Goal: Task Accomplishment & Management: Complete application form

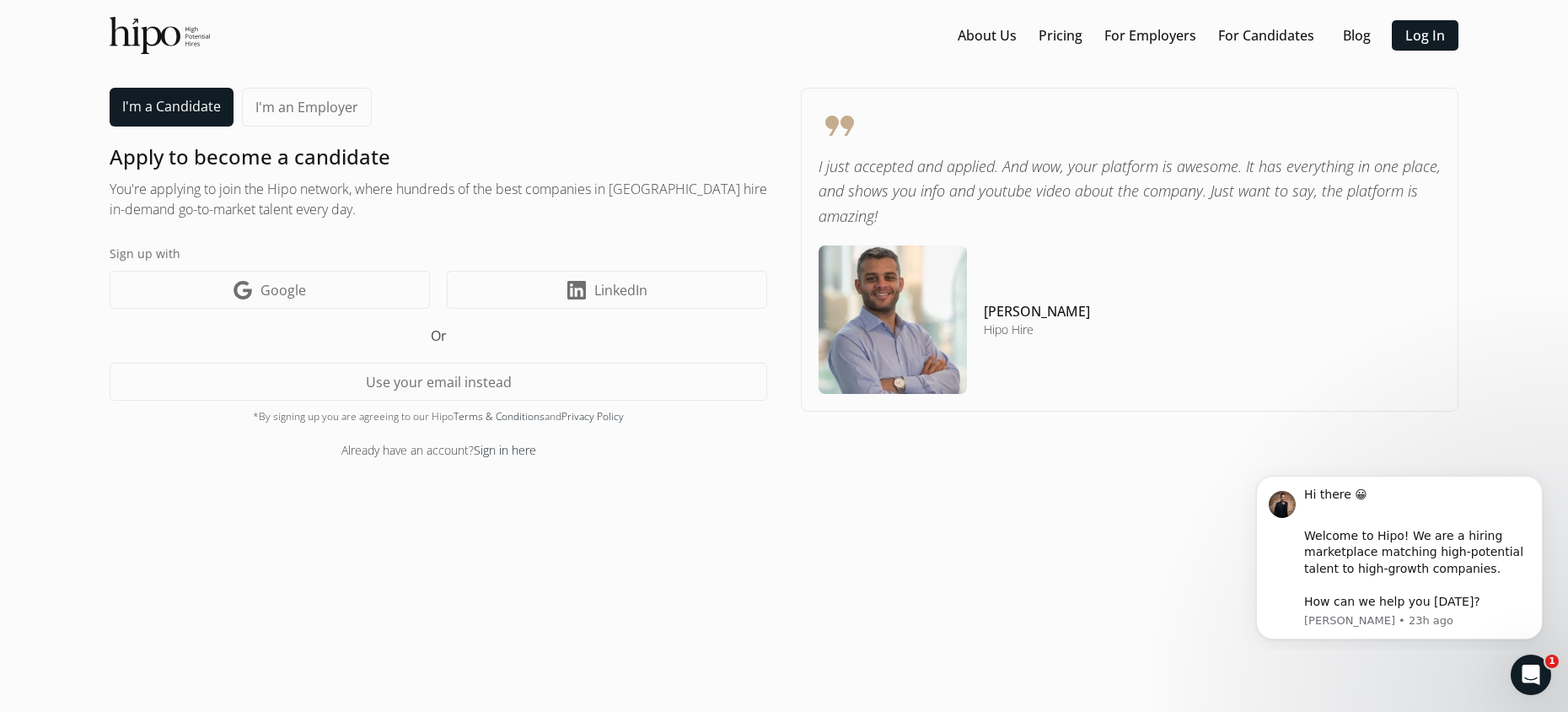
click at [143, 109] on link "I'm a Candidate" at bounding box center [172, 107] width 124 height 39
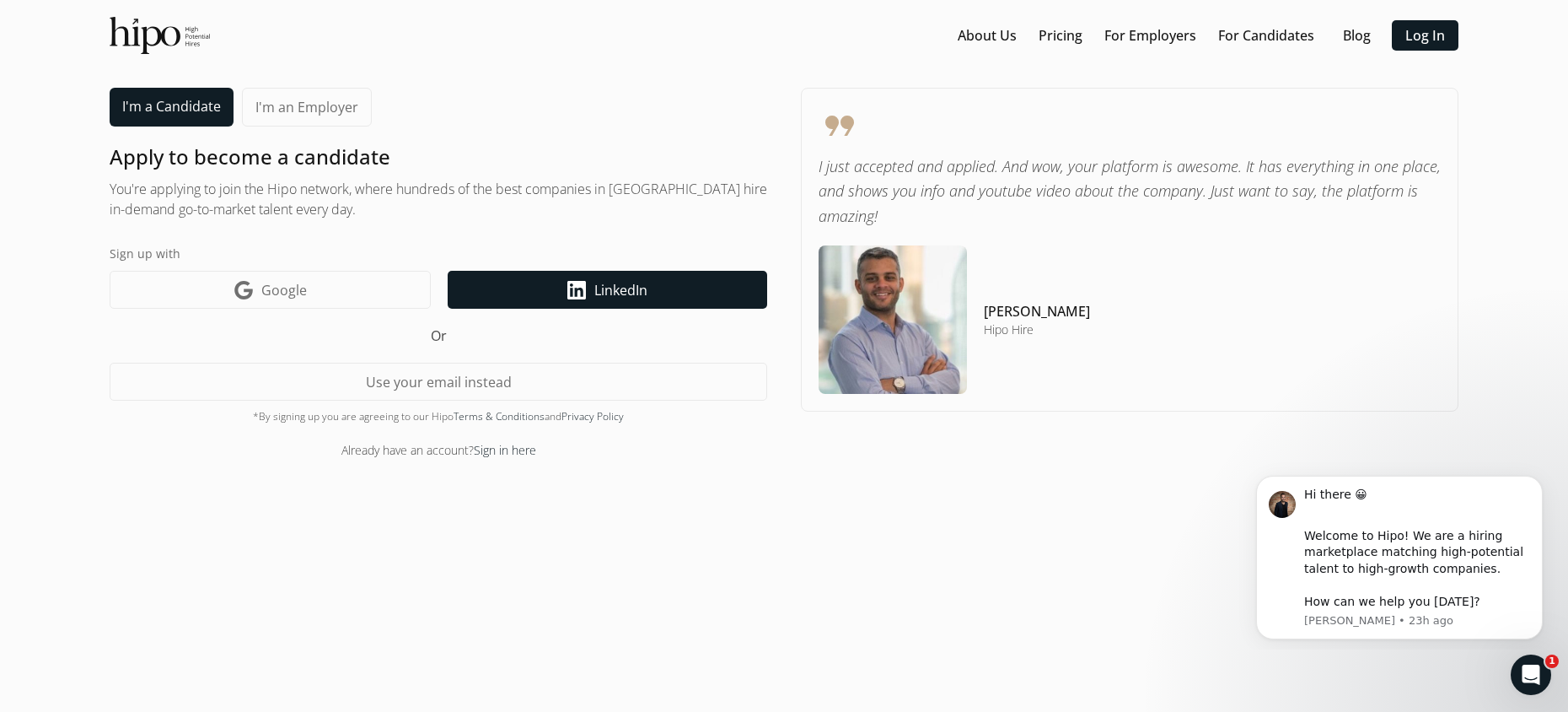
click at [566, 287] on link "LinkedIn icon LinkedIn" at bounding box center [607, 289] width 319 height 38
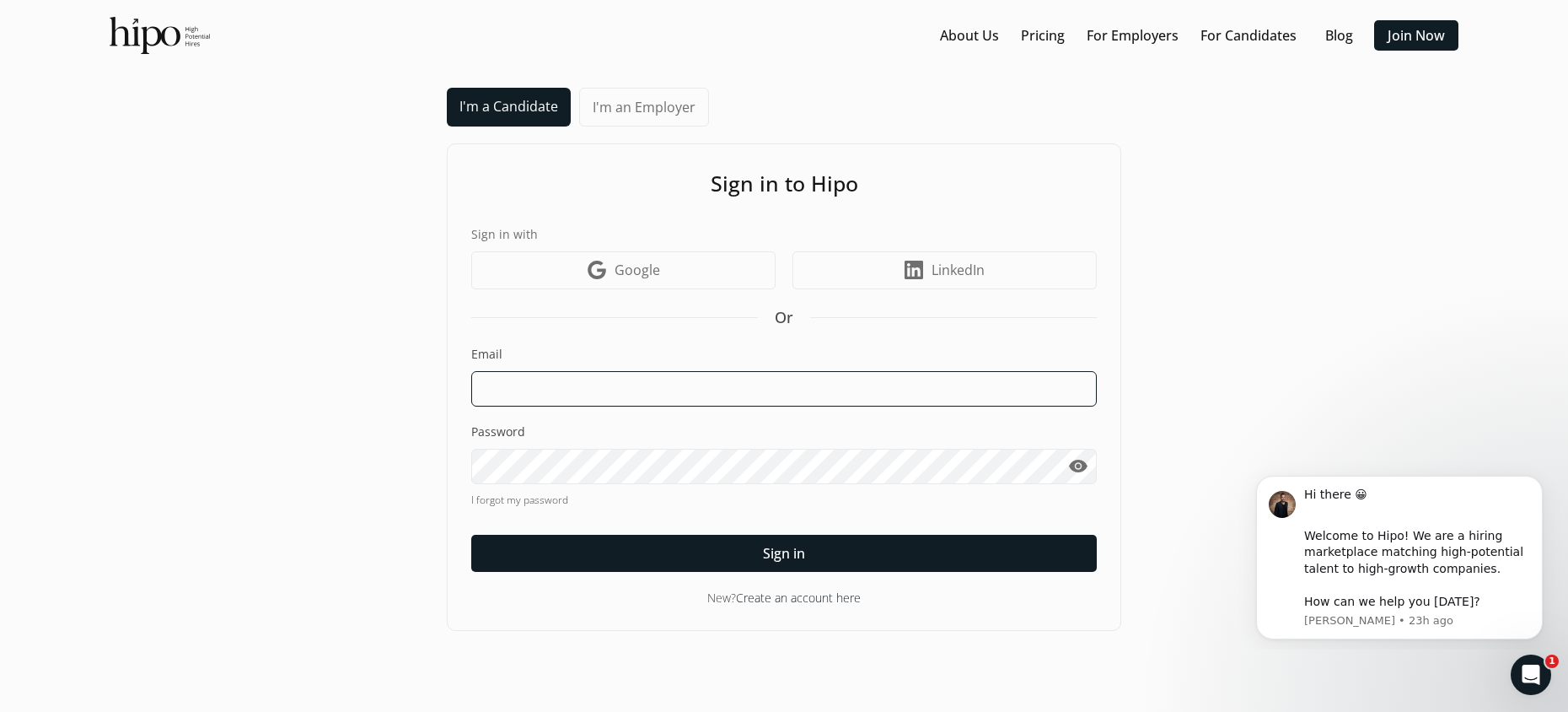
click at [646, 386] on input at bounding box center [784, 389] width 625 height 35
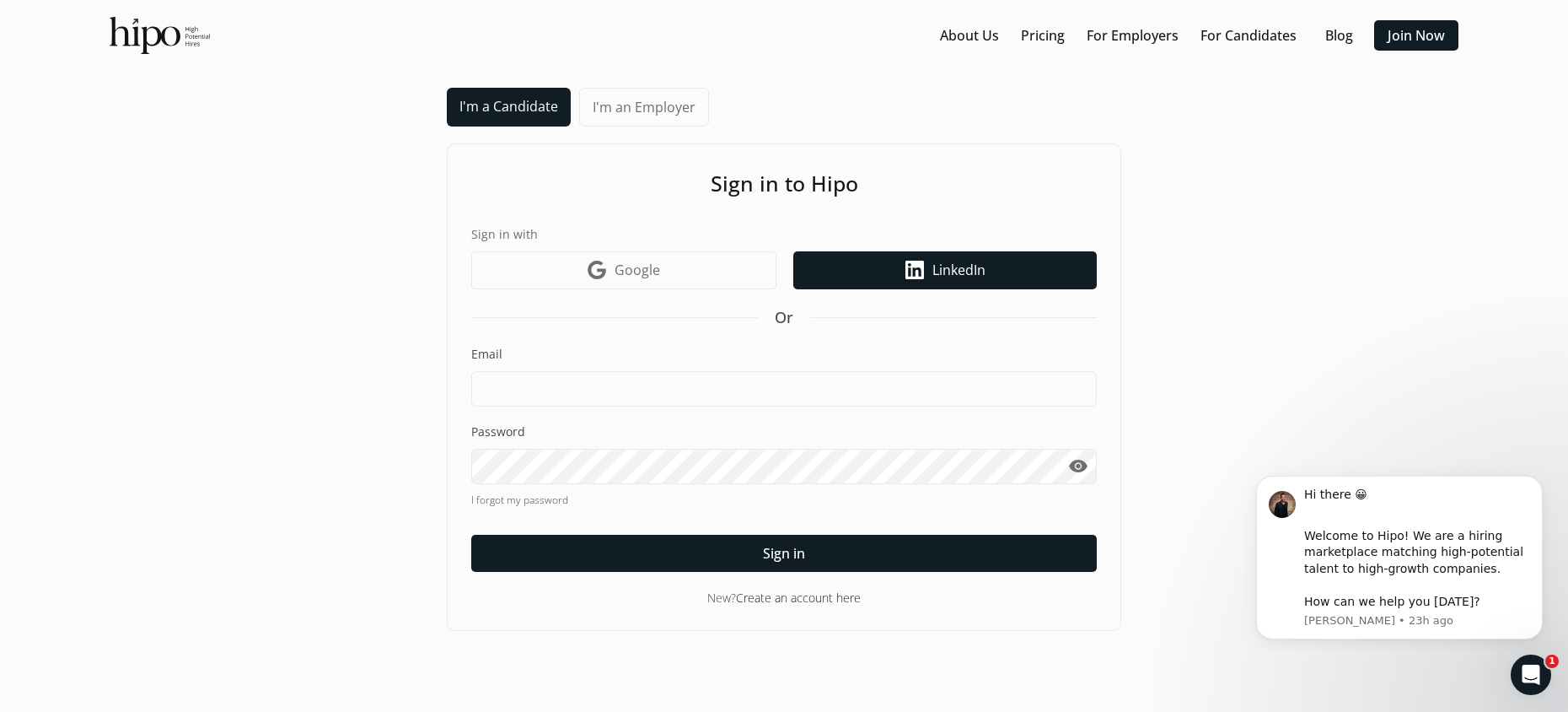
click at [912, 262] on icon at bounding box center [914, 270] width 19 height 19
click at [920, 270] on icon "LinkedIn icon" at bounding box center [914, 270] width 19 height 19
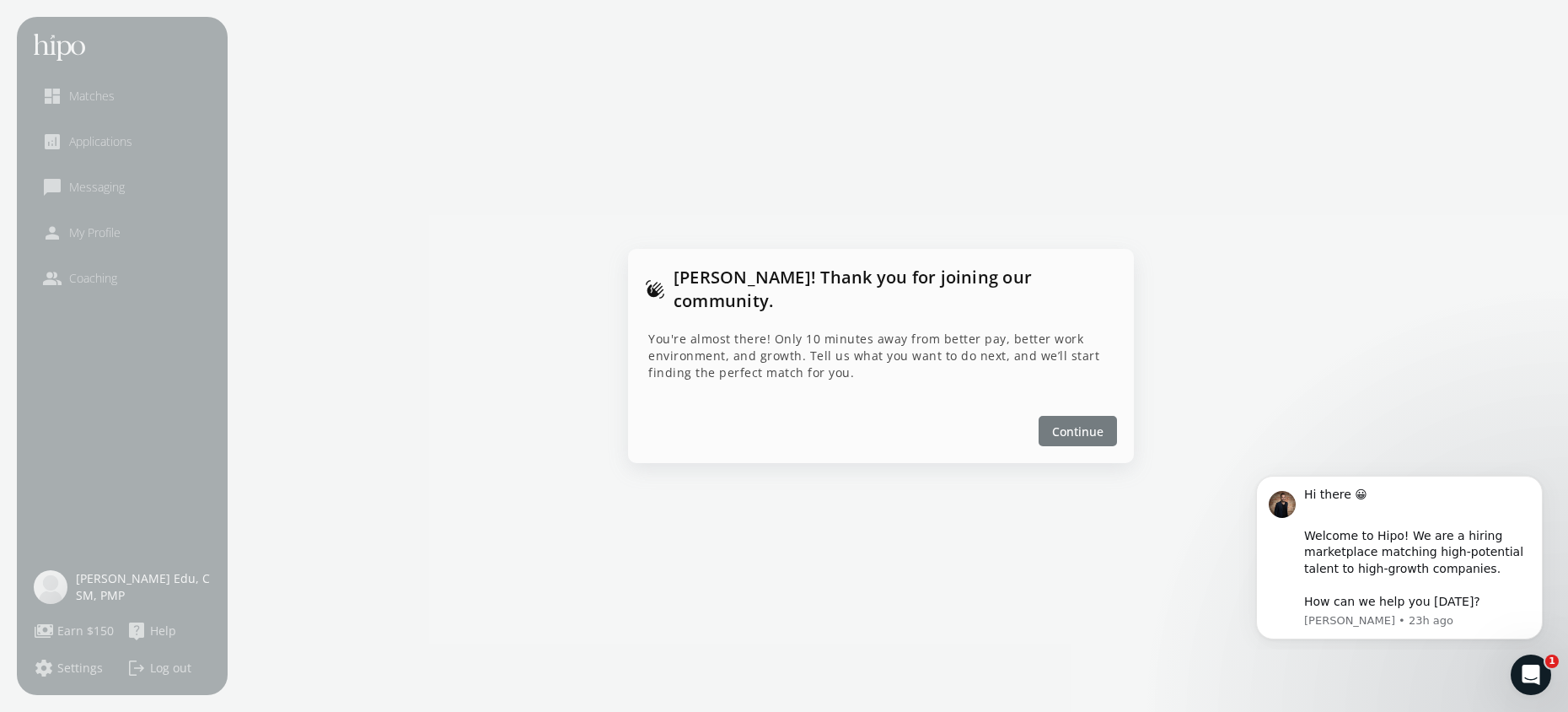
click at [1087, 423] on span "Continue" at bounding box center [1078, 432] width 51 height 18
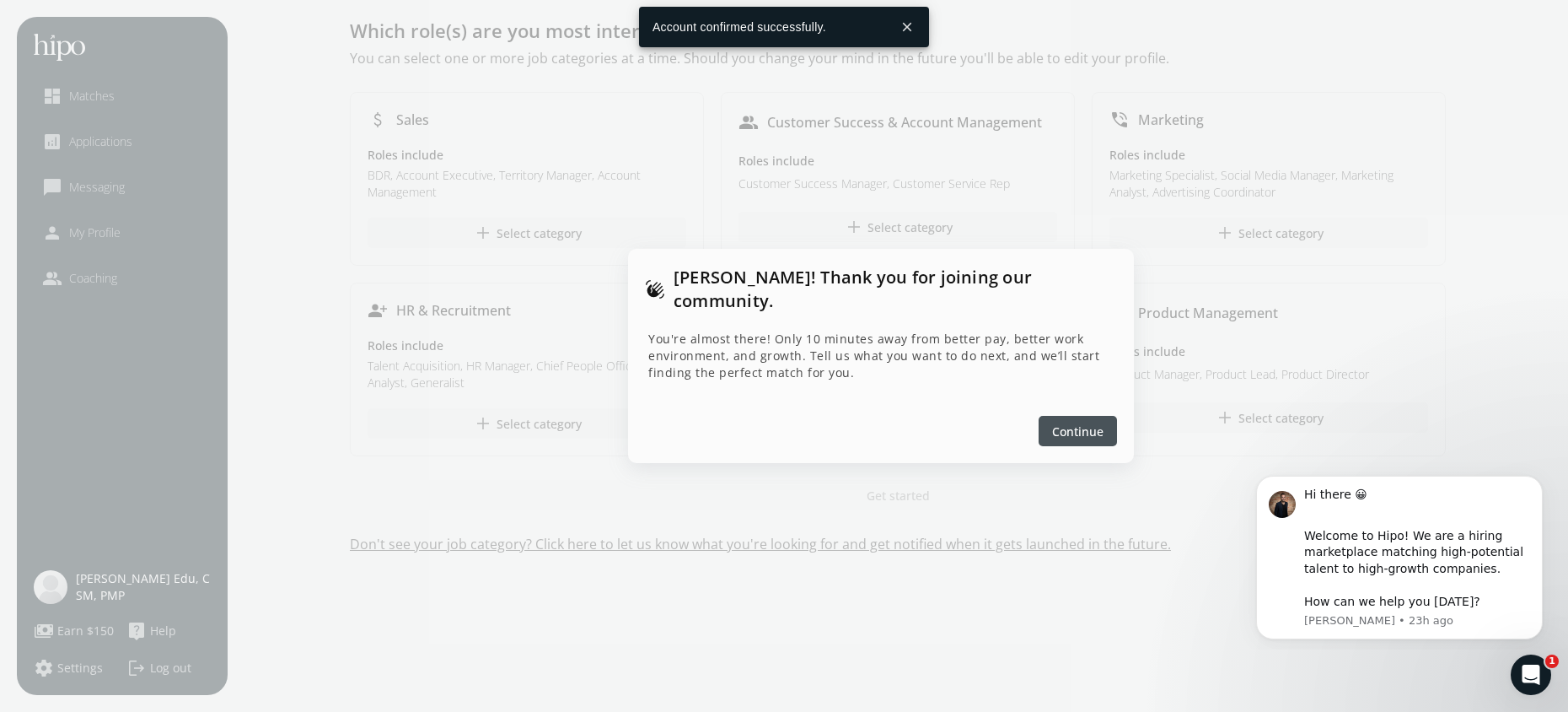
click at [1063, 423] on span "Continue" at bounding box center [1078, 432] width 51 height 18
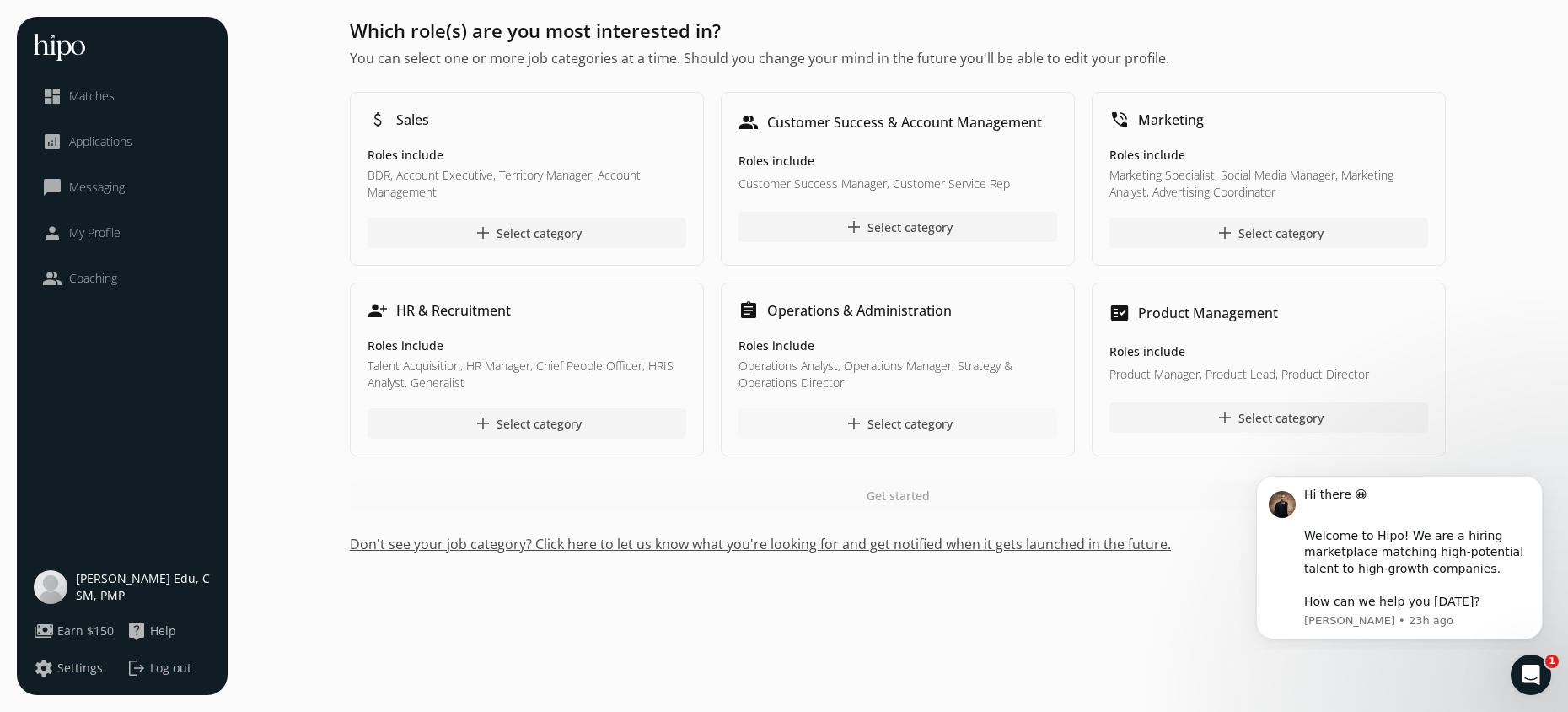
click at [872, 421] on div "add Select category" at bounding box center [898, 423] width 109 height 20
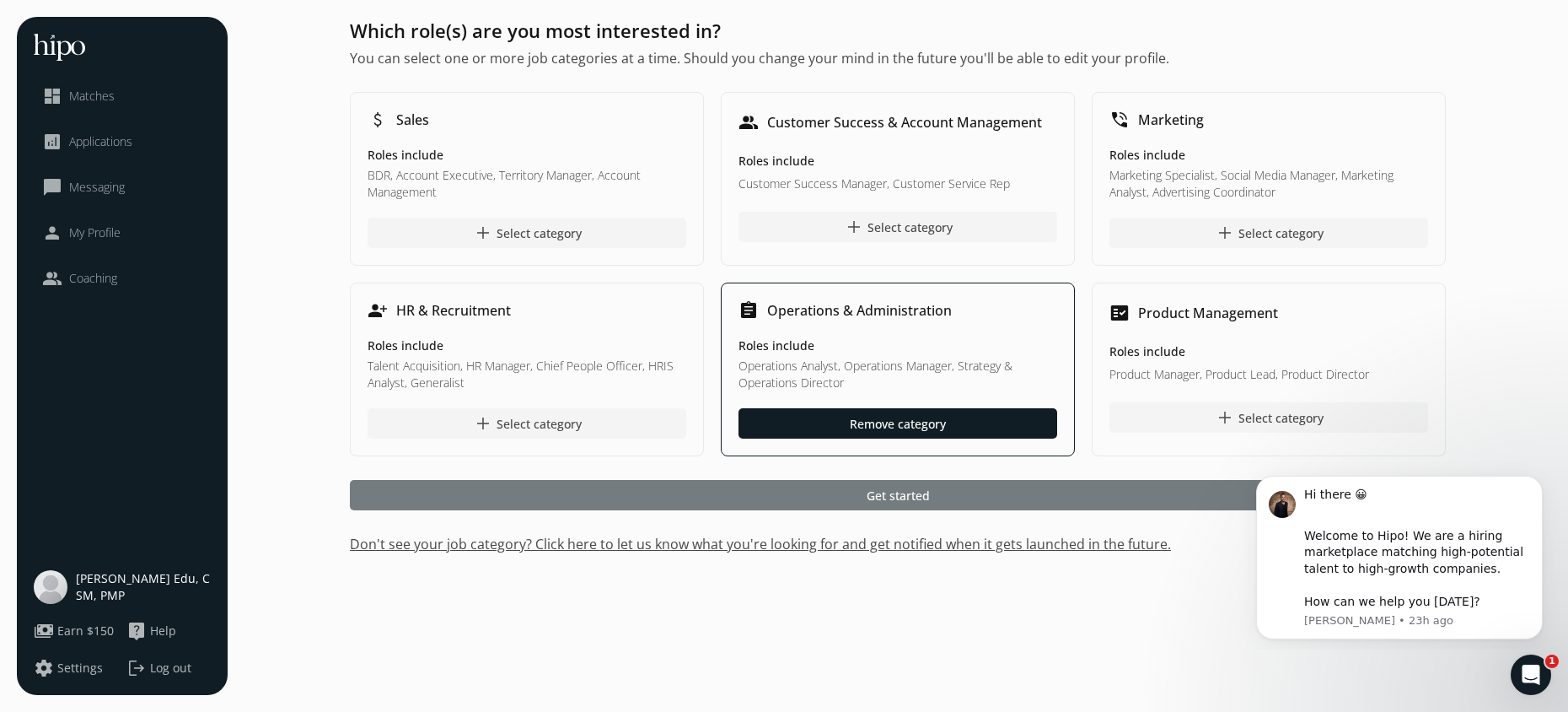
click at [761, 479] on div at bounding box center [898, 494] width 1096 height 30
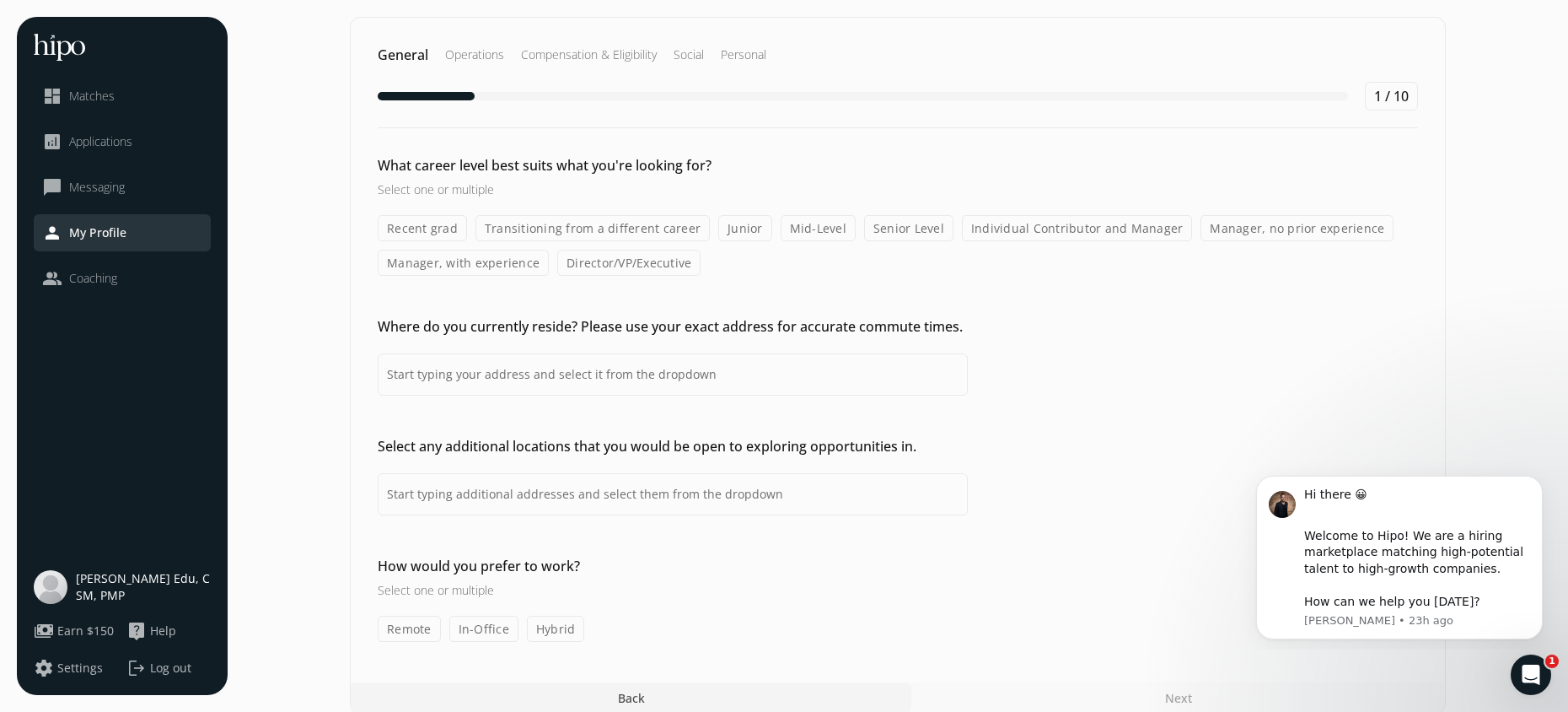
click at [788, 228] on label "Mid-Level" at bounding box center [818, 228] width 75 height 27
click at [0, 0] on input "Mid-Level" at bounding box center [0, 0] width 0 height 0
click at [635, 379] on input at bounding box center [672, 374] width 590 height 42
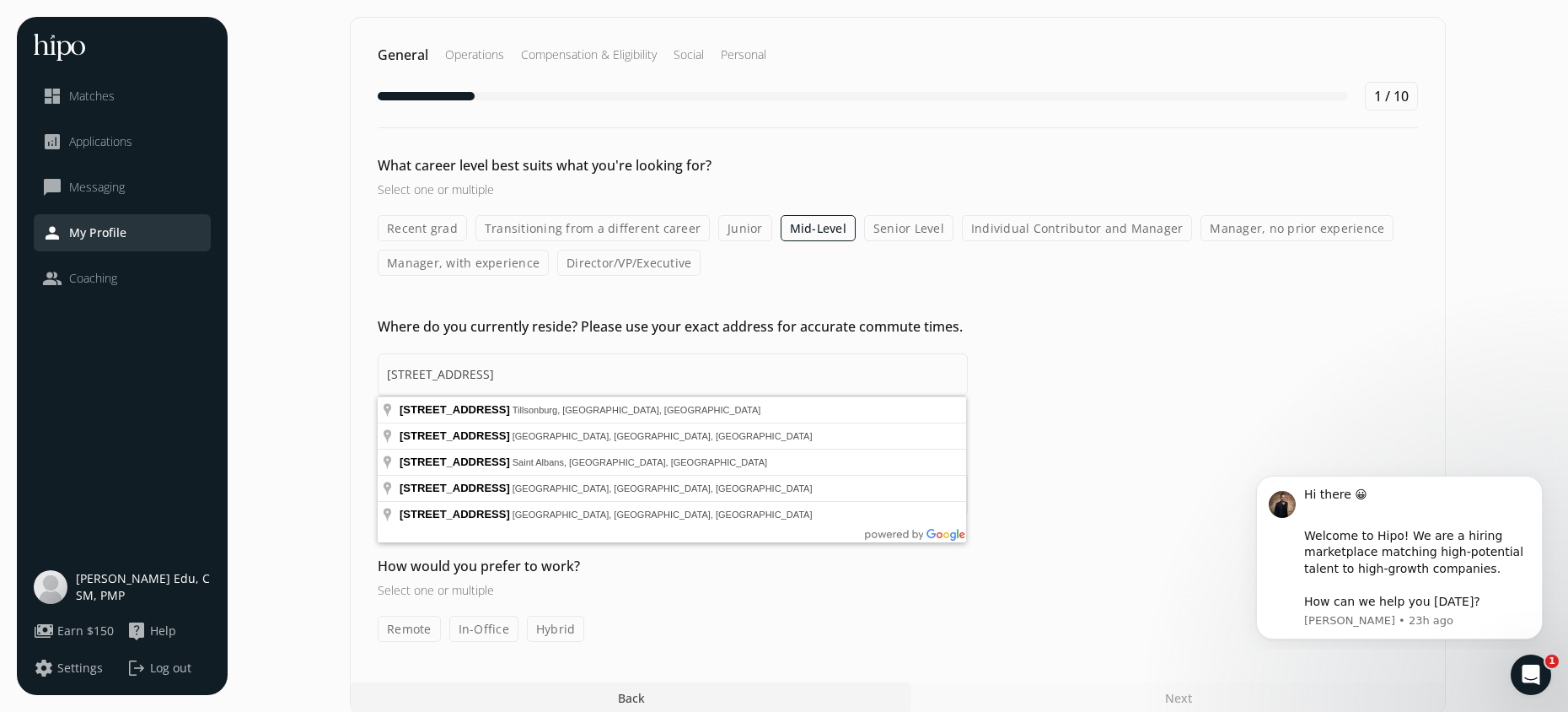
type input "10 Trailview Dr, Tillsonburg, ON N4G 0C6, Canada"
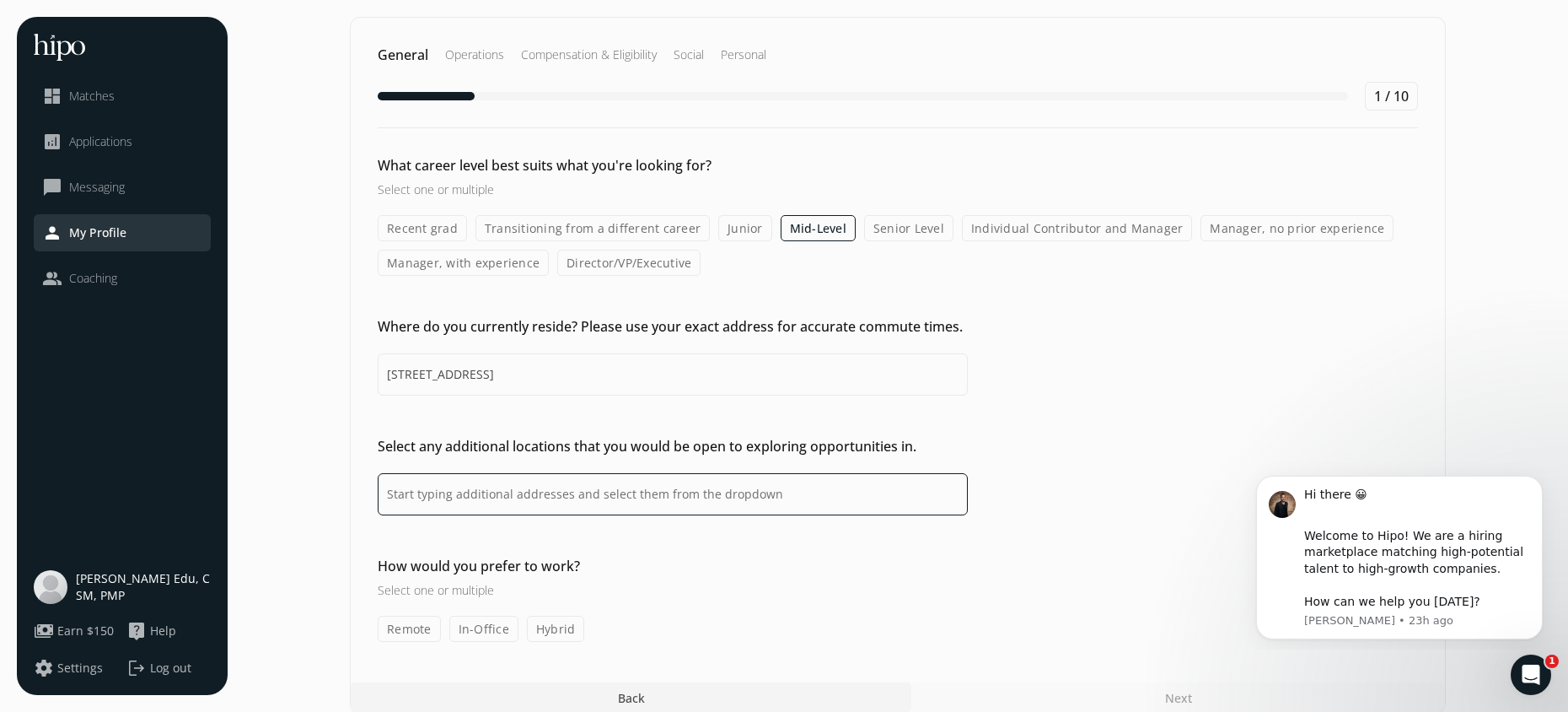
click at [620, 491] on input at bounding box center [672, 494] width 590 height 42
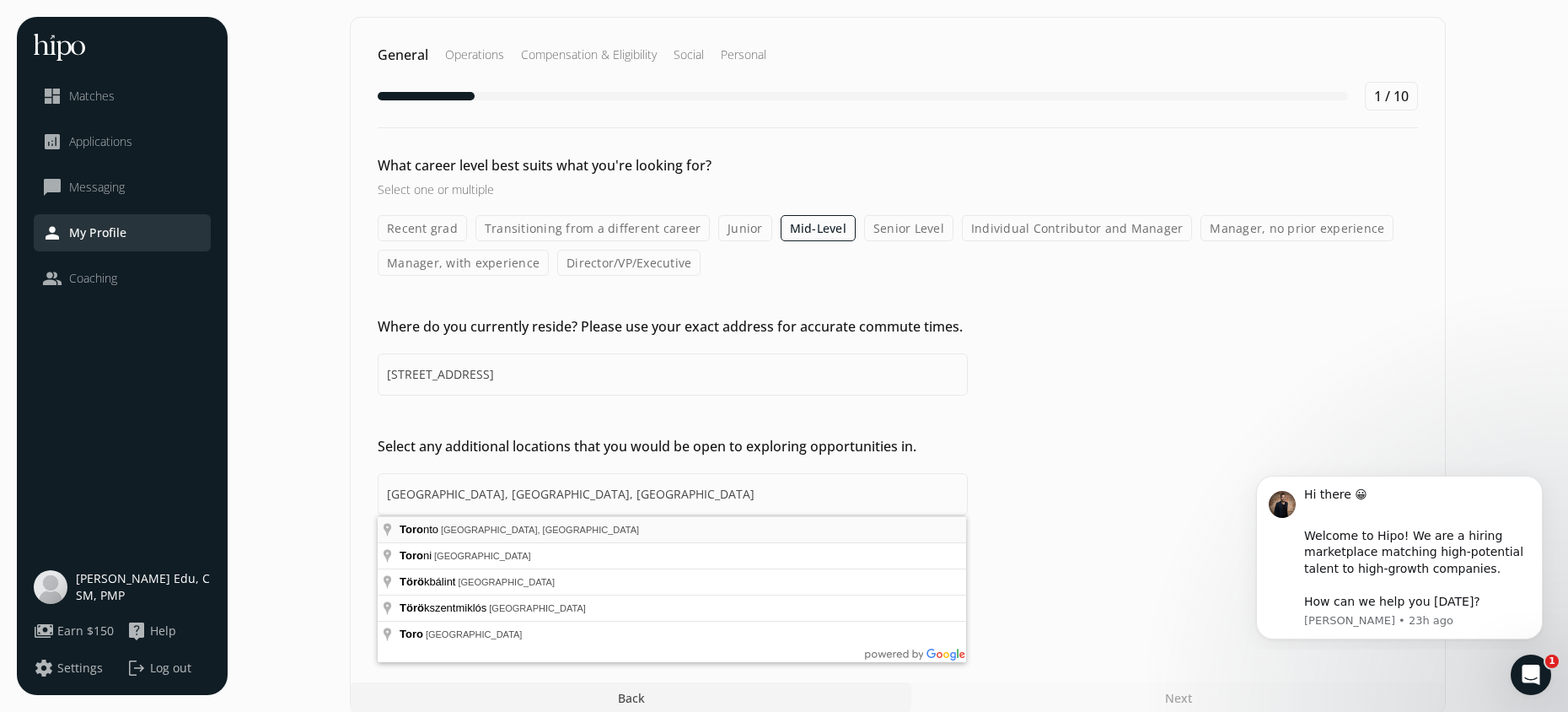
type input "Toronto, ON, Canada"
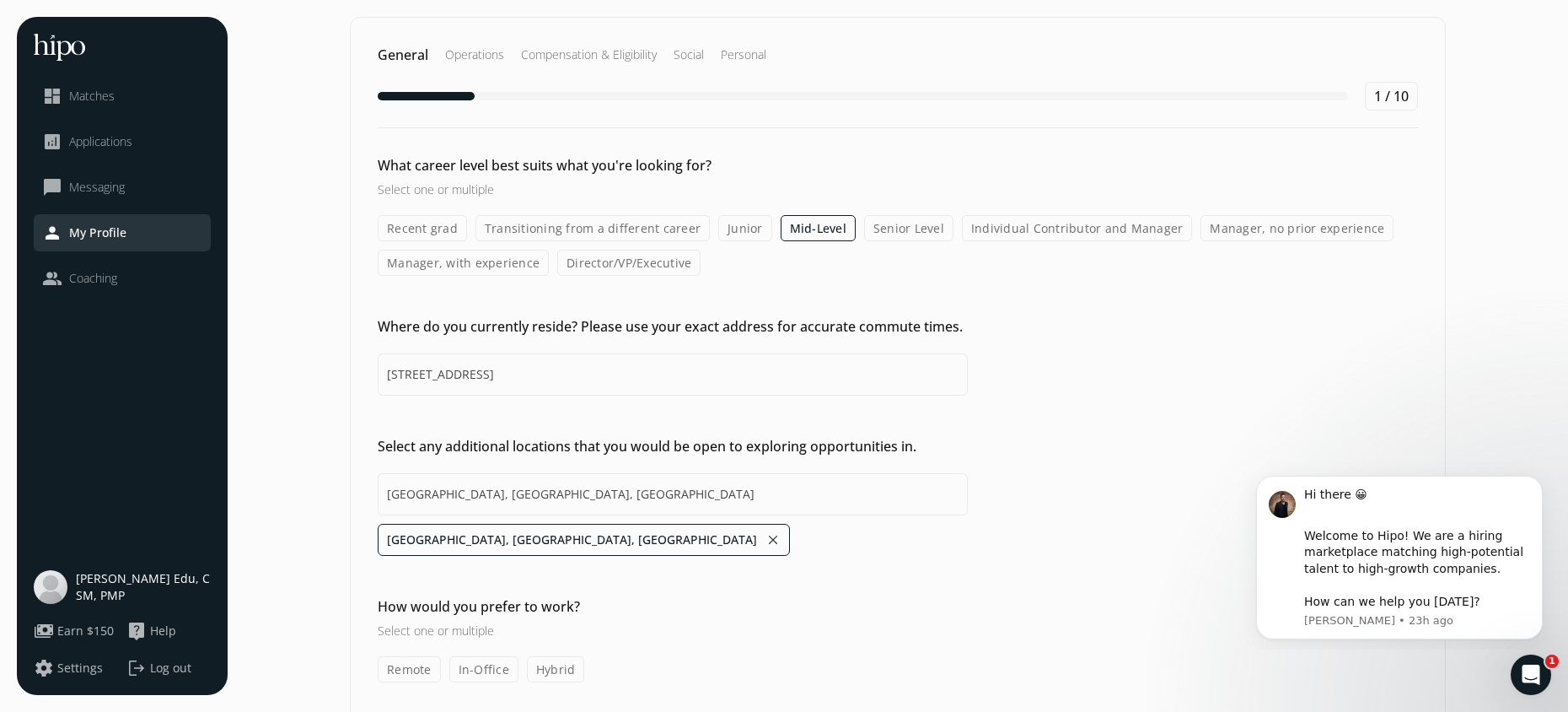
scroll to position [59, 0]
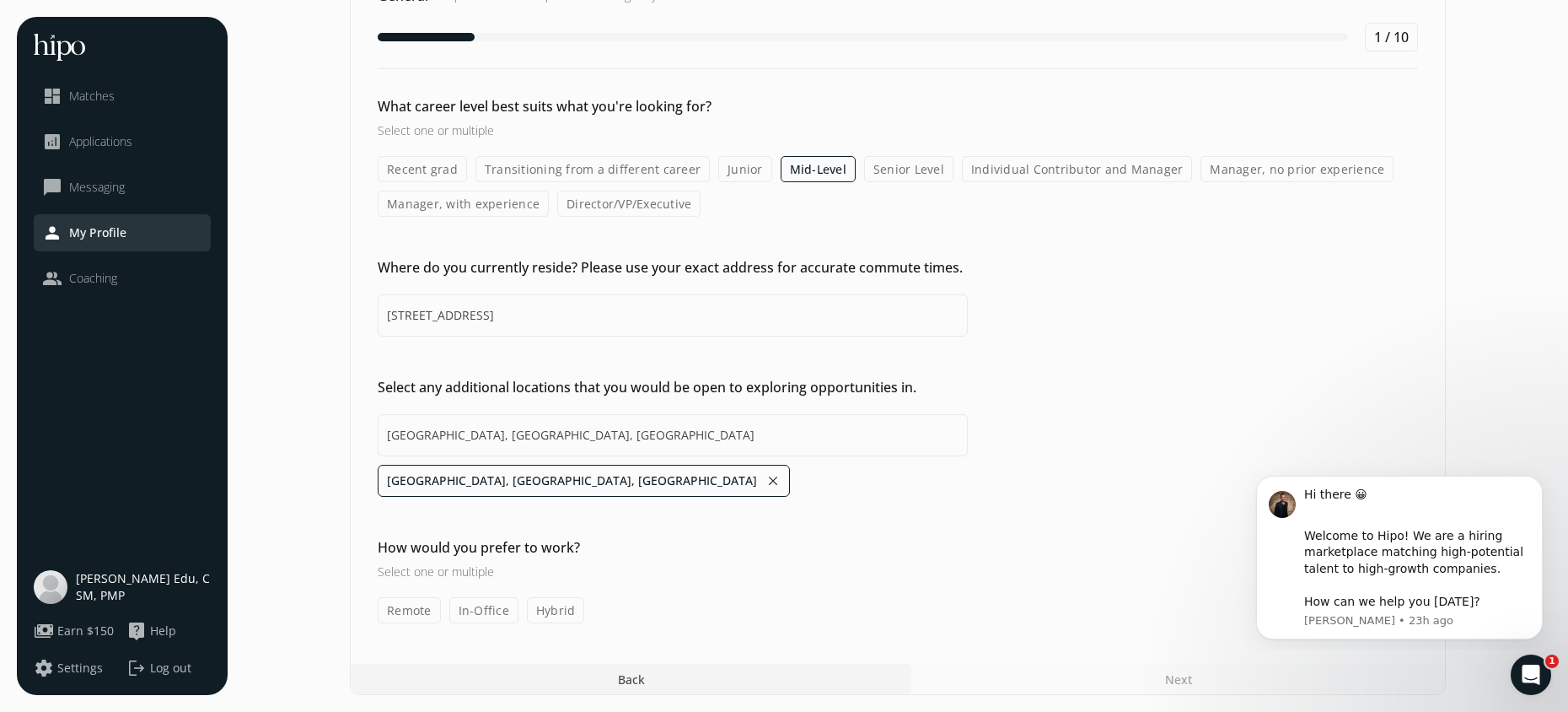
click at [405, 610] on label "Remote" at bounding box center [409, 610] width 64 height 27
click at [0, 0] on input "Remote" at bounding box center [0, 0] width 0 height 0
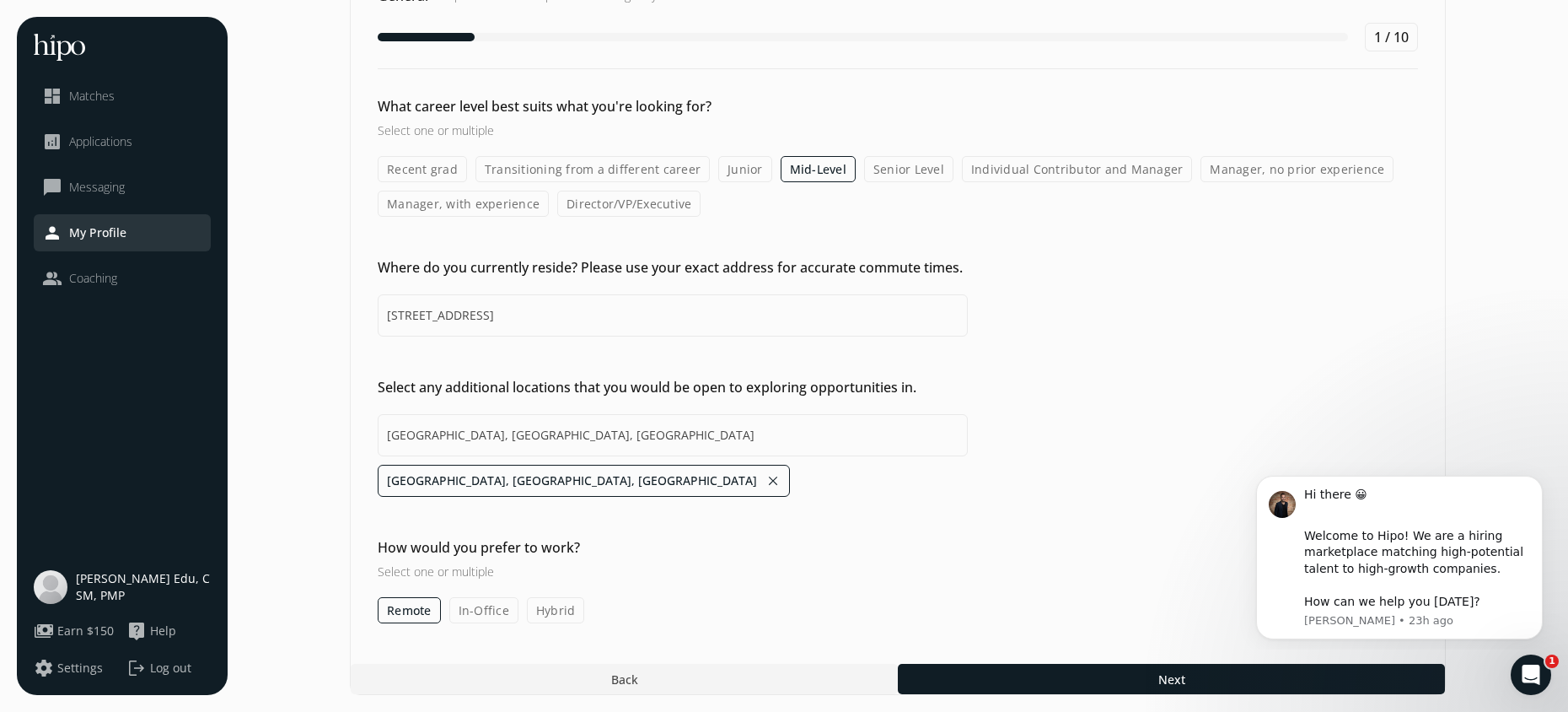
click at [548, 616] on label "Hybrid" at bounding box center [556, 610] width 58 height 27
click at [0, 0] on input "Hybrid" at bounding box center [0, 0] width 0 height 0
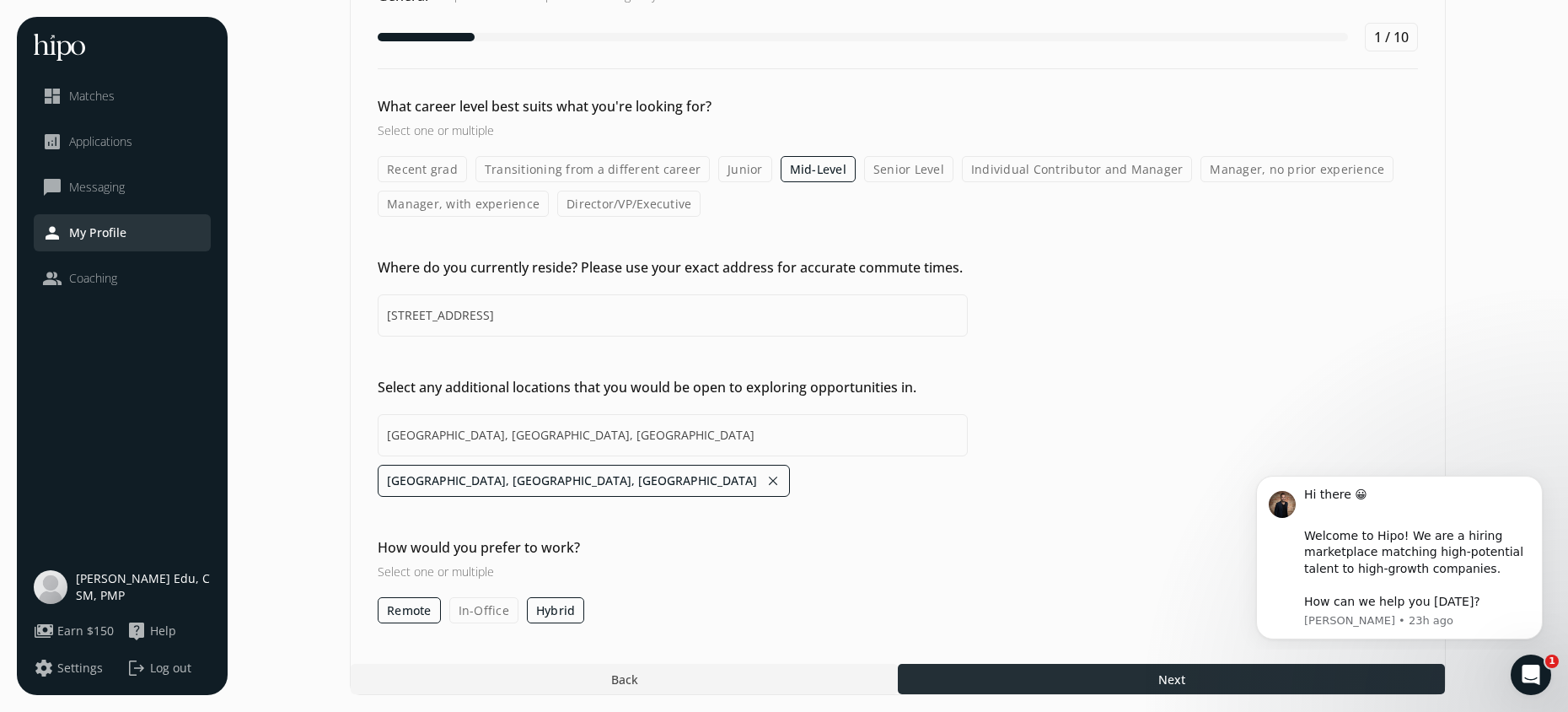
click at [1173, 675] on span "Next" at bounding box center [1172, 679] width 27 height 18
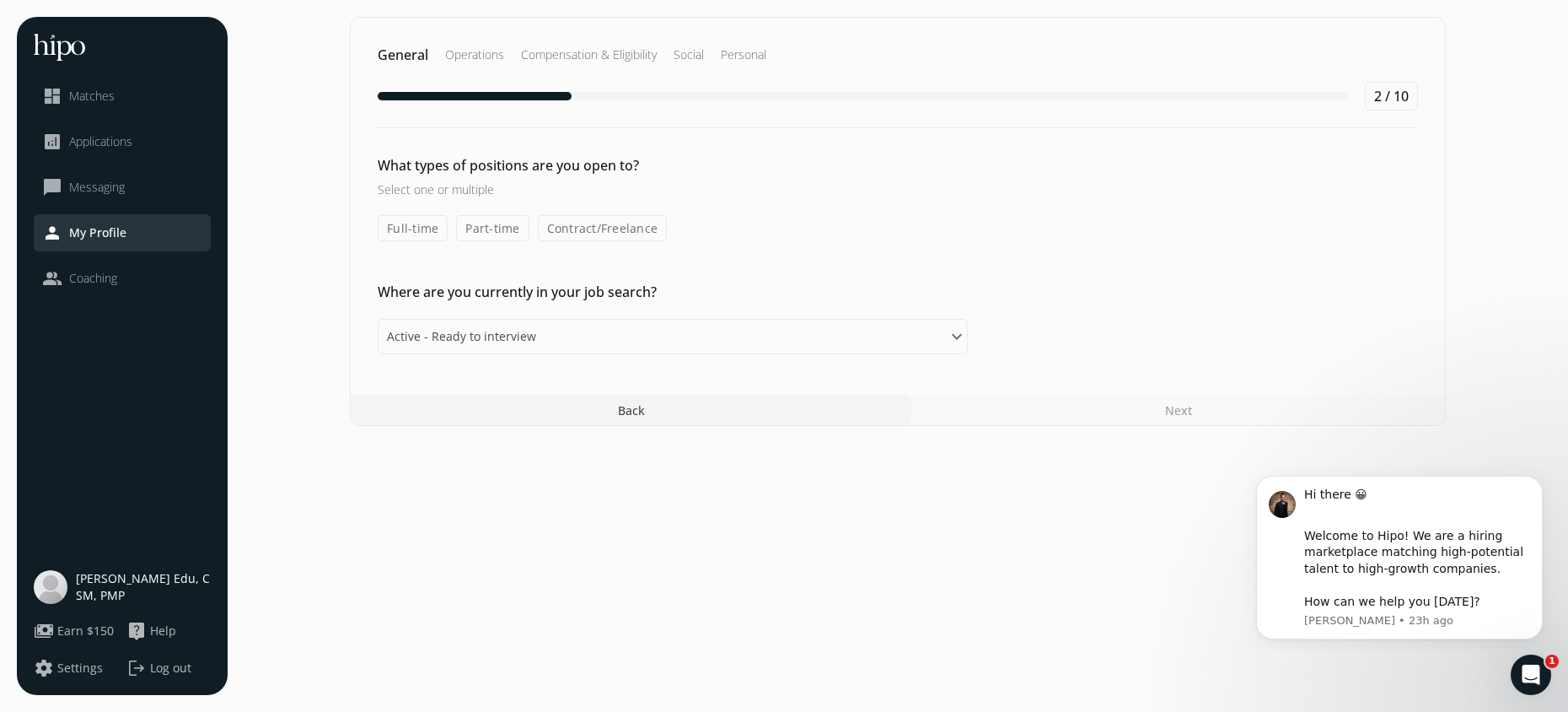
click at [427, 229] on label "Full-time" at bounding box center [412, 228] width 70 height 27
click at [0, 0] on input "Full-time" at bounding box center [0, 0] width 0 height 0
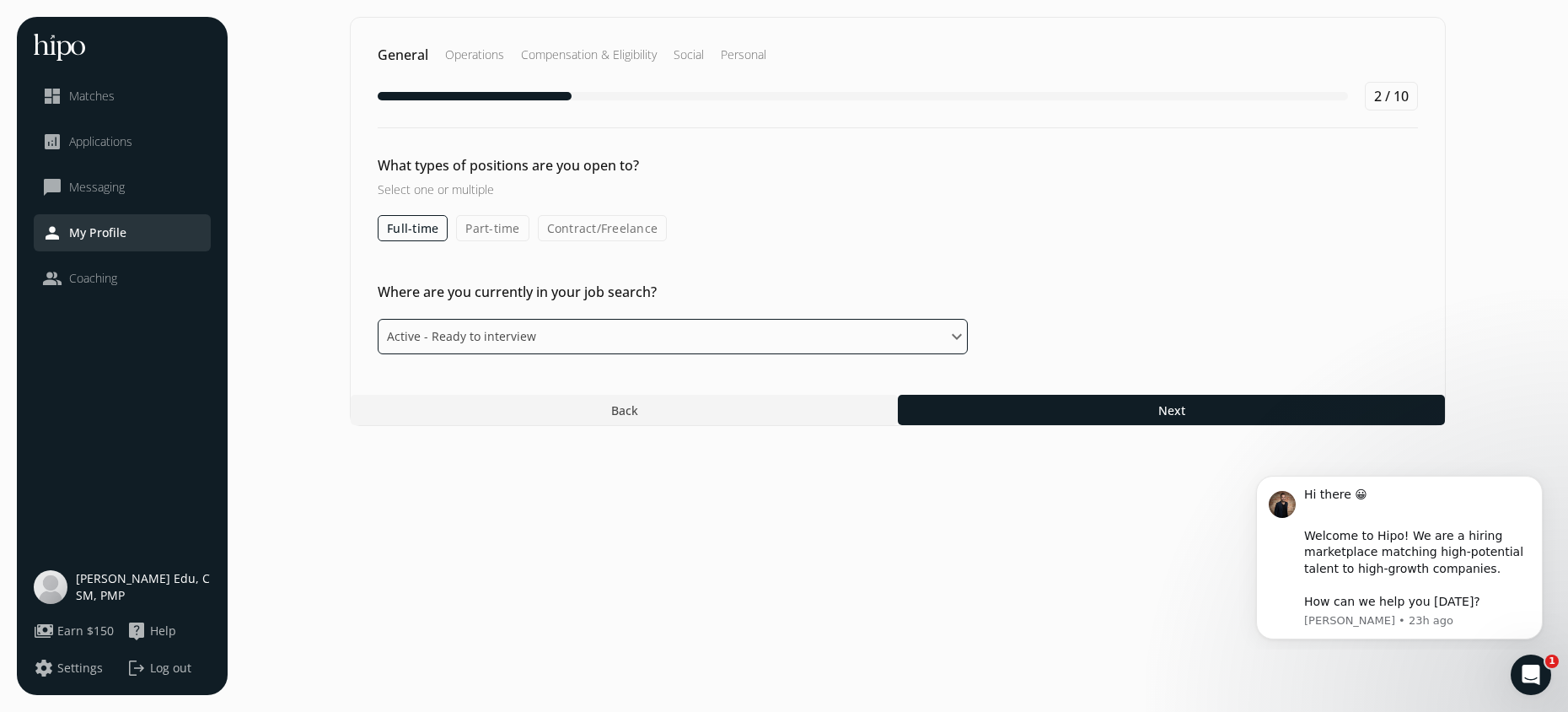
click at [679, 342] on select "Please select an option Active - Ready to interview Passive - Open to exploring…" at bounding box center [672, 336] width 590 height 35
click at [378, 318] on select "Please select an option Active - Ready to interview Passive - Open to exploring…" at bounding box center [672, 336] width 590 height 35
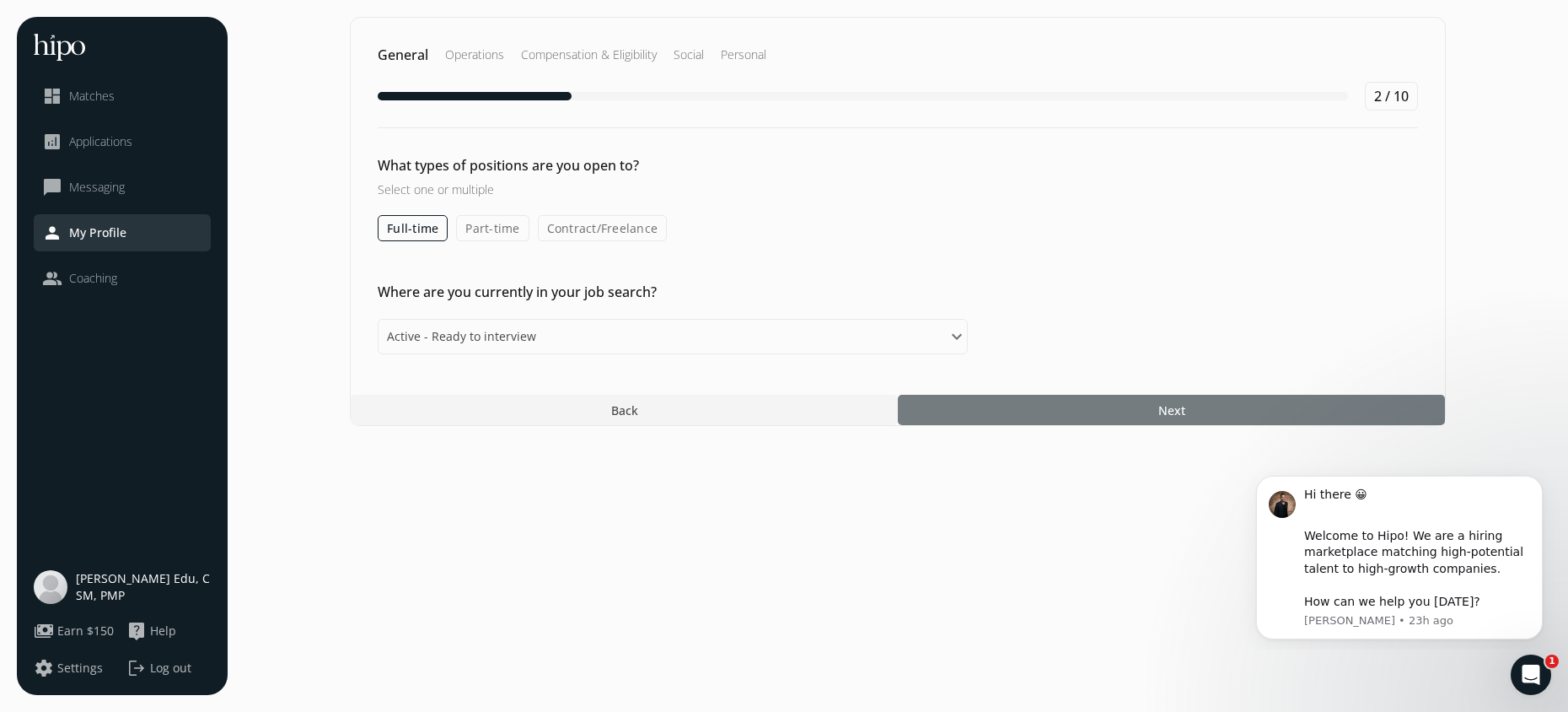
click at [1010, 397] on div at bounding box center [1171, 410] width 547 height 30
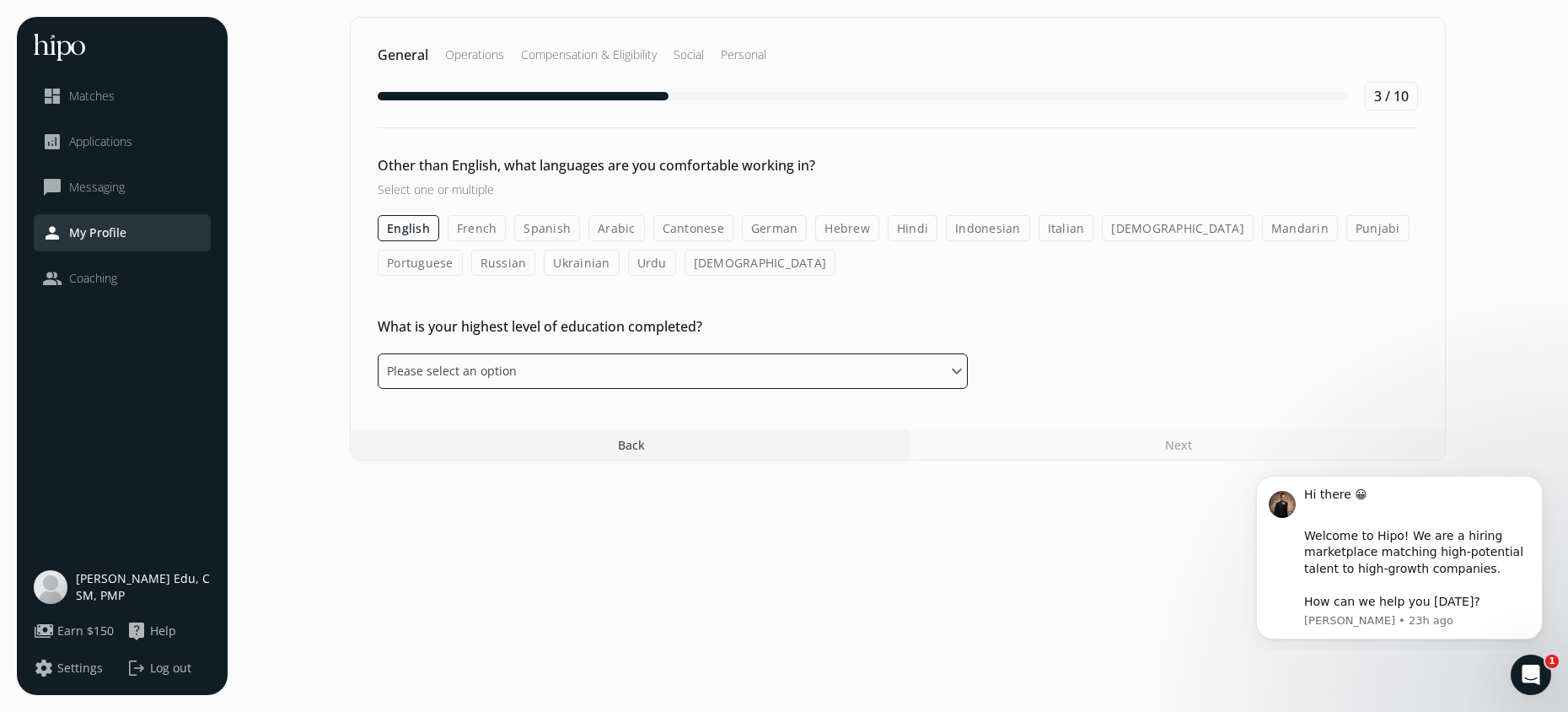
click at [629, 373] on select "Please select an option Some High School High School Diploma Some University or…" at bounding box center [672, 371] width 590 height 35
click at [378, 353] on select "Please select an option Some High School High School Diploma Some University or…" at bounding box center [672, 371] width 590 height 35
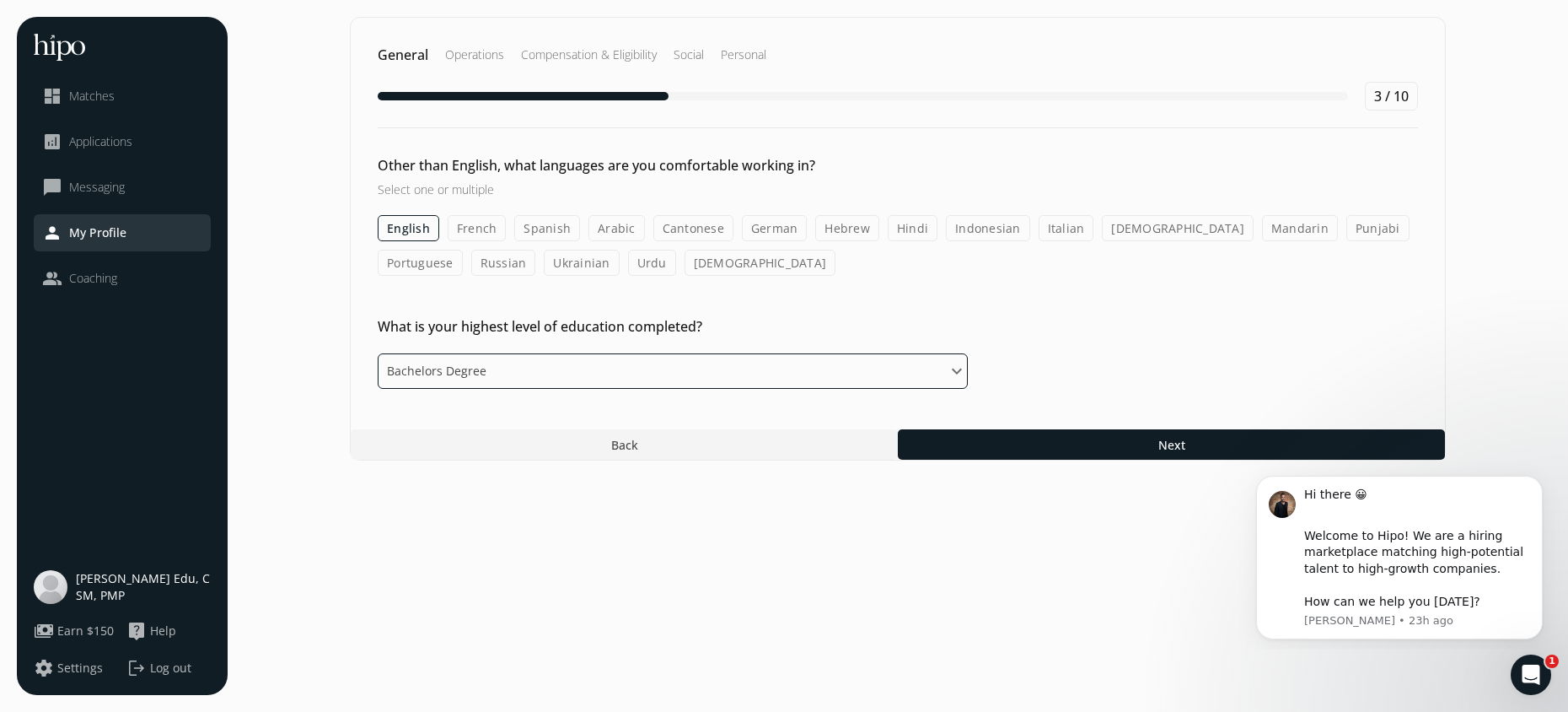
click at [887, 372] on select "Please select an option Some High School High School Diploma Some University or…" at bounding box center [672, 371] width 590 height 35
click at [378, 353] on select "Please select an option Some High School High School Diploma Some University or…" at bounding box center [672, 371] width 590 height 35
click at [893, 377] on select "Please select an option Some High School High School Diploma Some University or…" at bounding box center [672, 371] width 590 height 35
select select "bachelor"
click at [378, 353] on select "Please select an option Some High School High School Diploma Some University or…" at bounding box center [672, 371] width 590 height 35
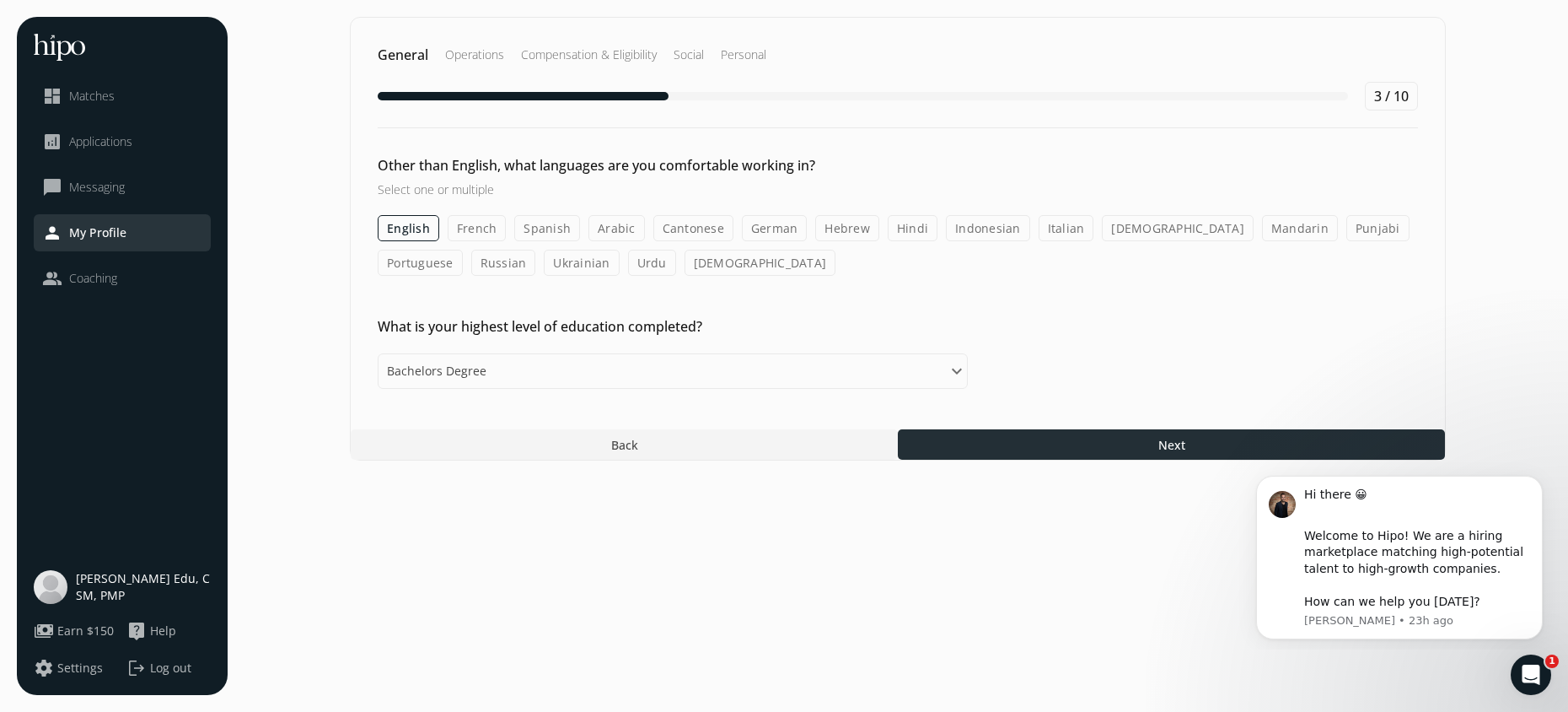
click at [924, 447] on div at bounding box center [1171, 444] width 547 height 30
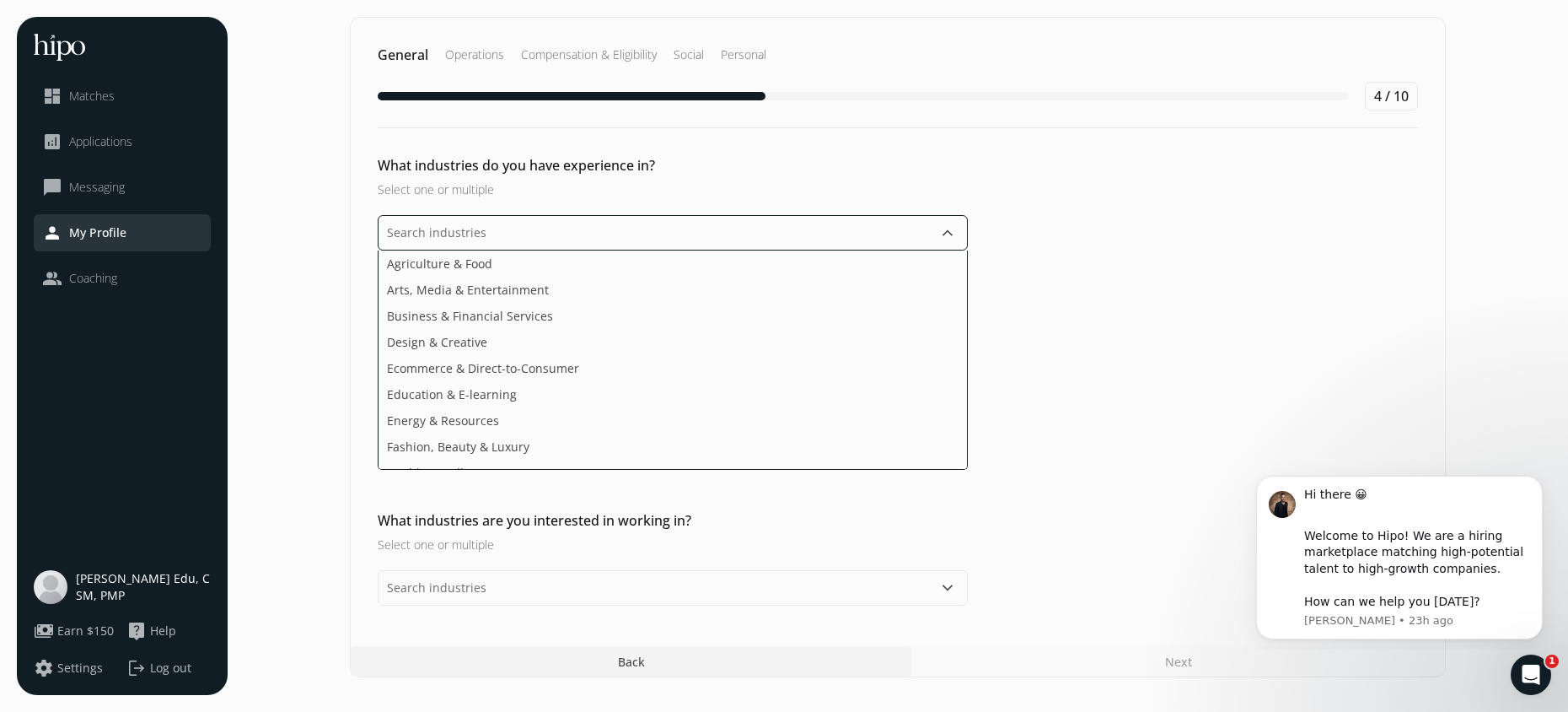
click at [693, 226] on input "text" at bounding box center [672, 233] width 590 height 35
click at [592, 310] on li "Business & Financial Services" at bounding box center [672, 316] width 588 height 27
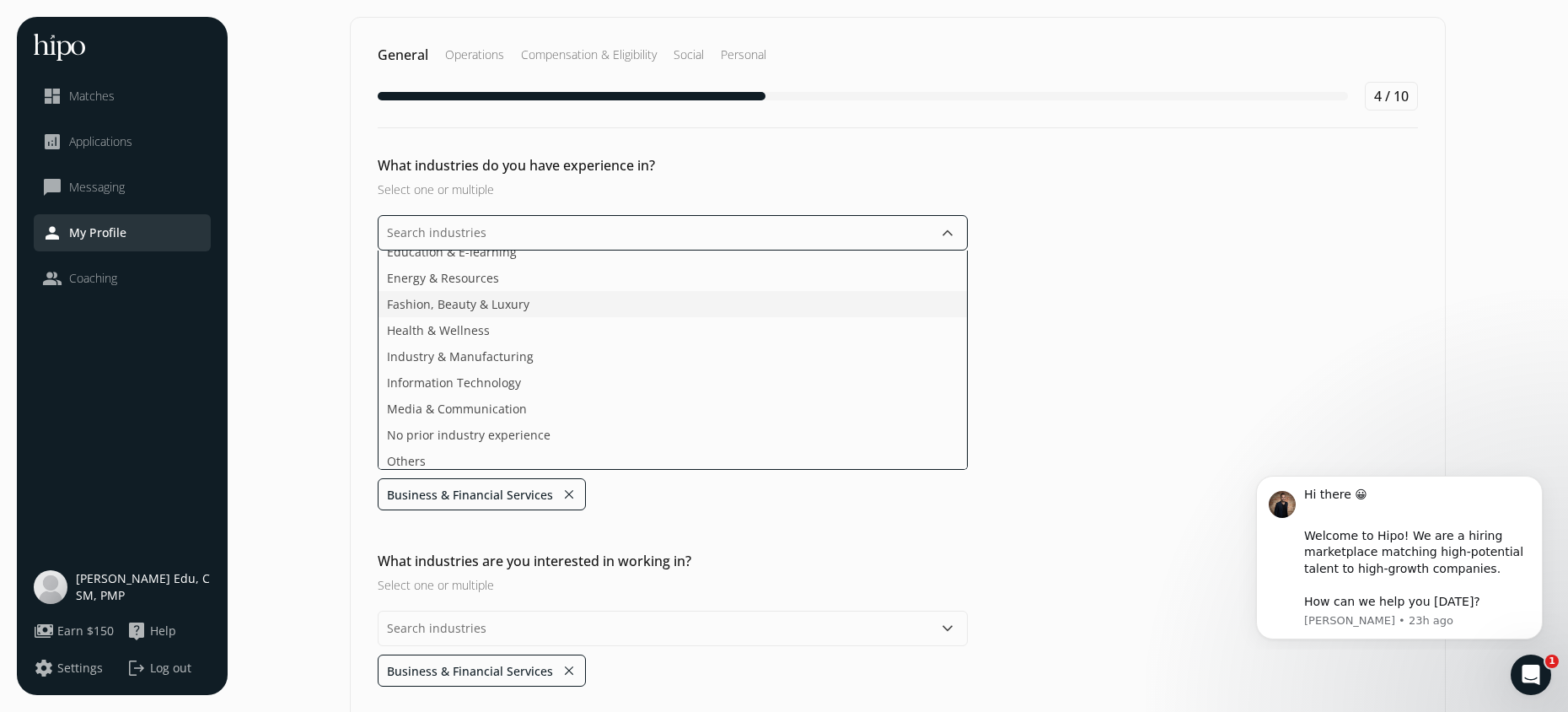
scroll to position [120, 0]
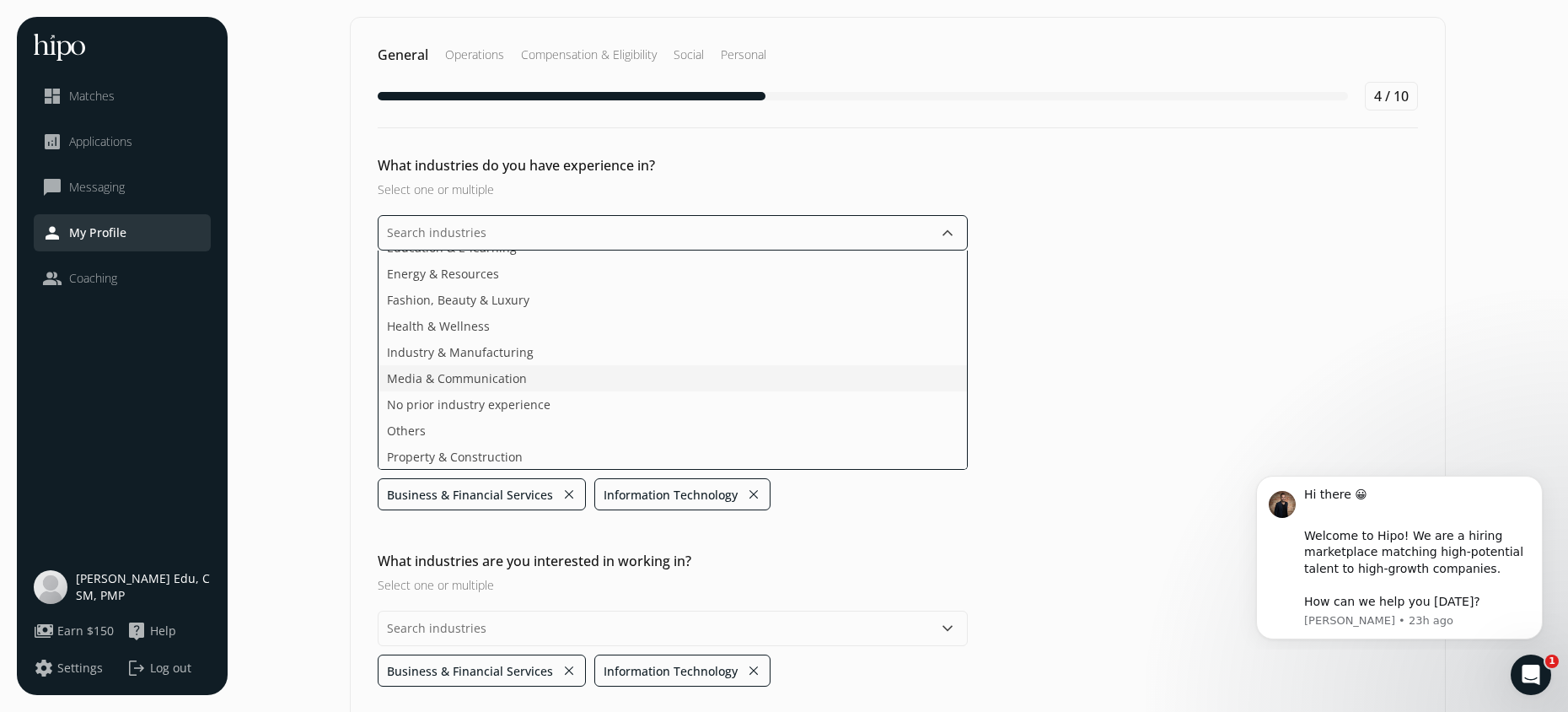
click at [527, 382] on li "Media & Communication" at bounding box center [672, 379] width 588 height 27
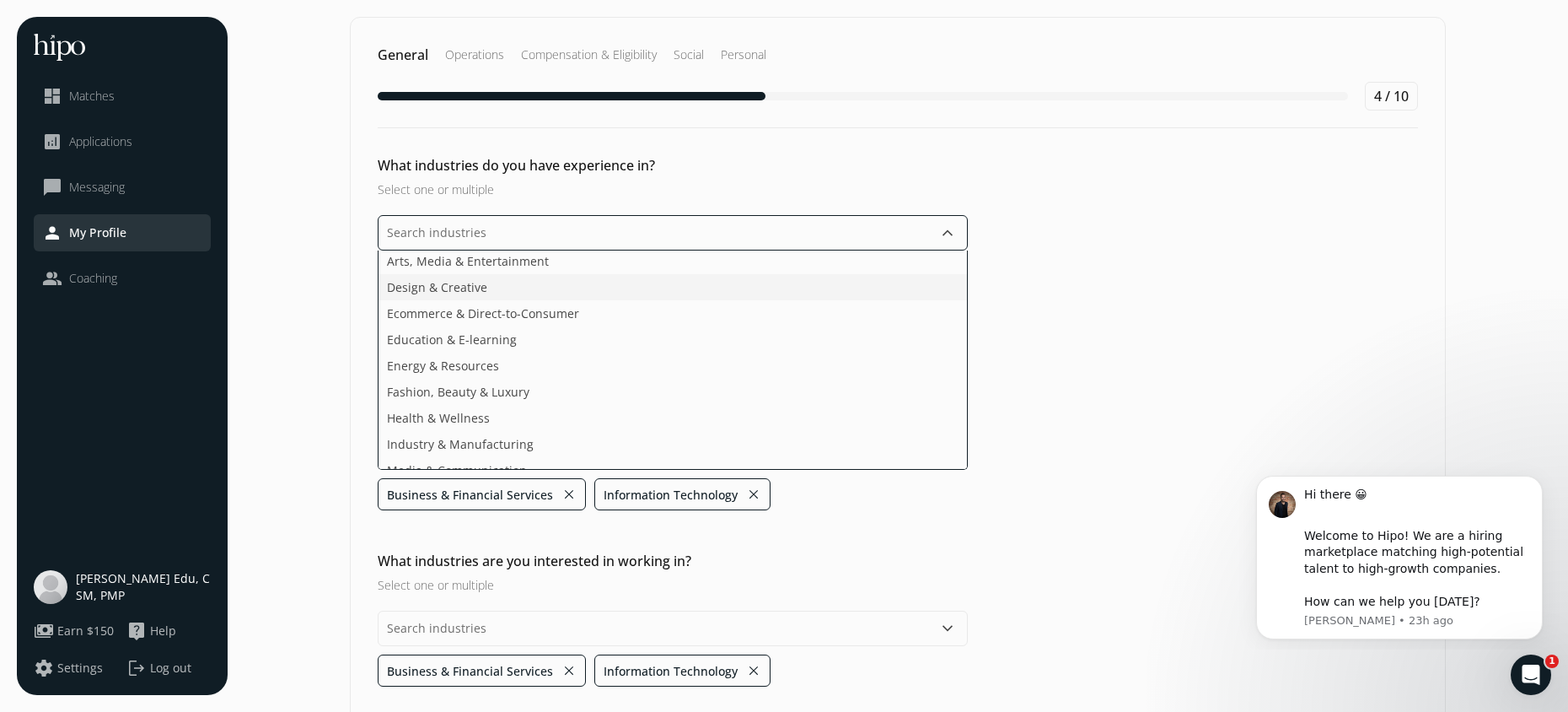
scroll to position [0, 0]
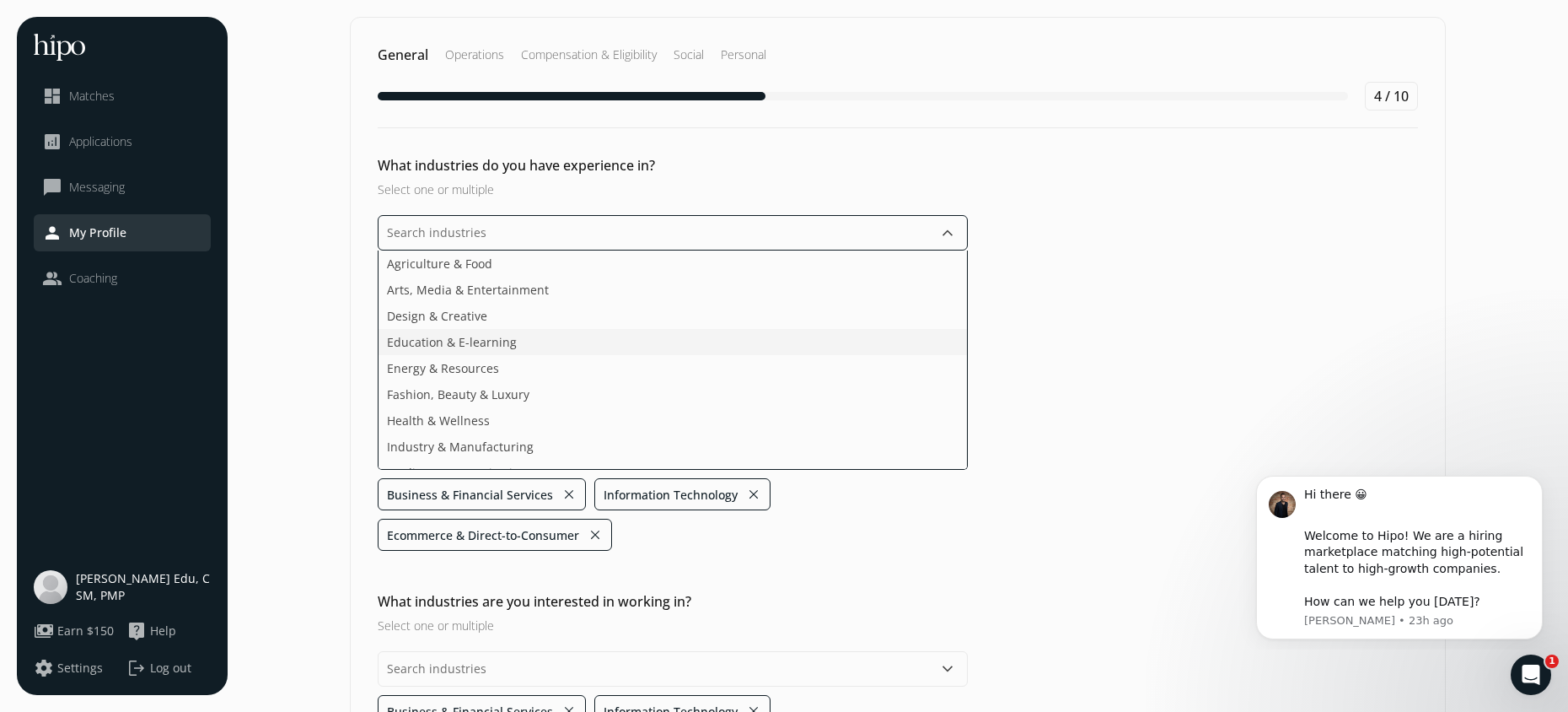
click at [527, 340] on li "Education & E-learning" at bounding box center [672, 342] width 588 height 27
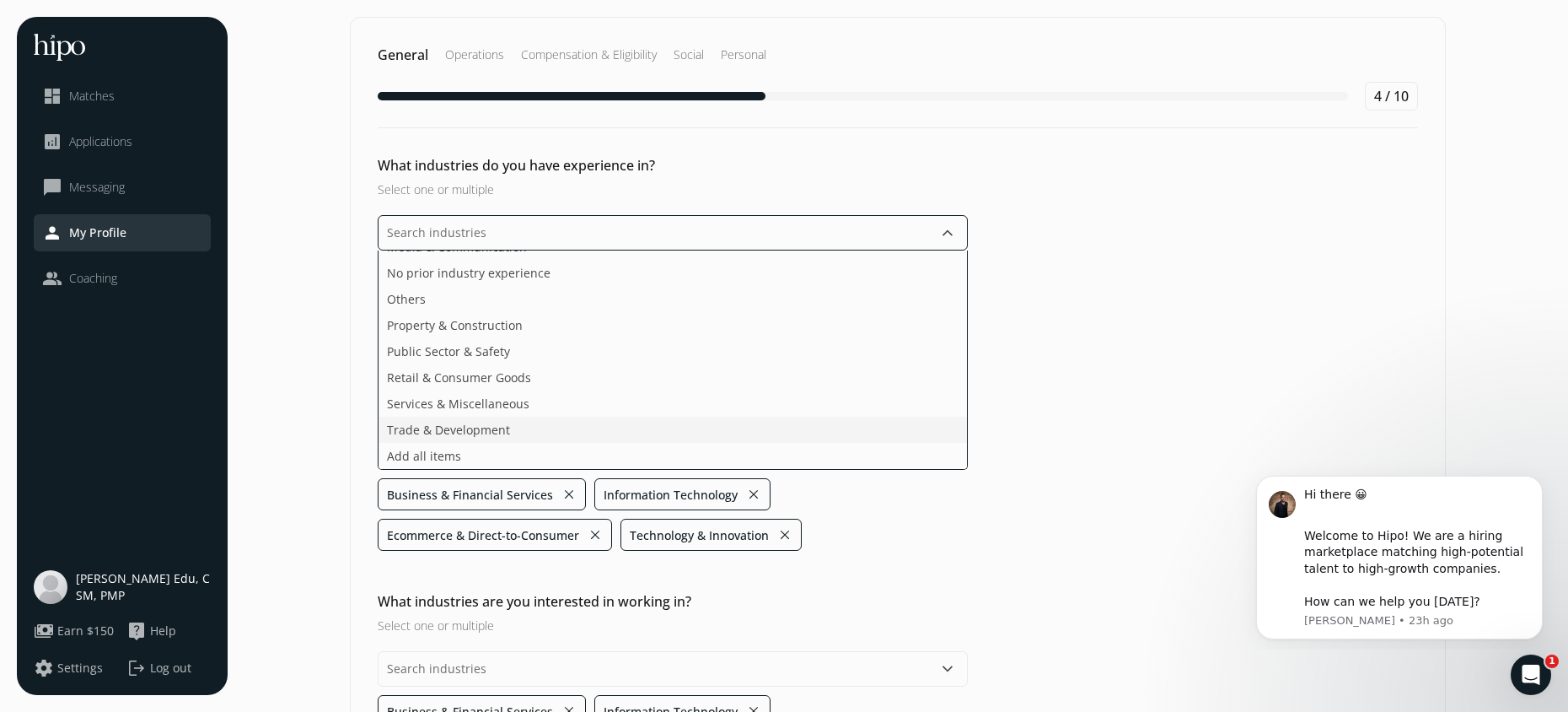
click at [504, 403] on ul "Agriculture & Food Arts, Media & Entertainment Design & Creative Education & E-…" at bounding box center [672, 360] width 590 height 219
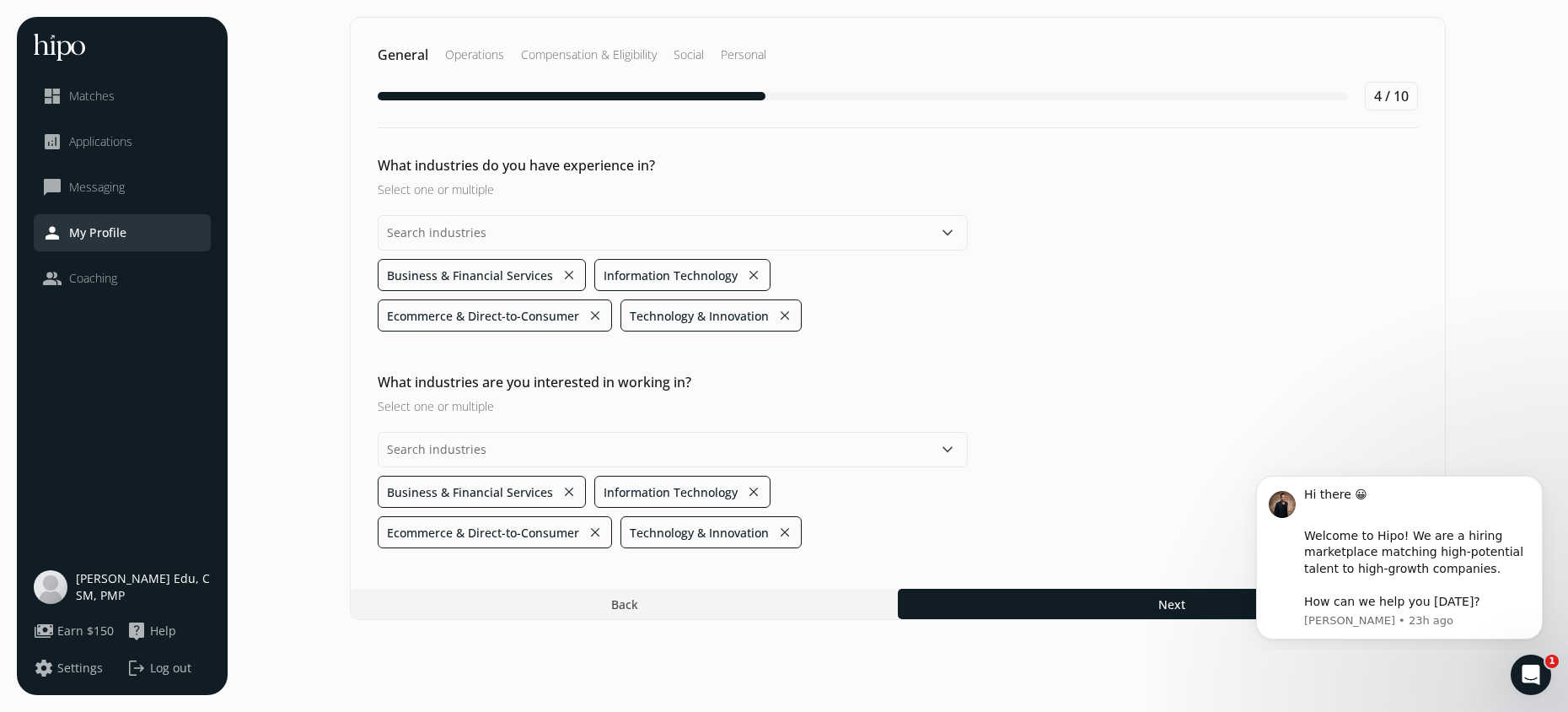
click at [1115, 383] on div "What industries do you have experience in? Select one or multiple keyboard_arro…" at bounding box center [899, 351] width 1095 height 393
click at [945, 452] on button "keyboard_arrow_down" at bounding box center [947, 449] width 20 height 20
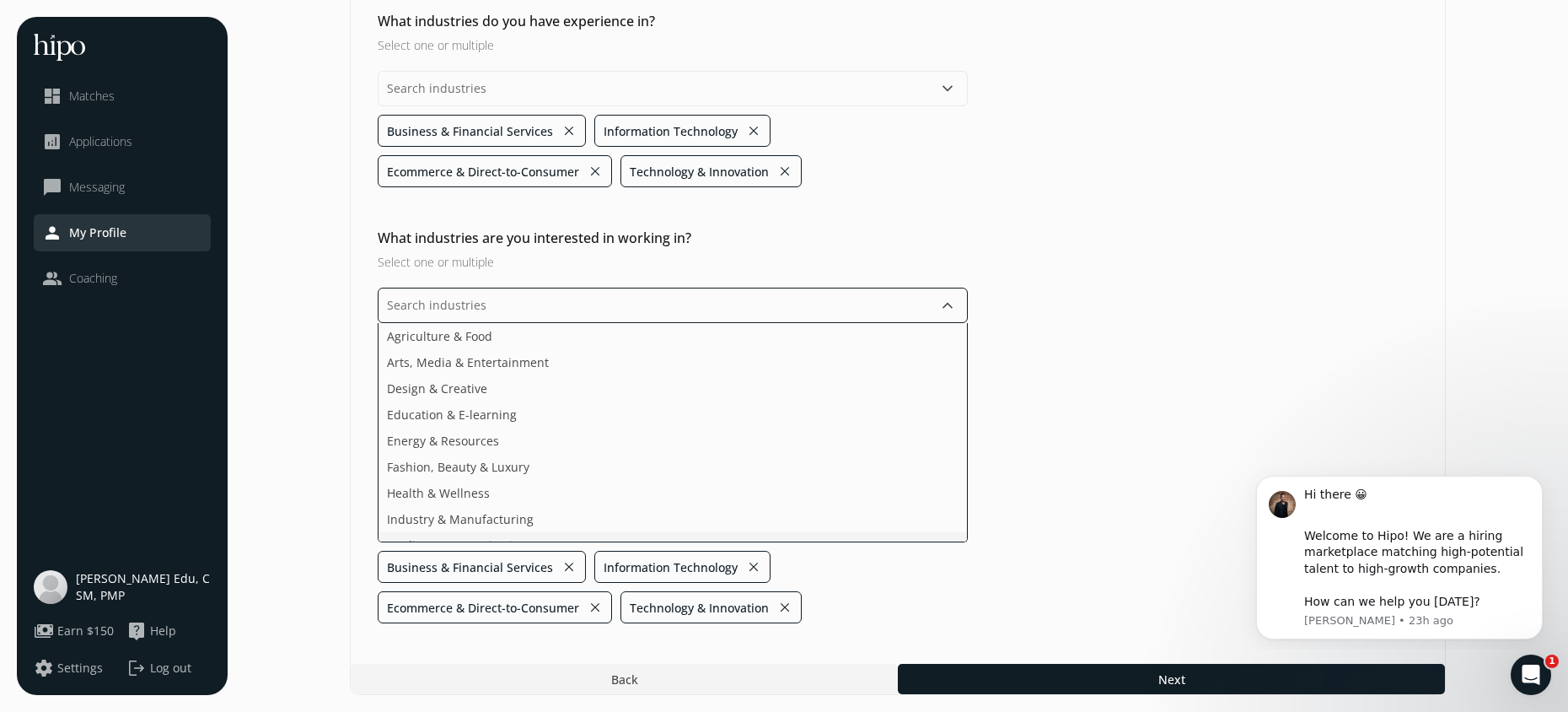
scroll to position [4, 0]
click at [524, 439] on li "Fashion, Beauty & Luxury" at bounding box center [672, 437] width 588 height 27
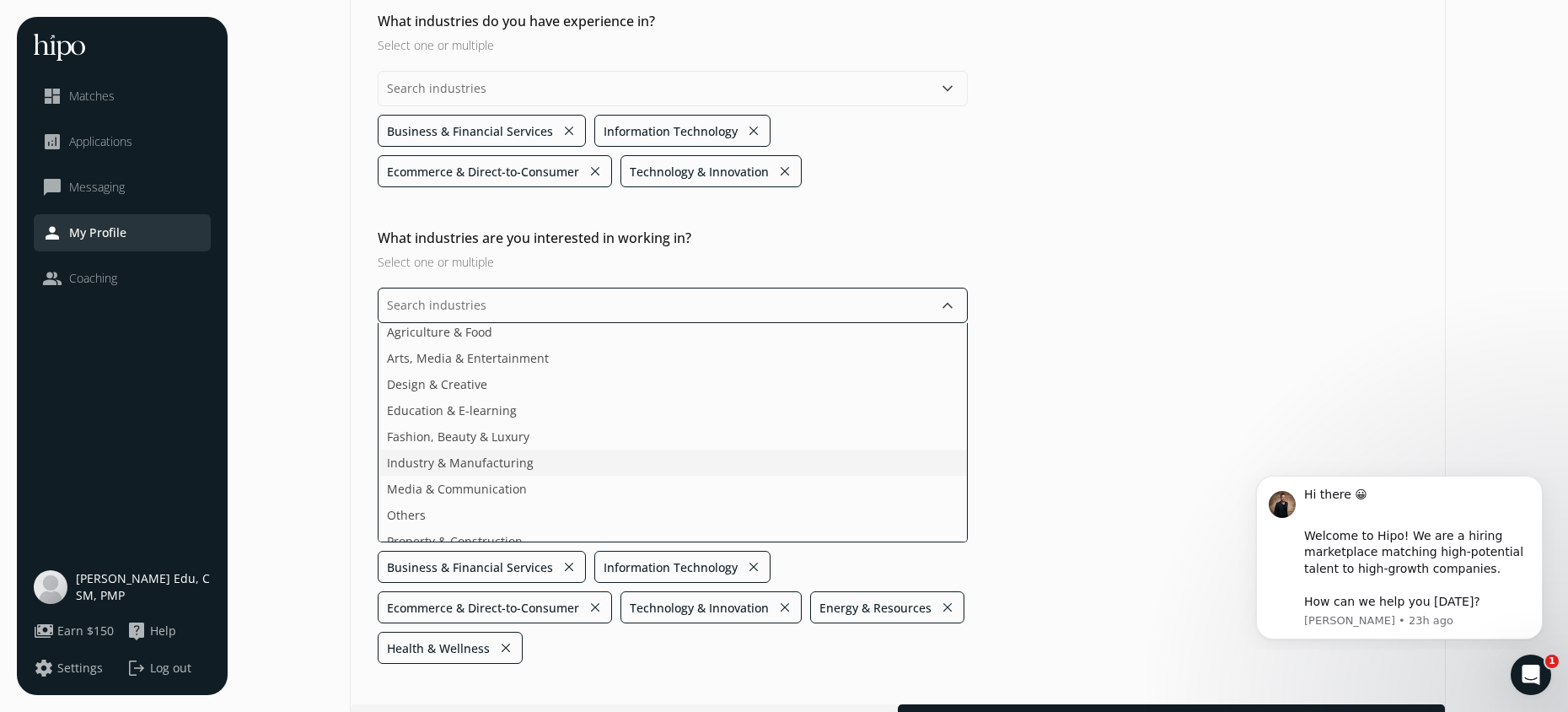
click at [522, 462] on li "Industry & Manufacturing" at bounding box center [672, 463] width 588 height 27
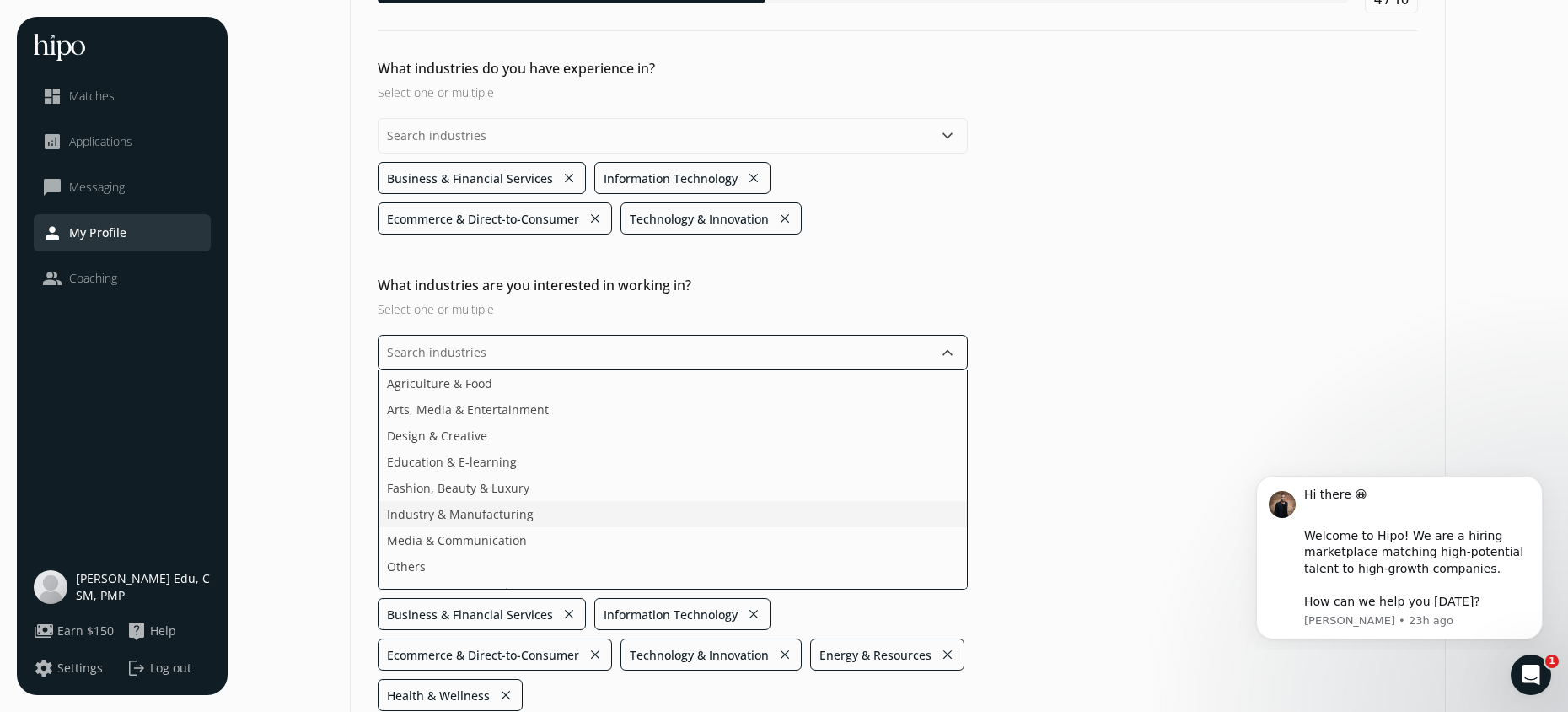
scroll to position [96, 0]
click at [528, 509] on li "Media & Communication" at bounding box center [672, 516] width 588 height 27
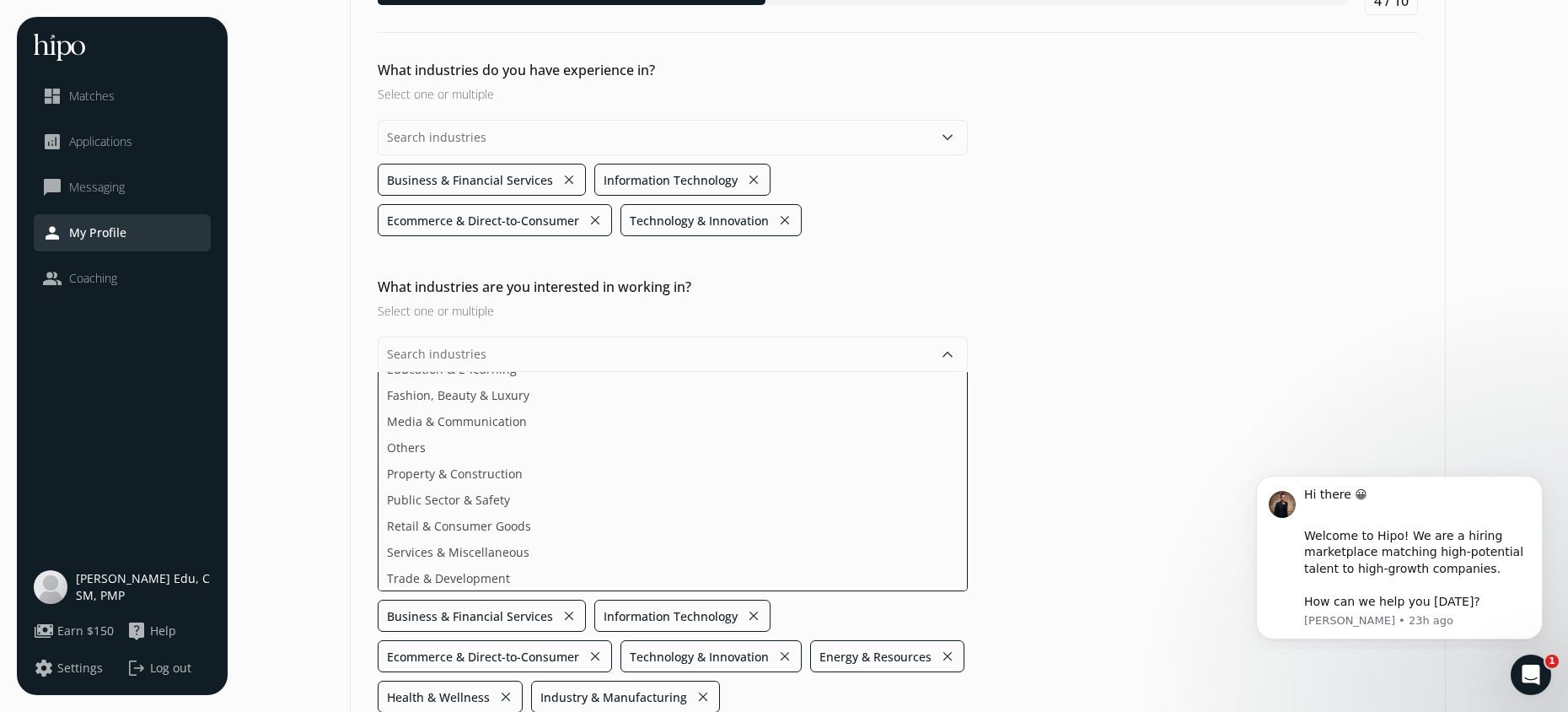
scroll to position [0, 0]
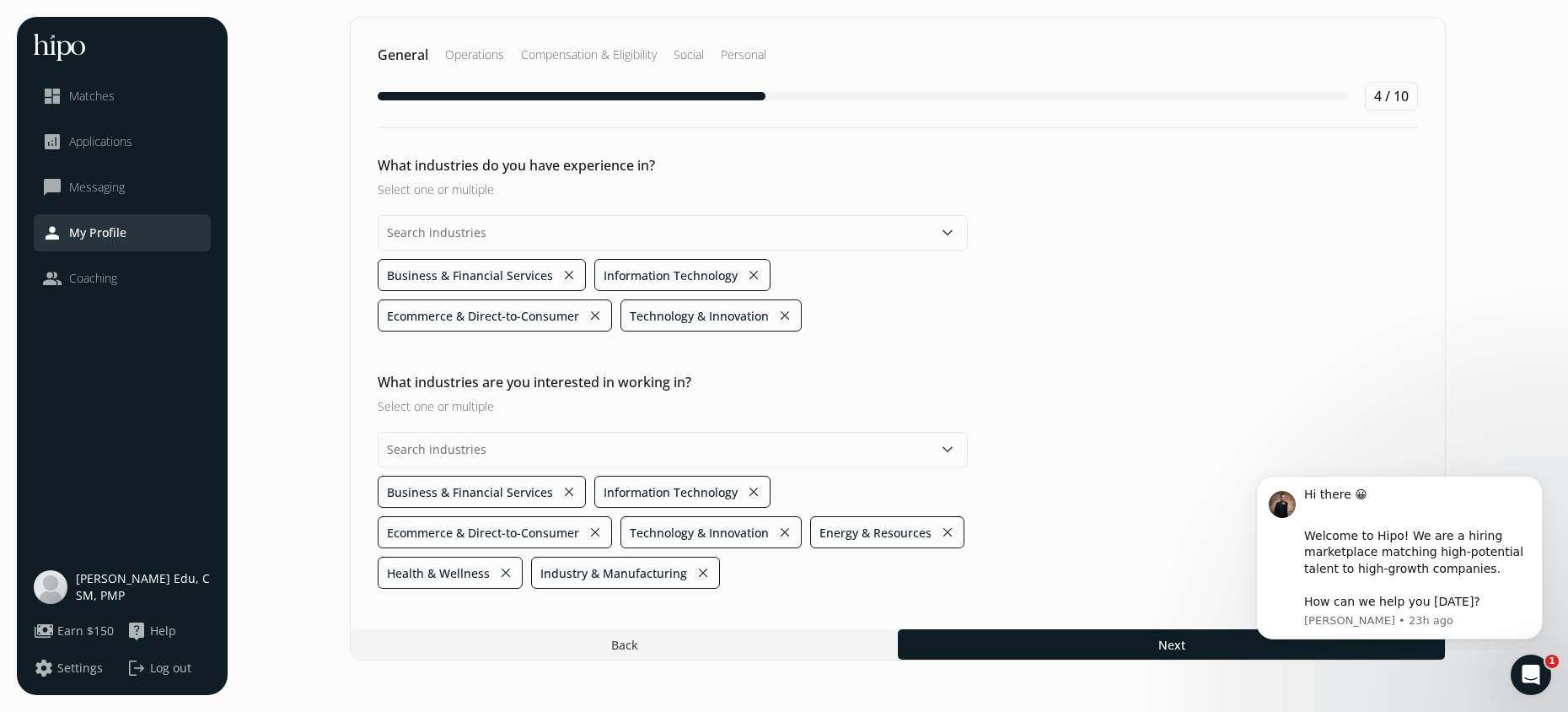
click at [1141, 402] on div "What industries are you interested in working in? Select one or multiple keyboa…" at bounding box center [899, 479] width 1095 height 217
click at [1006, 651] on div at bounding box center [1171, 644] width 547 height 30
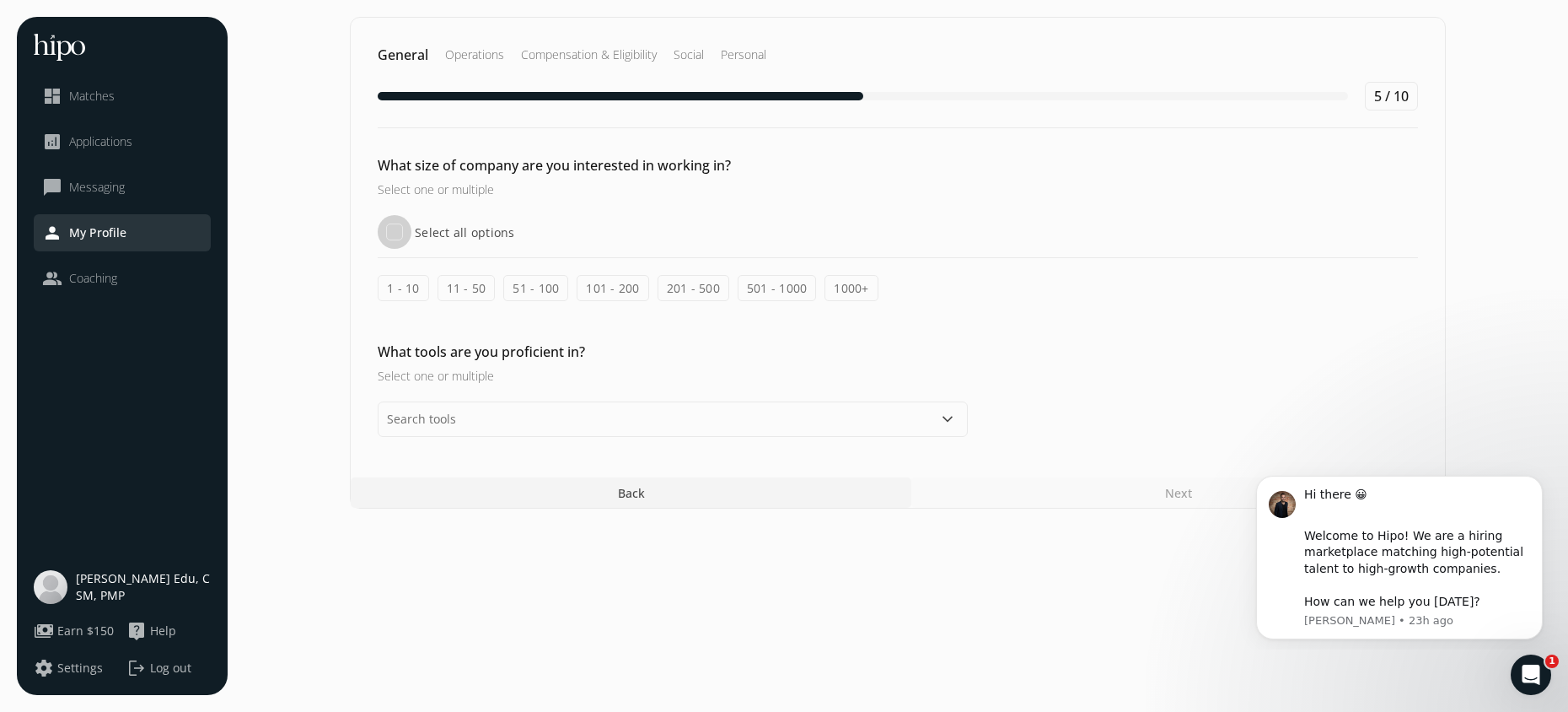
click at [394, 229] on input "Select all options" at bounding box center [394, 232] width 34 height 34
checkbox input "true"
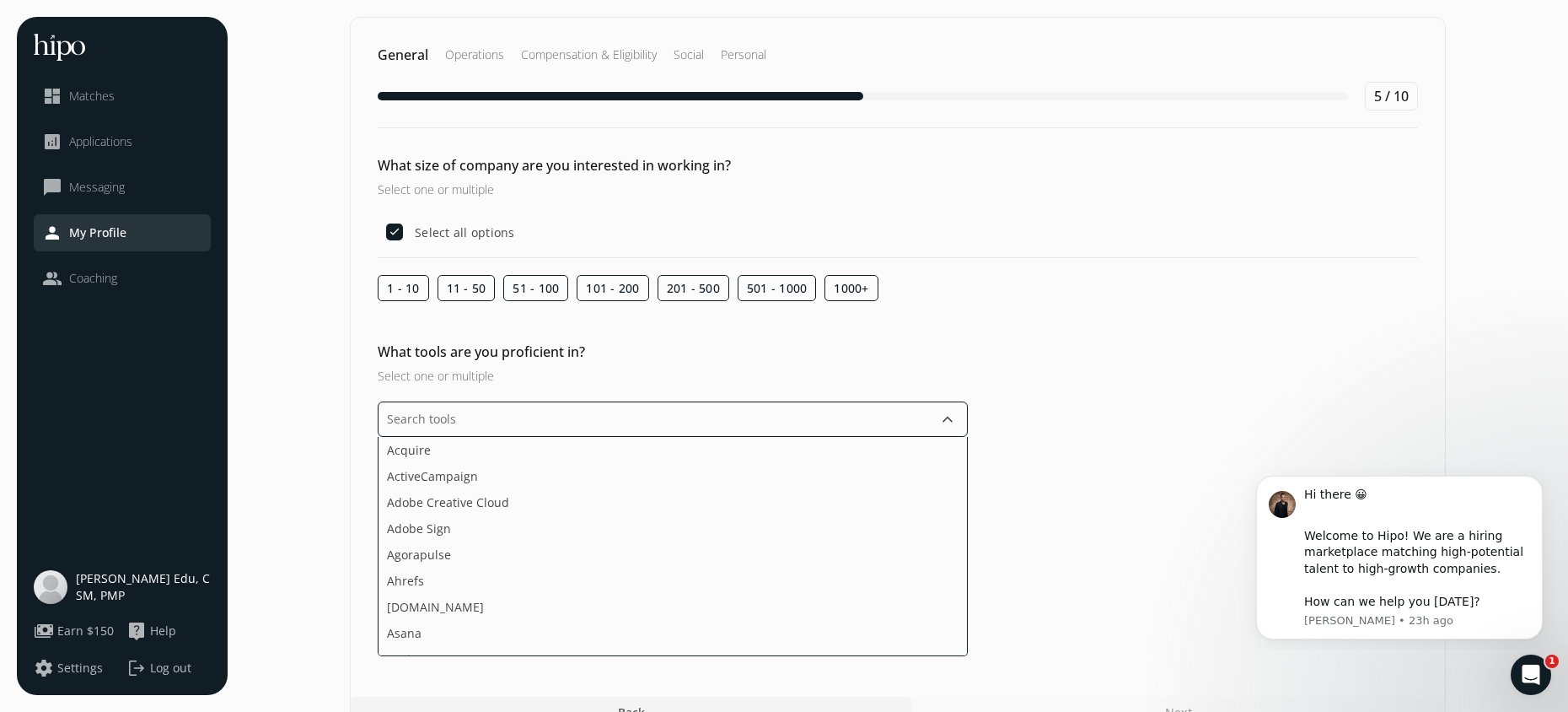
click at [733, 427] on input "text" at bounding box center [672, 419] width 590 height 35
click at [439, 563] on li "aspireIQ" at bounding box center [672, 564] width 588 height 27
click at [445, 524] on li "Calendly" at bounding box center [672, 519] width 588 height 27
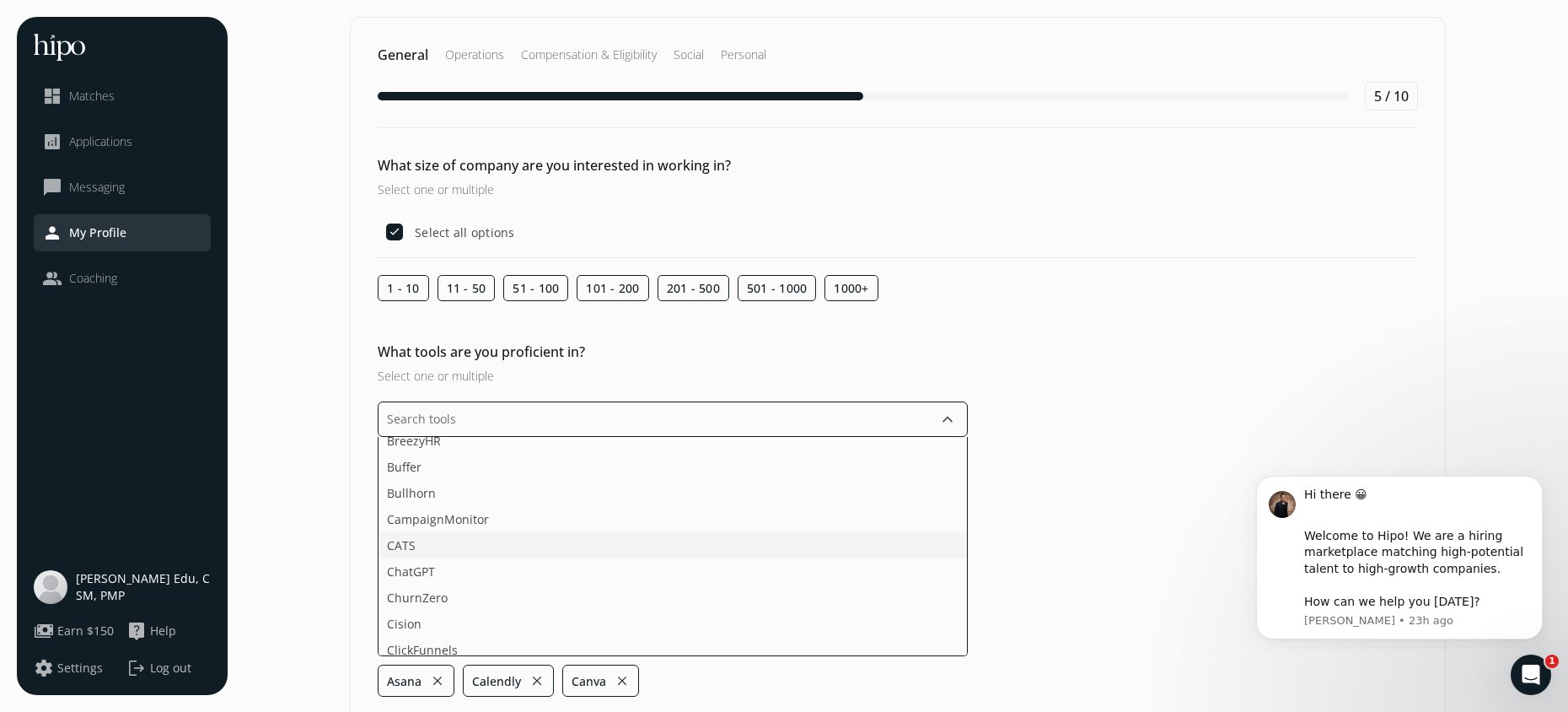
click at [440, 547] on li "CATS" at bounding box center [672, 546] width 588 height 27
click at [437, 552] on span "Constant Contact" at bounding box center [436, 558] width 97 height 18
click at [433, 498] on li "Domo" at bounding box center [672, 496] width 588 height 27
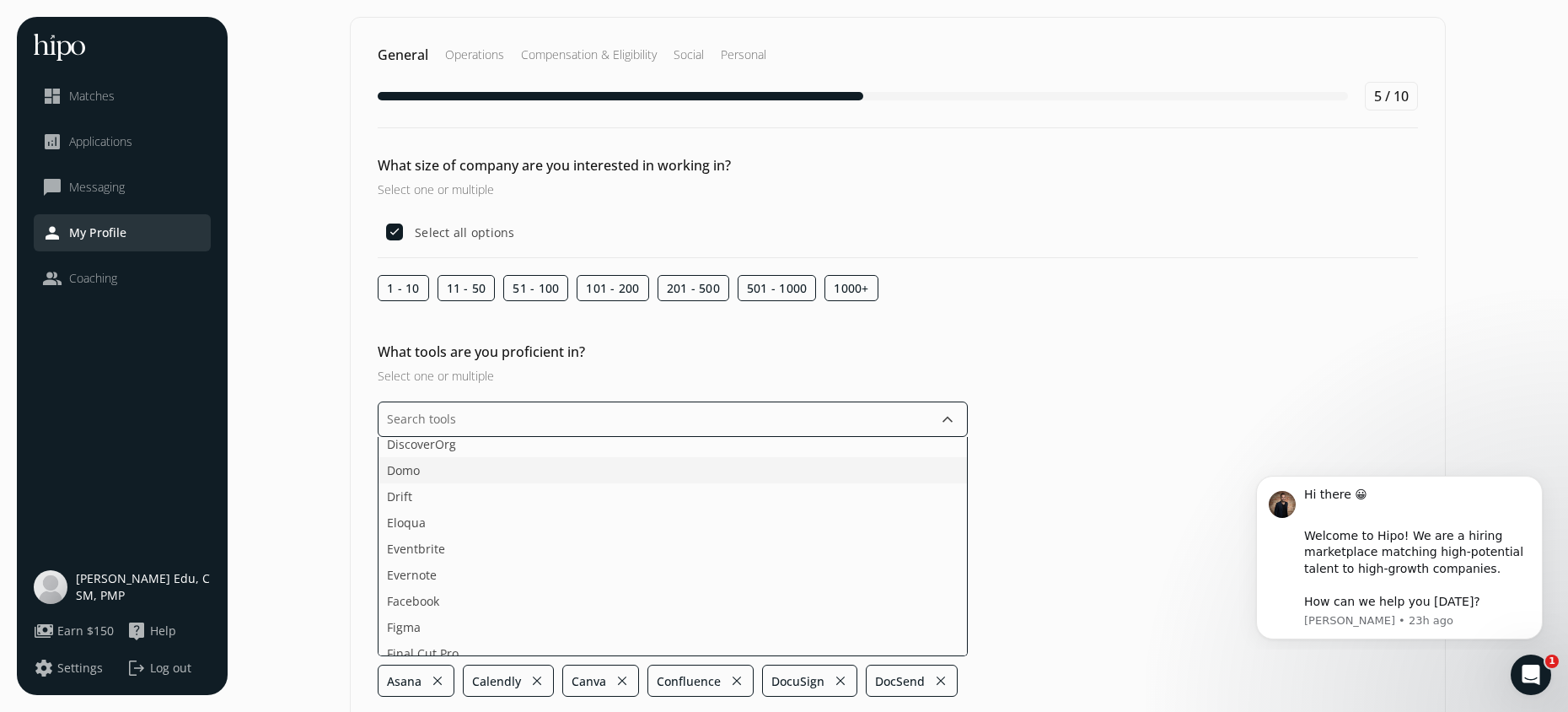
click at [427, 473] on li "Domo" at bounding box center [672, 471] width 588 height 27
click at [441, 525] on li "Facebook" at bounding box center [672, 523] width 588 height 27
click at [440, 546] on span "Google Docs" at bounding box center [422, 544] width 69 height 18
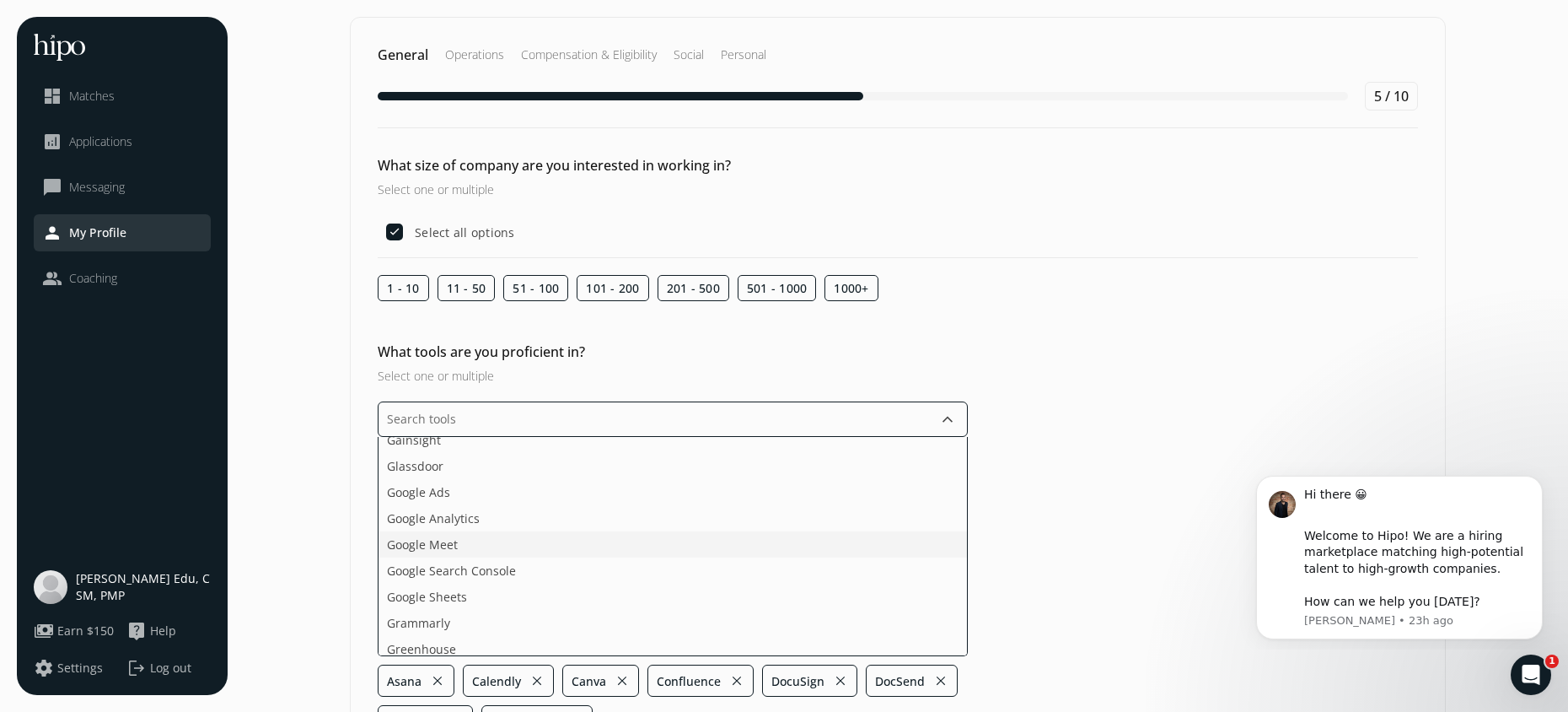
click at [440, 546] on span "Google Meet" at bounding box center [423, 544] width 71 height 18
click at [437, 563] on span "Grammarly" at bounding box center [419, 570] width 64 height 18
click at [426, 582] on li "Kayako" at bounding box center [672, 586] width 588 height 27
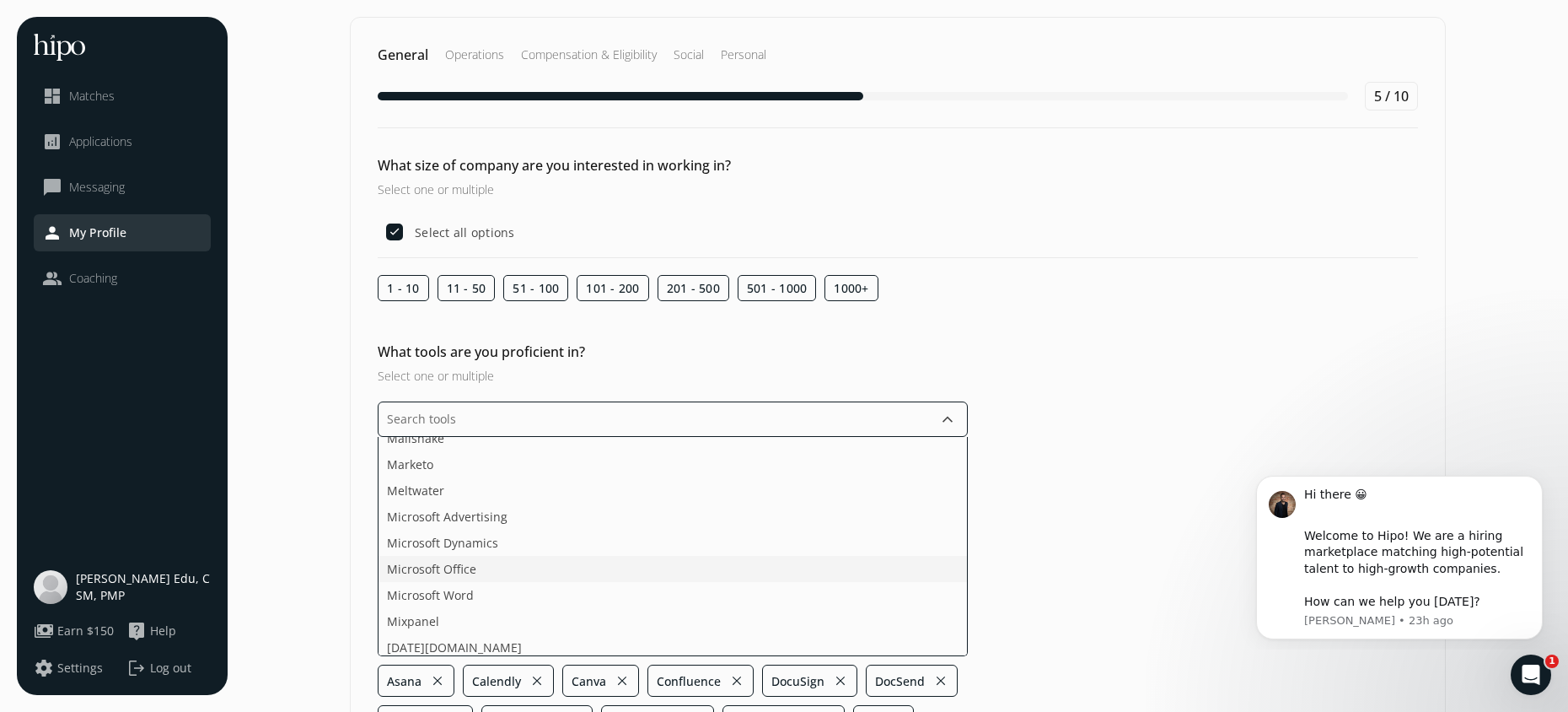
click at [461, 571] on span "Microsoft Office" at bounding box center [432, 569] width 89 height 18
click at [461, 572] on span "Microsoft Word" at bounding box center [431, 569] width 87 height 18
click at [461, 572] on li "Microsoft Word" at bounding box center [672, 569] width 588 height 27
click at [447, 582] on li "PandaDoc" at bounding box center [672, 584] width 588 height 27
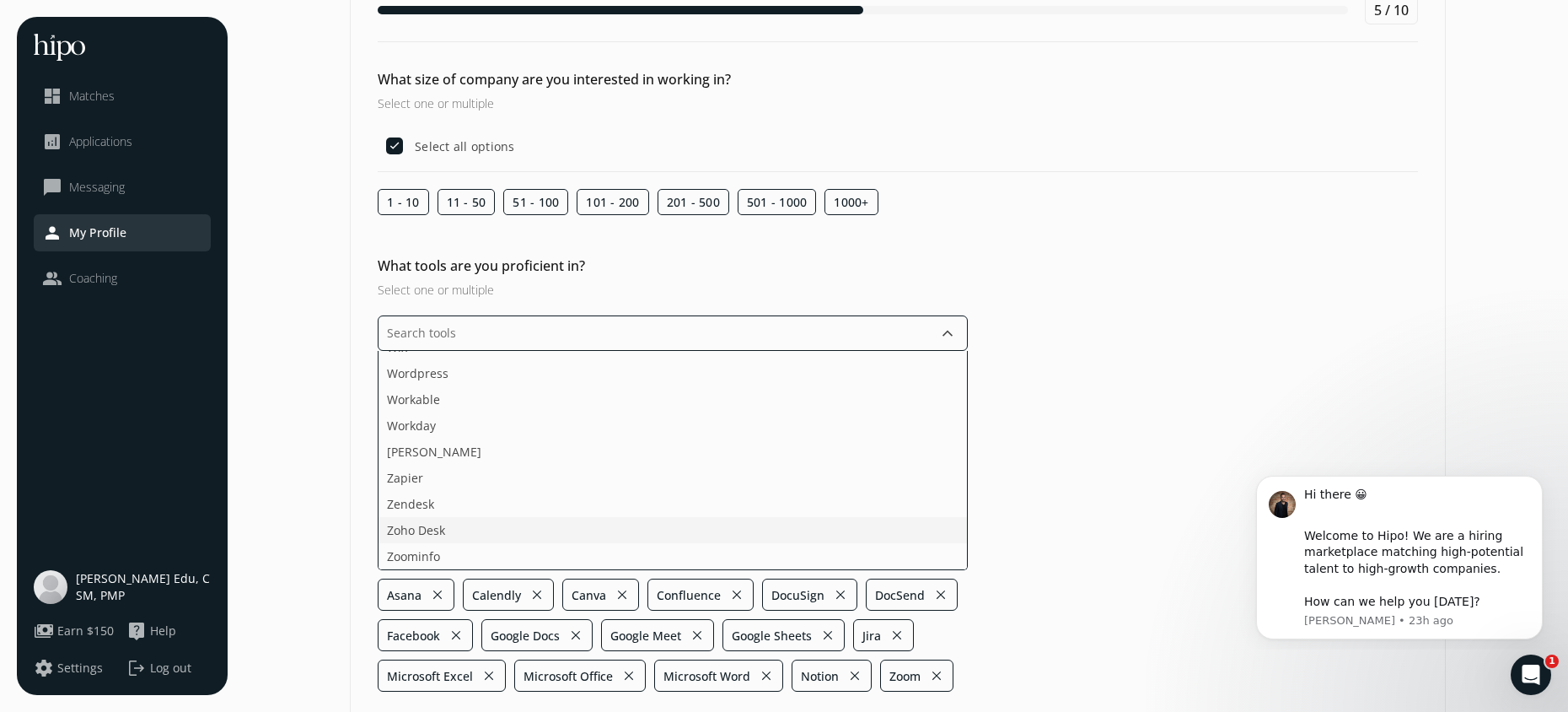
scroll to position [3023, 0]
click at [438, 525] on ul "Acquire ActiveCampaign Adobe Creative Cloud Adobe Sign Agorapulse Ahrefs Apollo…" at bounding box center [672, 461] width 590 height 219
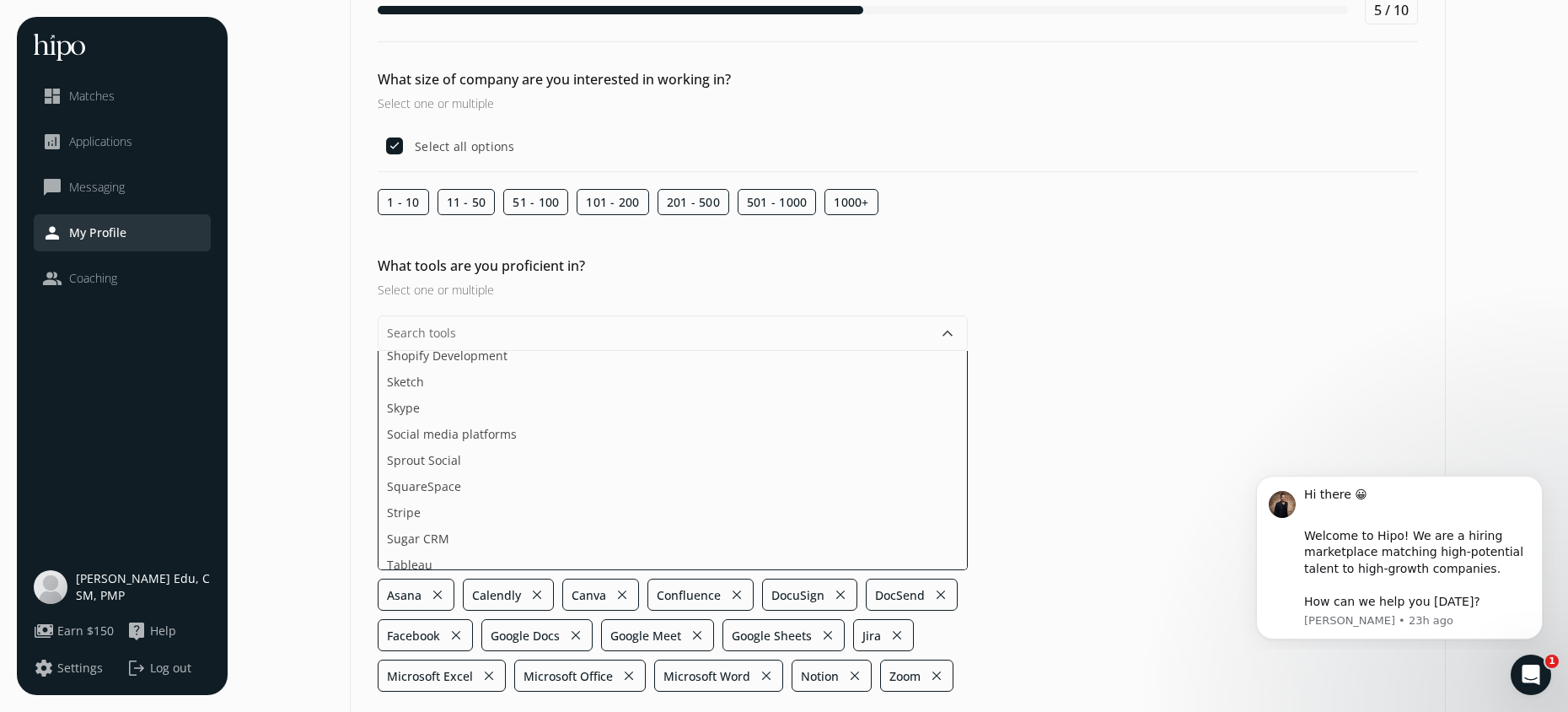
scroll to position [0, 0]
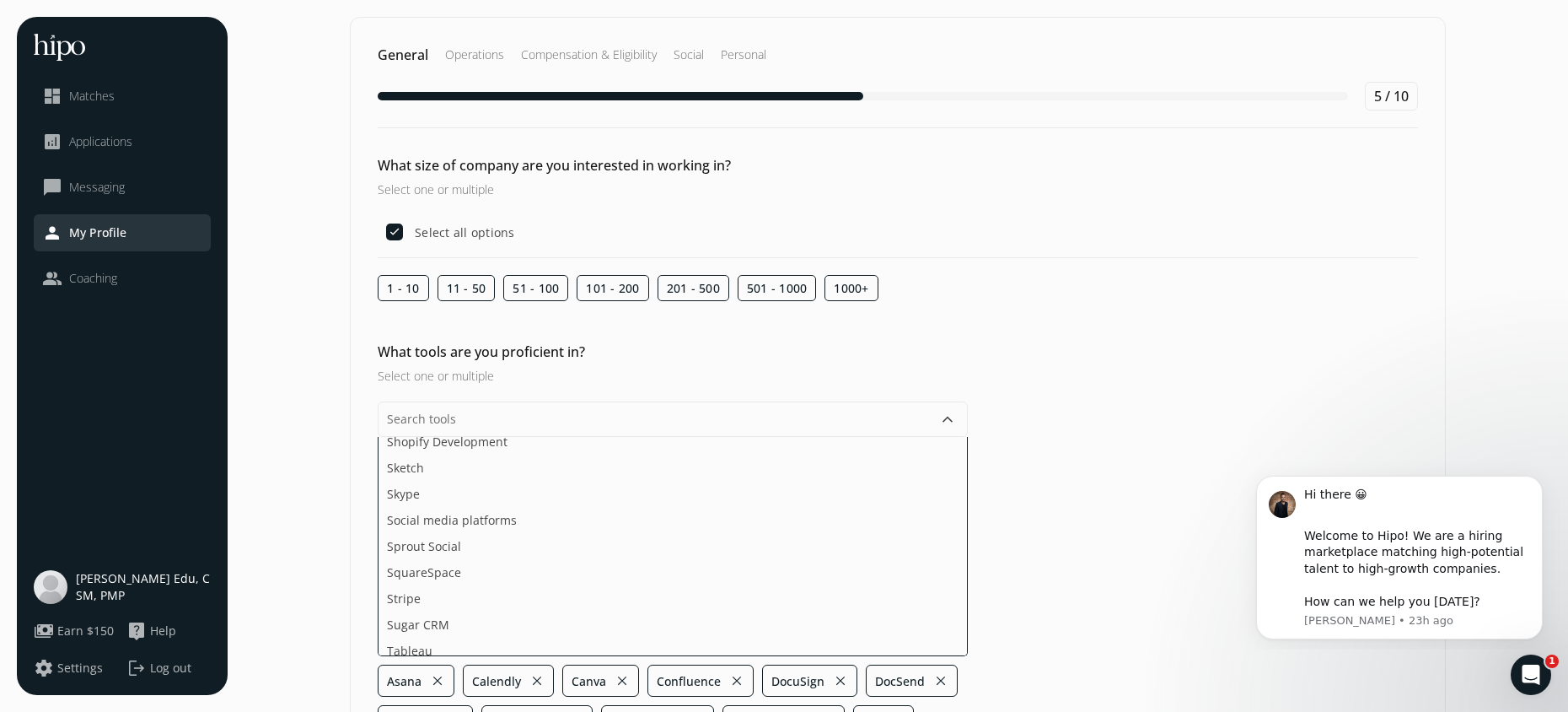
click at [1082, 407] on div "What tools are you proficient in? Select one or multiple keyboard_arrow_down Ac…" at bounding box center [899, 559] width 1095 height 436
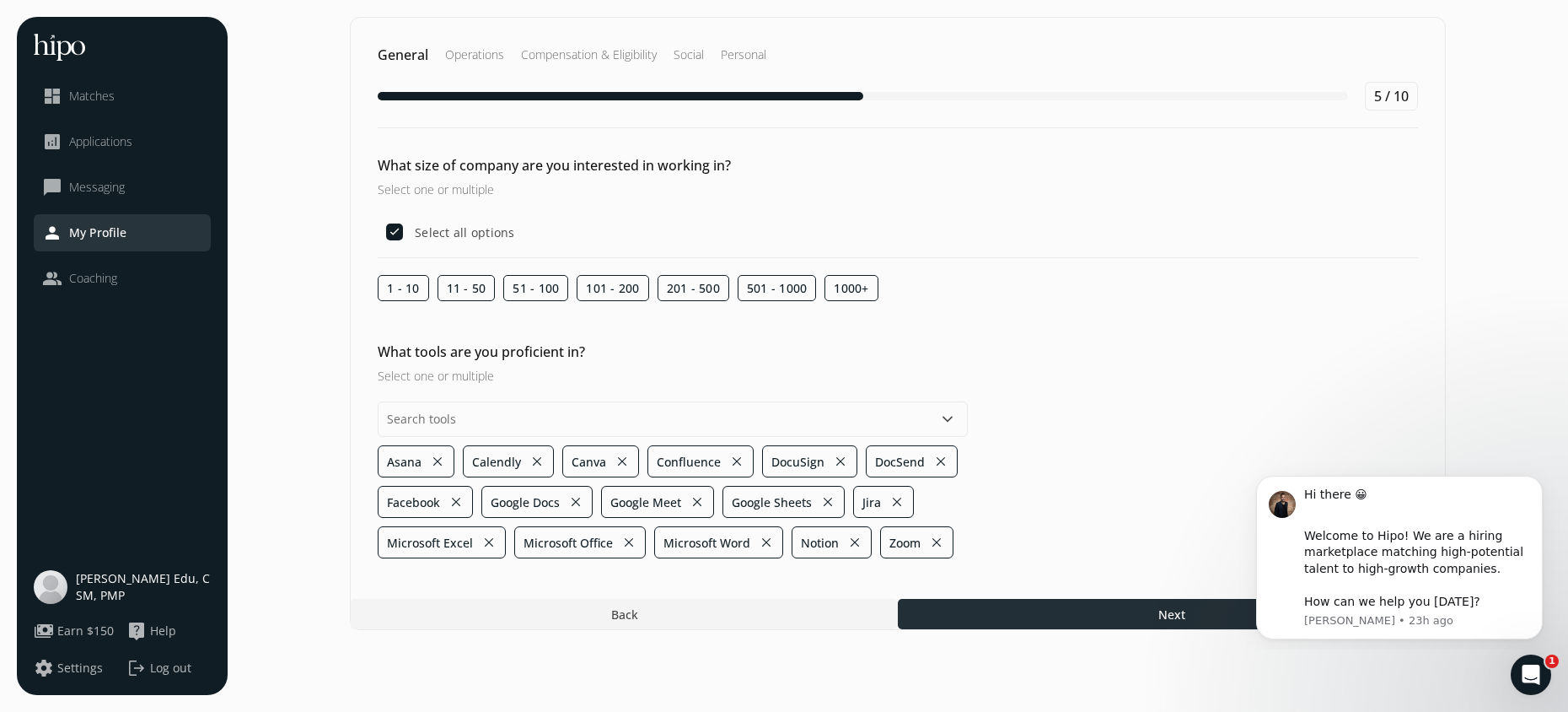
click at [1062, 615] on div at bounding box center [1171, 614] width 547 height 30
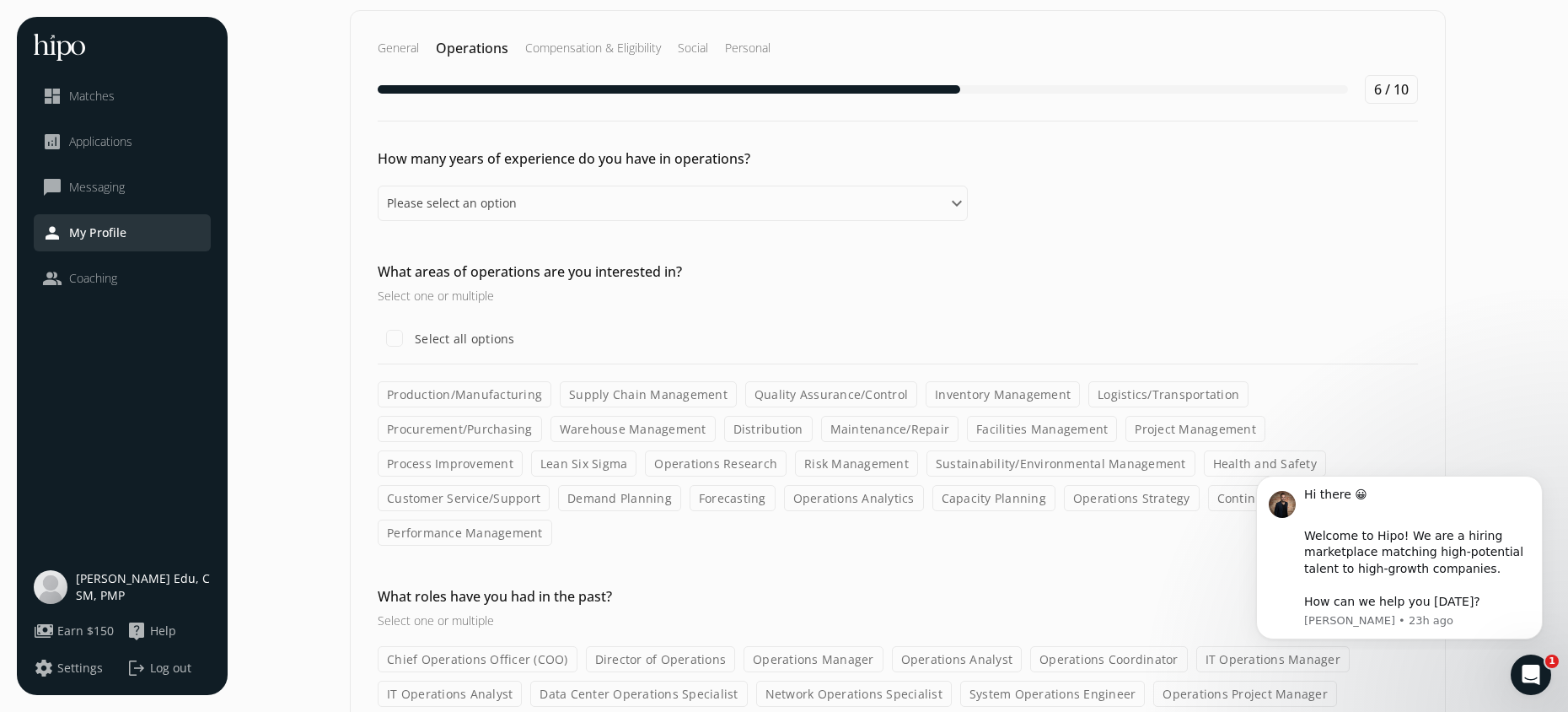
scroll to position [9, 0]
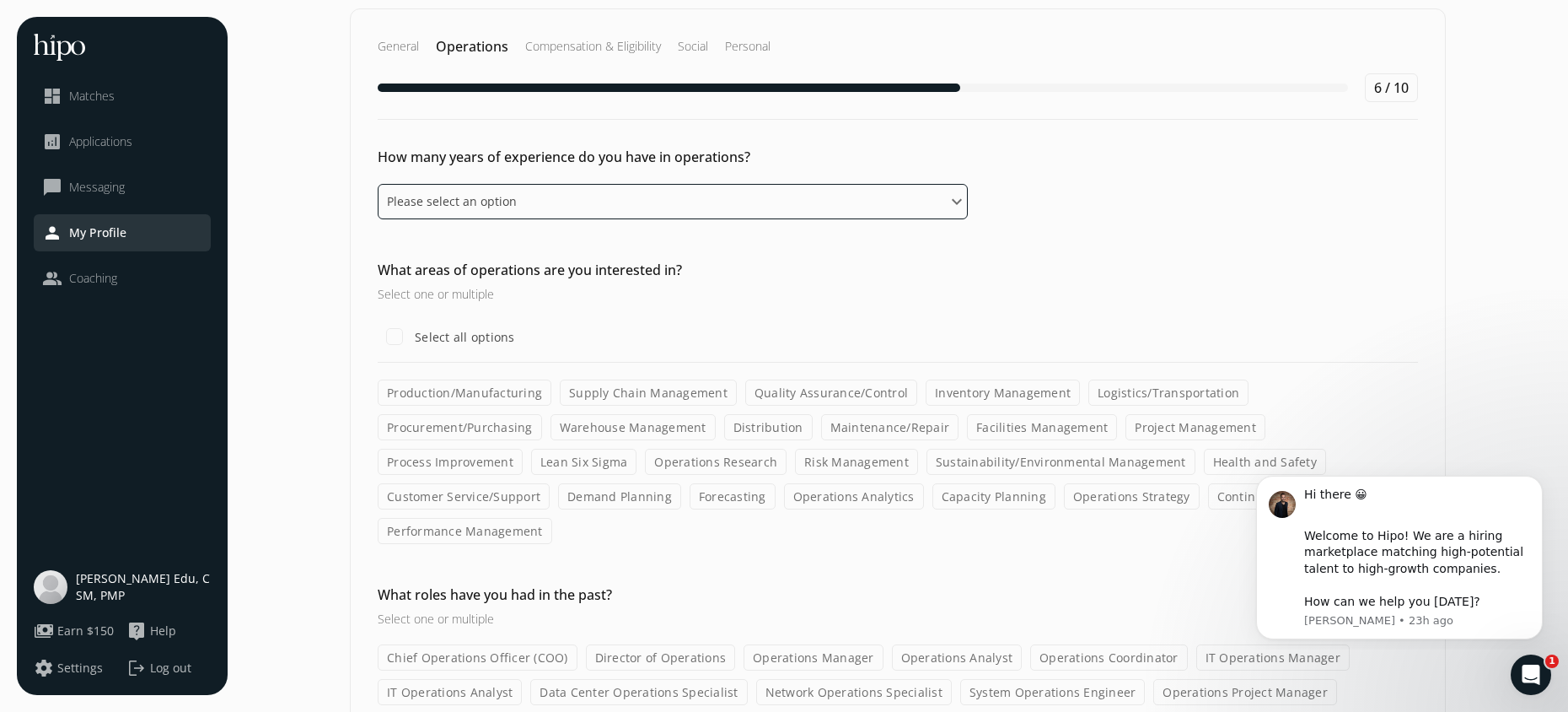
click at [857, 197] on select "Please select an option 0 - 1 years 2 - 3 years 4 - 5 years 6 - 8 years 9+ years" at bounding box center [672, 202] width 590 height 35
select select "nine_plus_years"
click at [378, 184] on select "Please select an option 0 - 1 years 2 - 3 years 4 - 5 years 6 - 8 years 9+ years" at bounding box center [672, 202] width 590 height 35
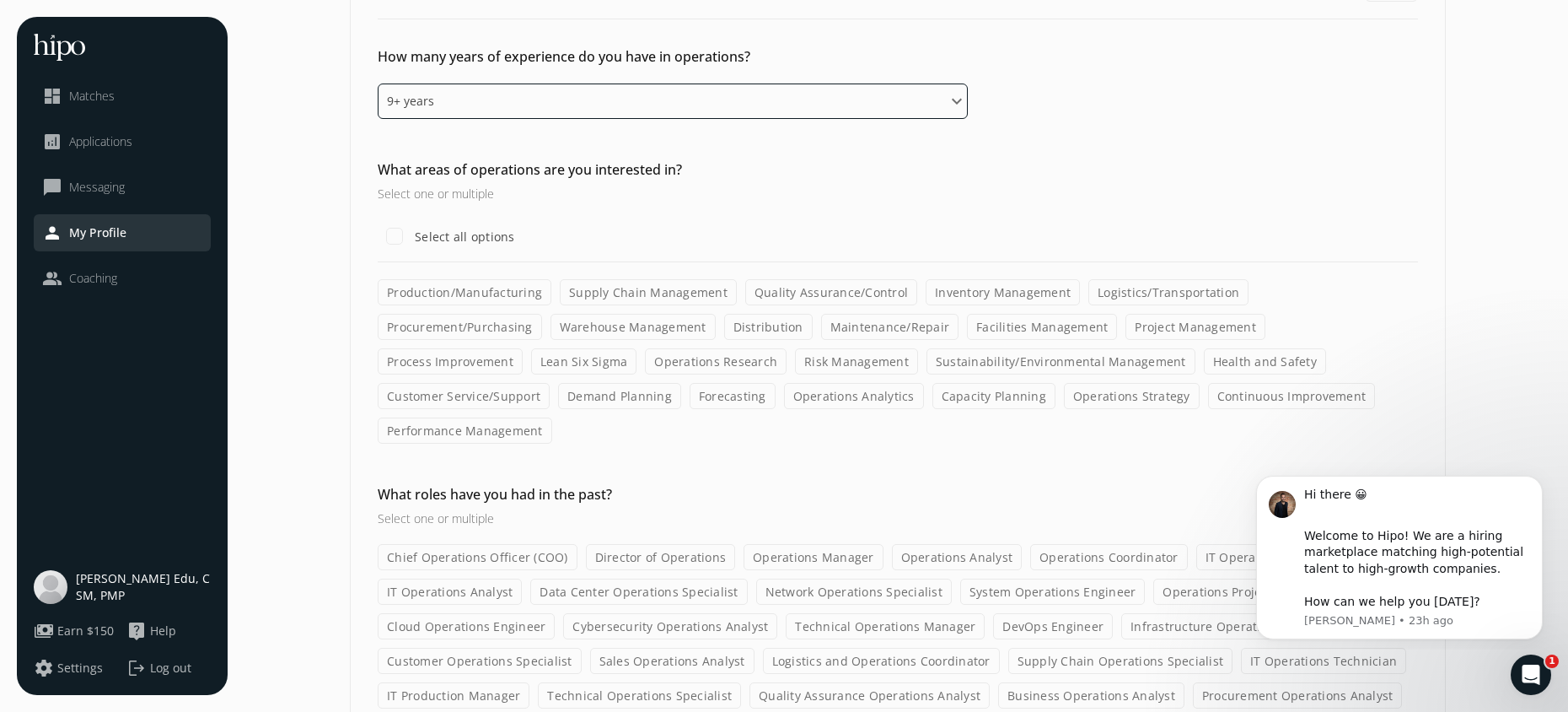
scroll to position [111, 0]
click at [1126, 329] on label "Project Management" at bounding box center [1196, 325] width 140 height 27
click at [0, 0] on input "Project Management" at bounding box center [0, 0] width 0 height 0
click at [523, 346] on label "Process Improvement" at bounding box center [450, 359] width 145 height 27
click at [0, 0] on input "Process Improvement" at bounding box center [0, 0] width 0 height 0
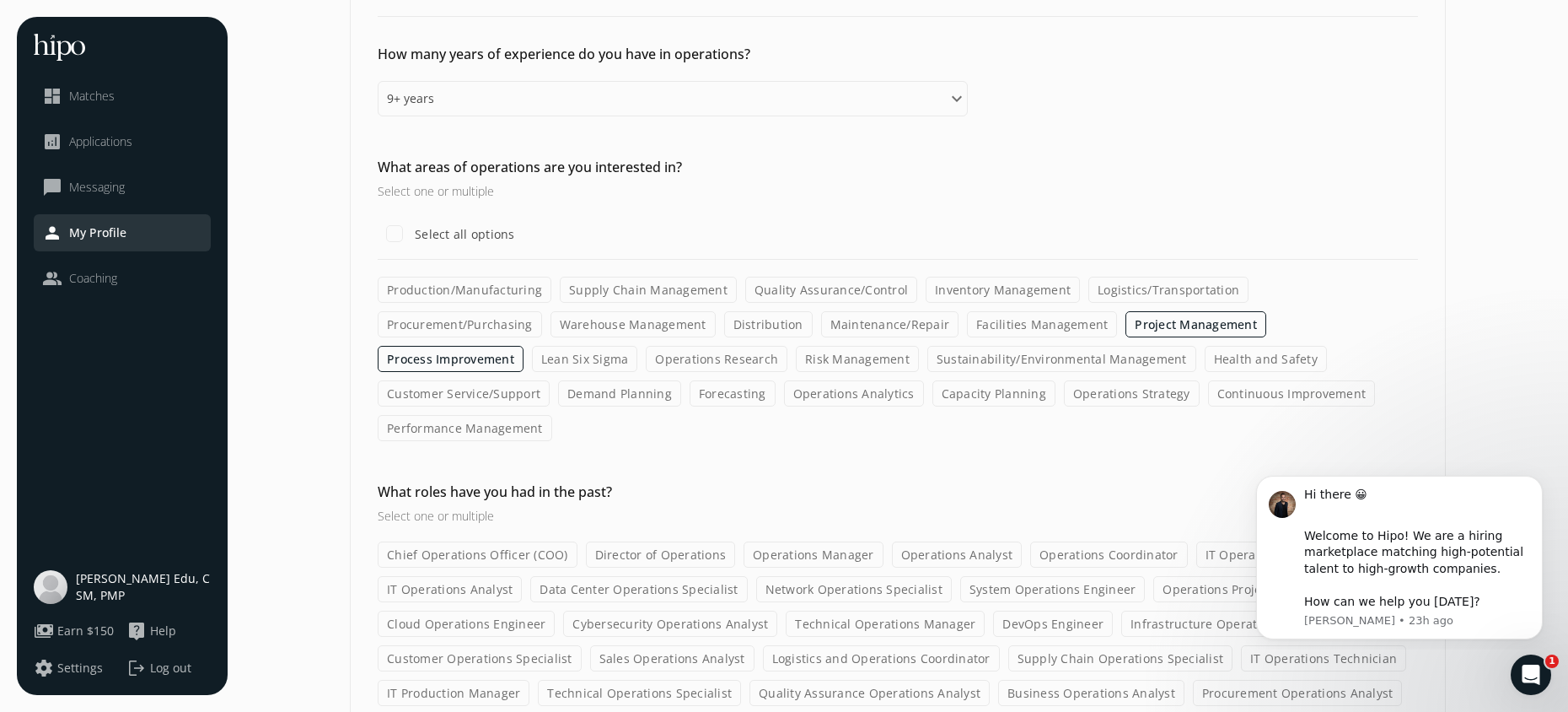
click at [550, 380] on label "Customer Service/Support" at bounding box center [463, 394] width 172 height 27
click at [0, 0] on input "Customer Service/Support" at bounding box center [0, 0] width 0 height 0
drag, startPoint x: 985, startPoint y: 391, endPoint x: 961, endPoint y: 388, distance: 24.2
click at [1208, 391] on label "Continuous Improvement" at bounding box center [1292, 394] width 168 height 27
click at [0, 0] on input "Continuous Improvement" at bounding box center [0, 0] width 0 height 0
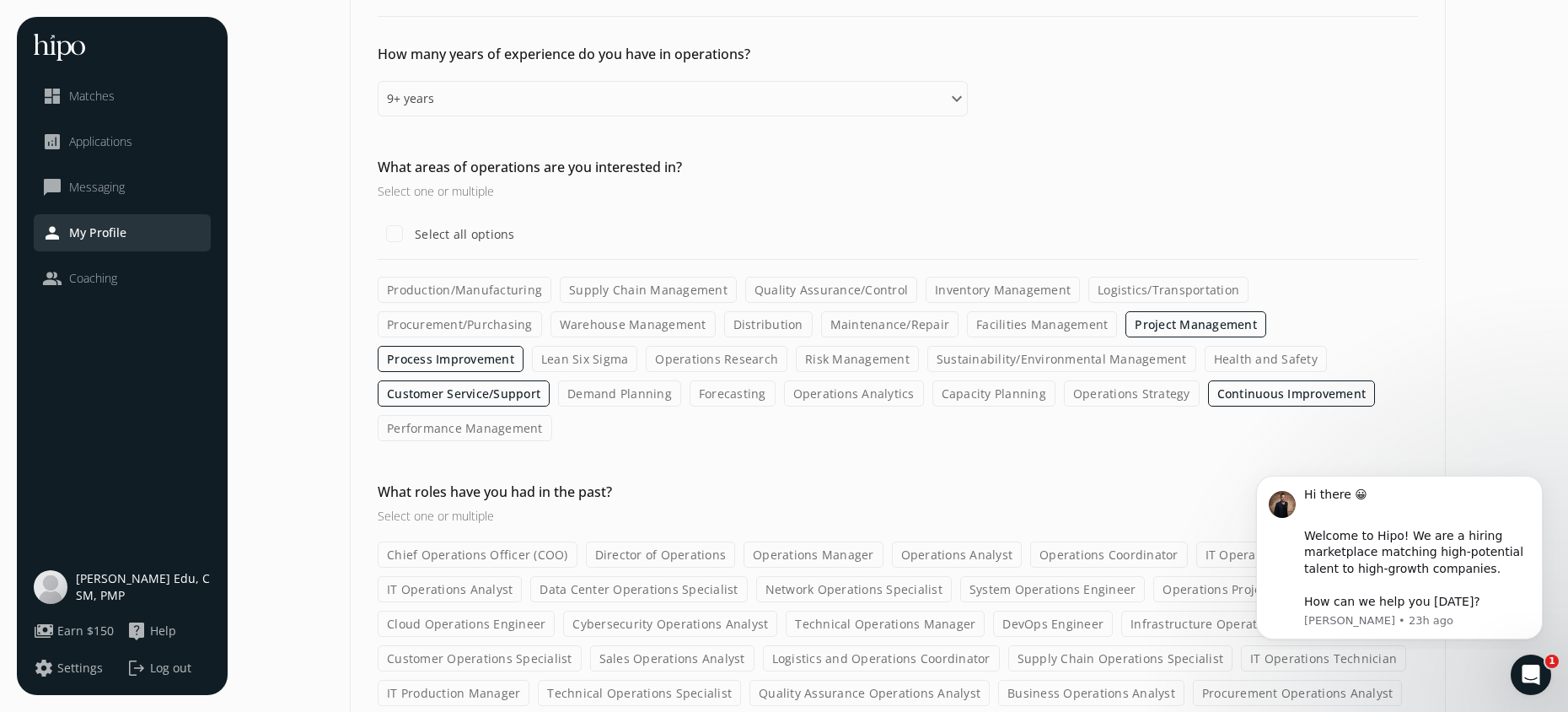
click at [1064, 391] on label "Operations Strategy" at bounding box center [1132, 394] width 136 height 27
click at [0, 0] on input "Operations Strategy" at bounding box center [0, 0] width 0 height 0
click at [1205, 356] on label "Health and Safety" at bounding box center [1266, 359] width 122 height 27
click at [0, 0] on input "Health and Safety" at bounding box center [0, 0] width 0 height 0
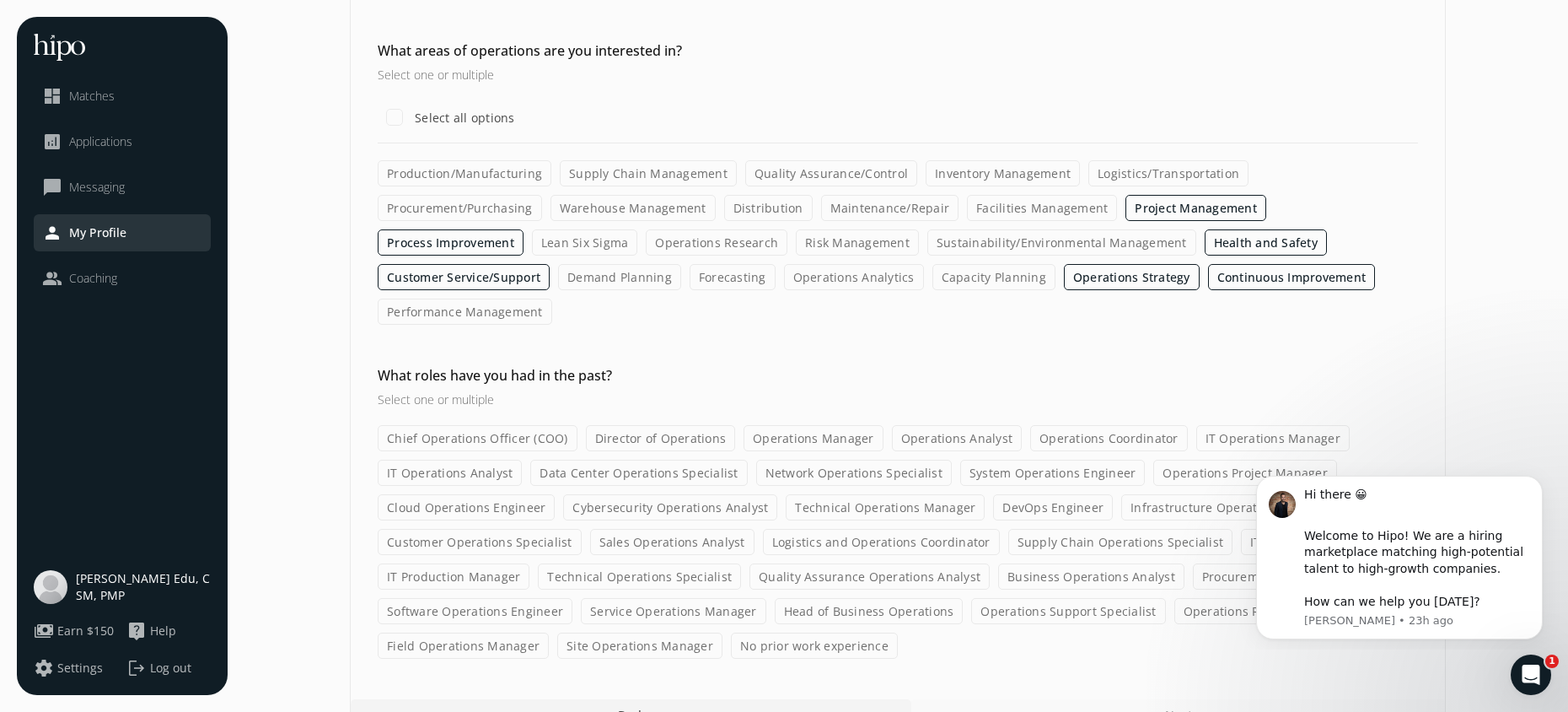
scroll to position [228, 0]
click at [1197, 459] on label "Operations Project Manager" at bounding box center [1245, 472] width 184 height 27
click at [0, 0] on input "Operations Project Manager" at bounding box center [0, 0] width 0 height 0
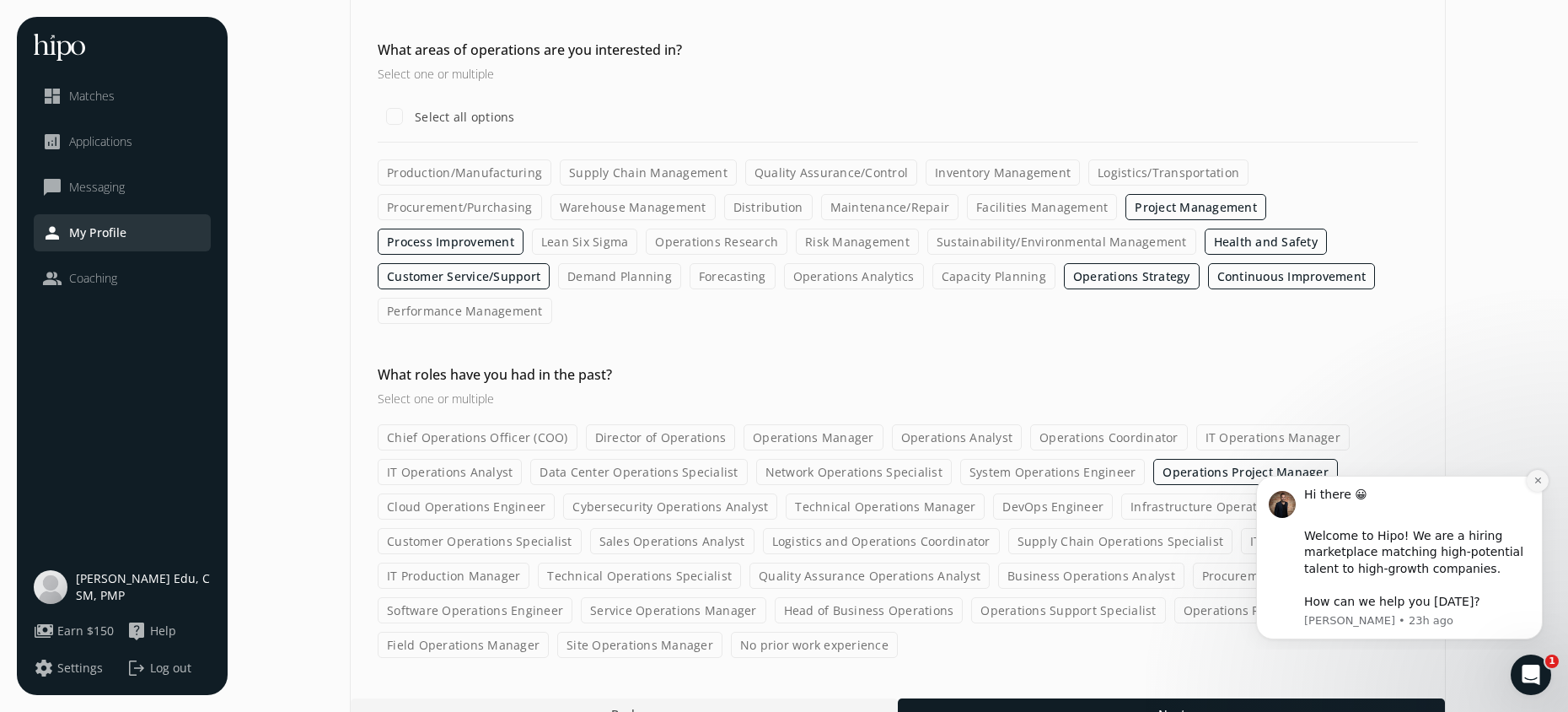
click at [1538, 476] on icon "Dismiss notification" at bounding box center [1538, 480] width 9 height 9
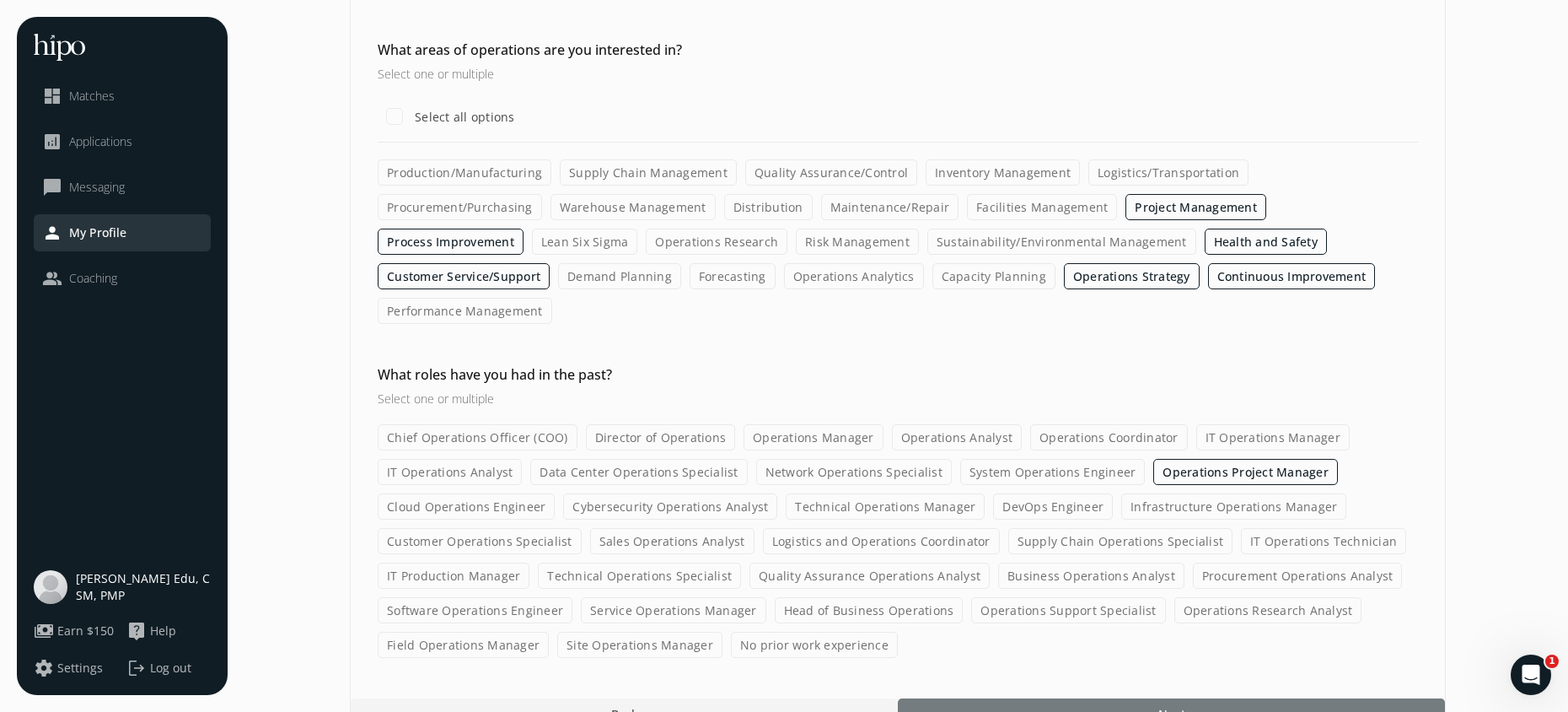
click at [1098, 698] on div at bounding box center [1171, 713] width 547 height 30
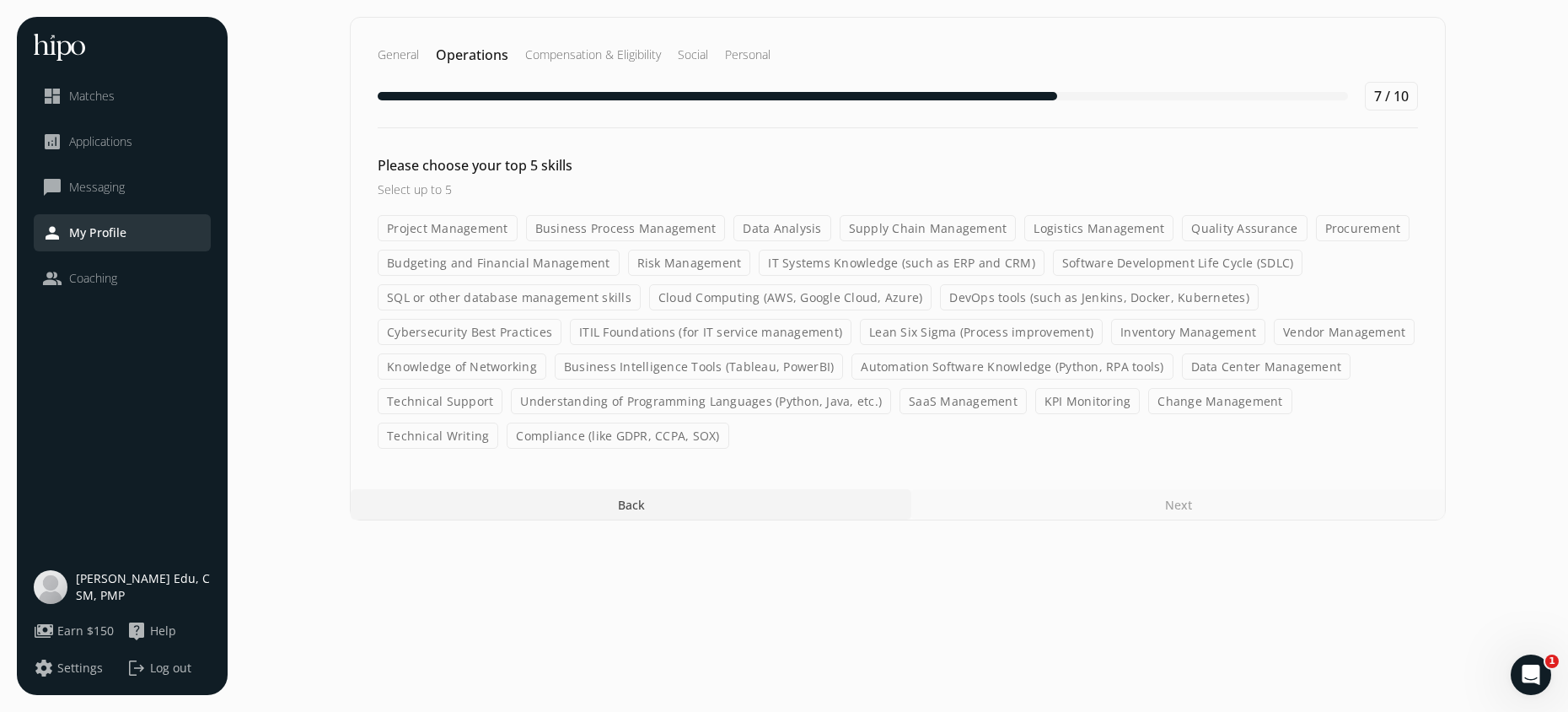
click at [472, 228] on label "Project Management" at bounding box center [447, 228] width 140 height 27
click at [0, 0] on input "Project Management" at bounding box center [0, 0] width 0 height 0
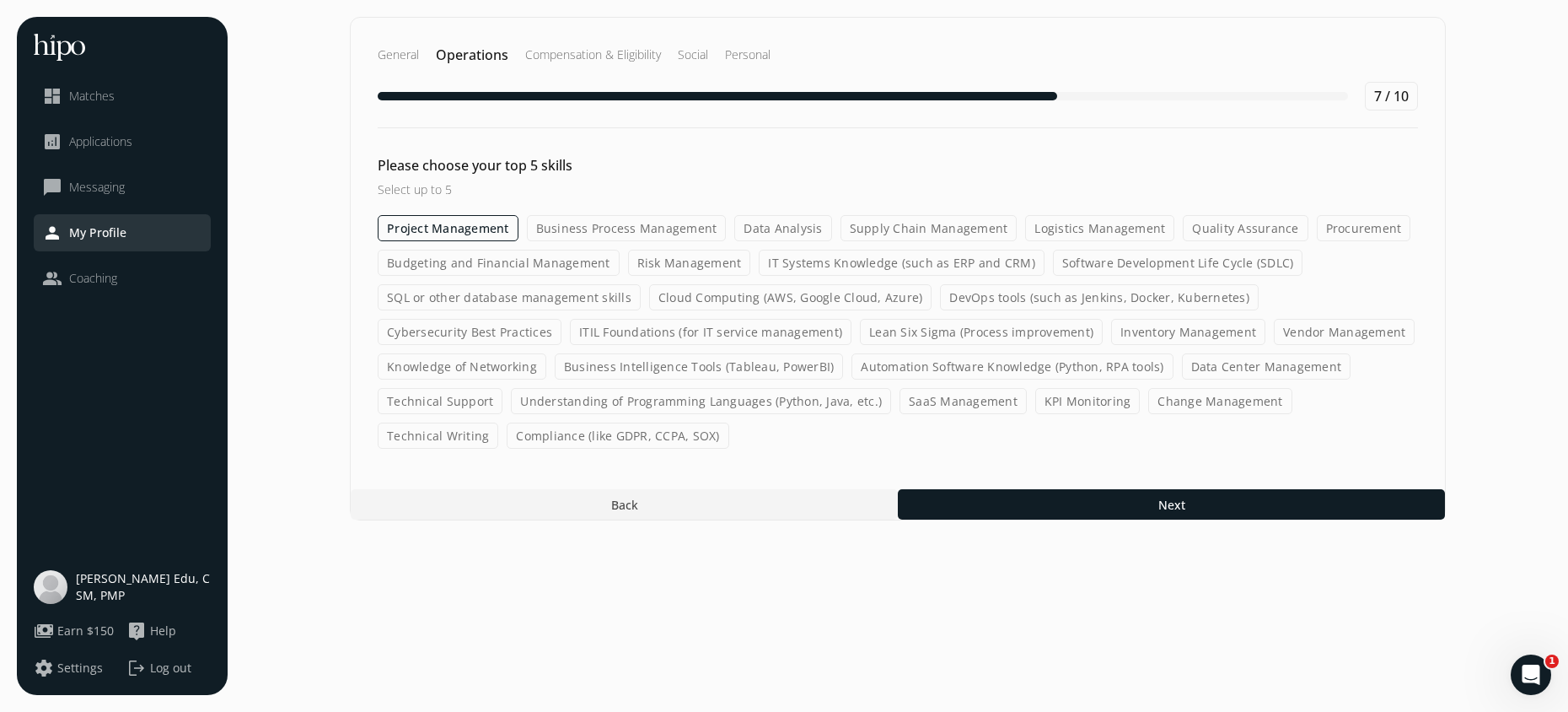
click at [669, 264] on label "Risk Management" at bounding box center [689, 263] width 123 height 27
click at [0, 0] on input "Risk Management" at bounding box center [0, 0] width 0 height 0
click at [1073, 260] on label "Software Development Life Cycle (SDLC)" at bounding box center [1179, 263] width 250 height 27
click at [0, 0] on input "Software Development Life Cycle (SDLC)" at bounding box center [0, 0] width 0 height 0
click at [677, 298] on label "Cloud Computing (AWS, Google Cloud, Azure)" at bounding box center [791, 297] width 283 height 27
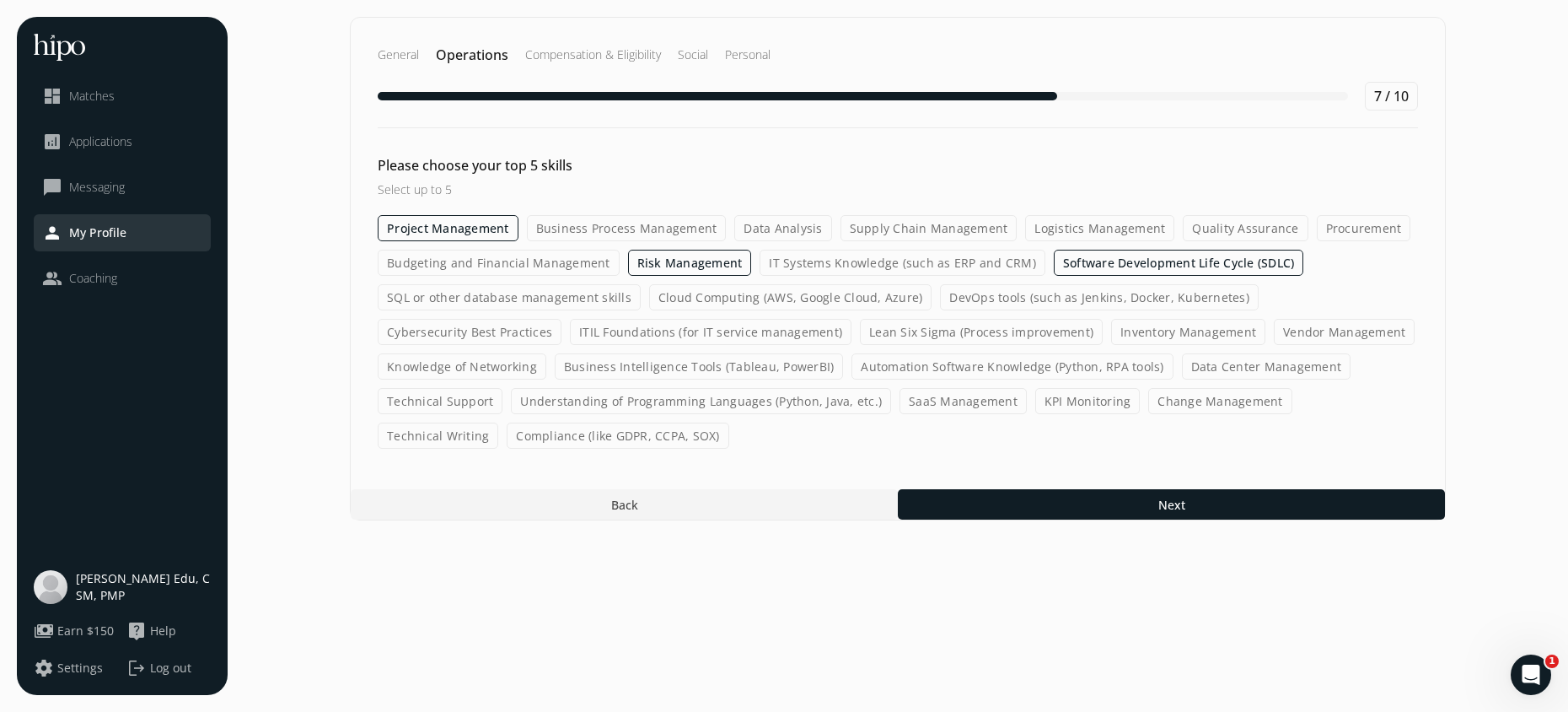
click at [0, 0] on input "Cloud Computing (AWS, Google Cloud, Azure)" at bounding box center [0, 0] width 0 height 0
click at [1189, 401] on label "Change Management" at bounding box center [1220, 402] width 143 height 27
click at [0, 0] on input "Change Management" at bounding box center [0, 0] width 0 height 0
click at [1075, 400] on label "KPI Monitoring" at bounding box center [1088, 402] width 105 height 27
click at [0, 0] on input "KPI Monitoring" at bounding box center [0, 0] width 0 height 0
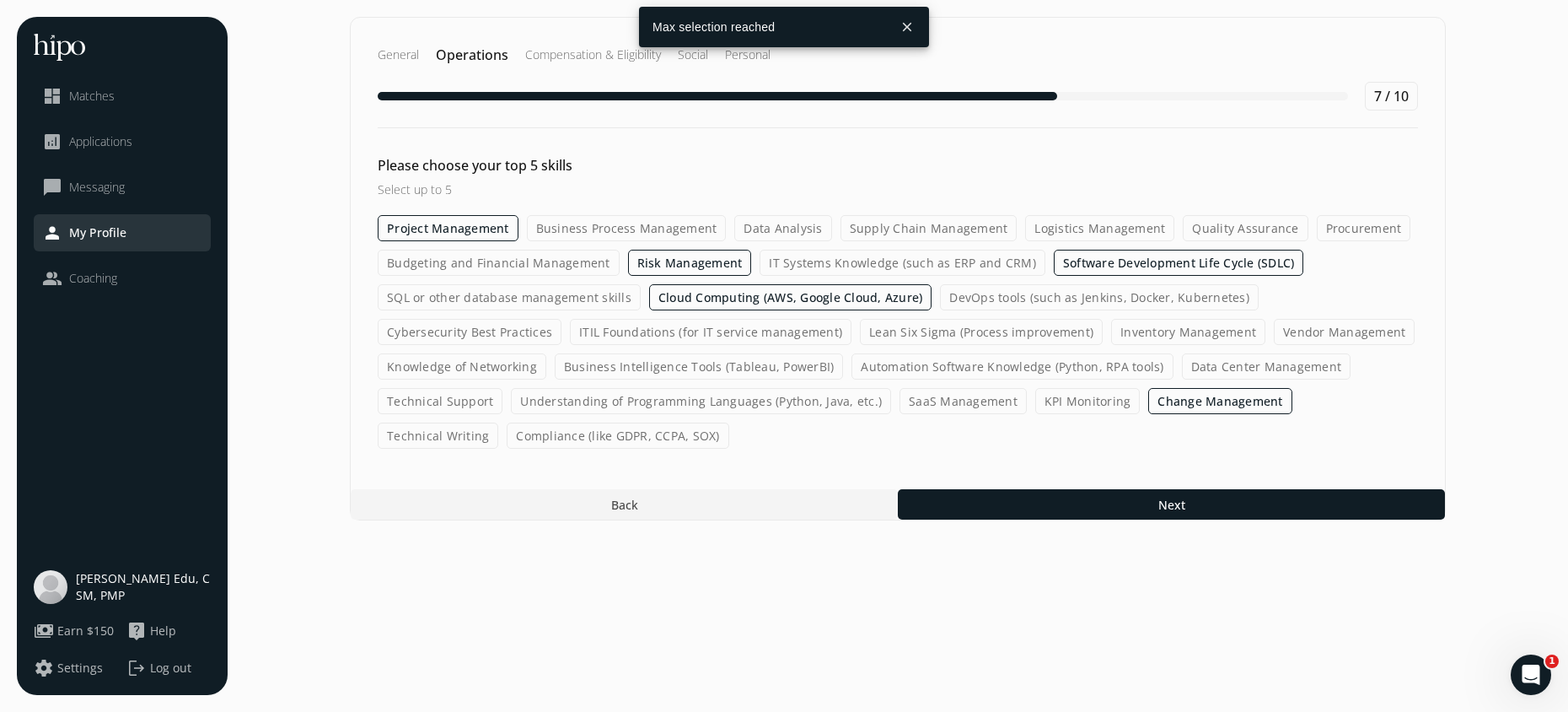
click at [845, 292] on label "Cloud Computing (AWS, Google Cloud, Azure)" at bounding box center [791, 297] width 283 height 27
click at [0, 0] on input "Cloud Computing (AWS, Google Cloud, Azure)" at bounding box center [0, 0] width 0 height 0
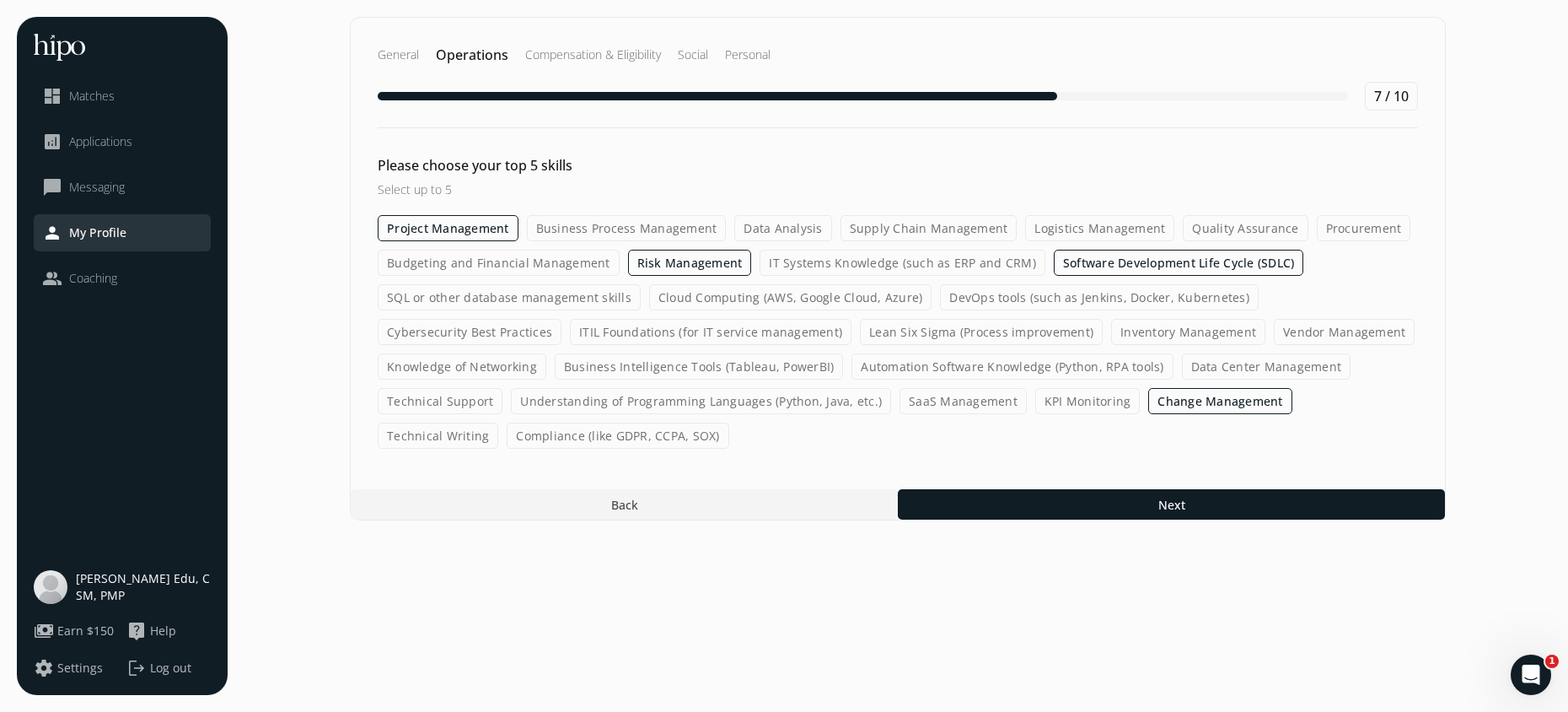
click at [1044, 408] on label "KPI Monitoring" at bounding box center [1088, 402] width 105 height 27
click at [0, 0] on input "KPI Monitoring" at bounding box center [0, 0] width 0 height 0
click at [802, 227] on label "Data Analysis" at bounding box center [783, 228] width 97 height 27
click at [0, 0] on input "Data Analysis" at bounding box center [0, 0] width 0 height 0
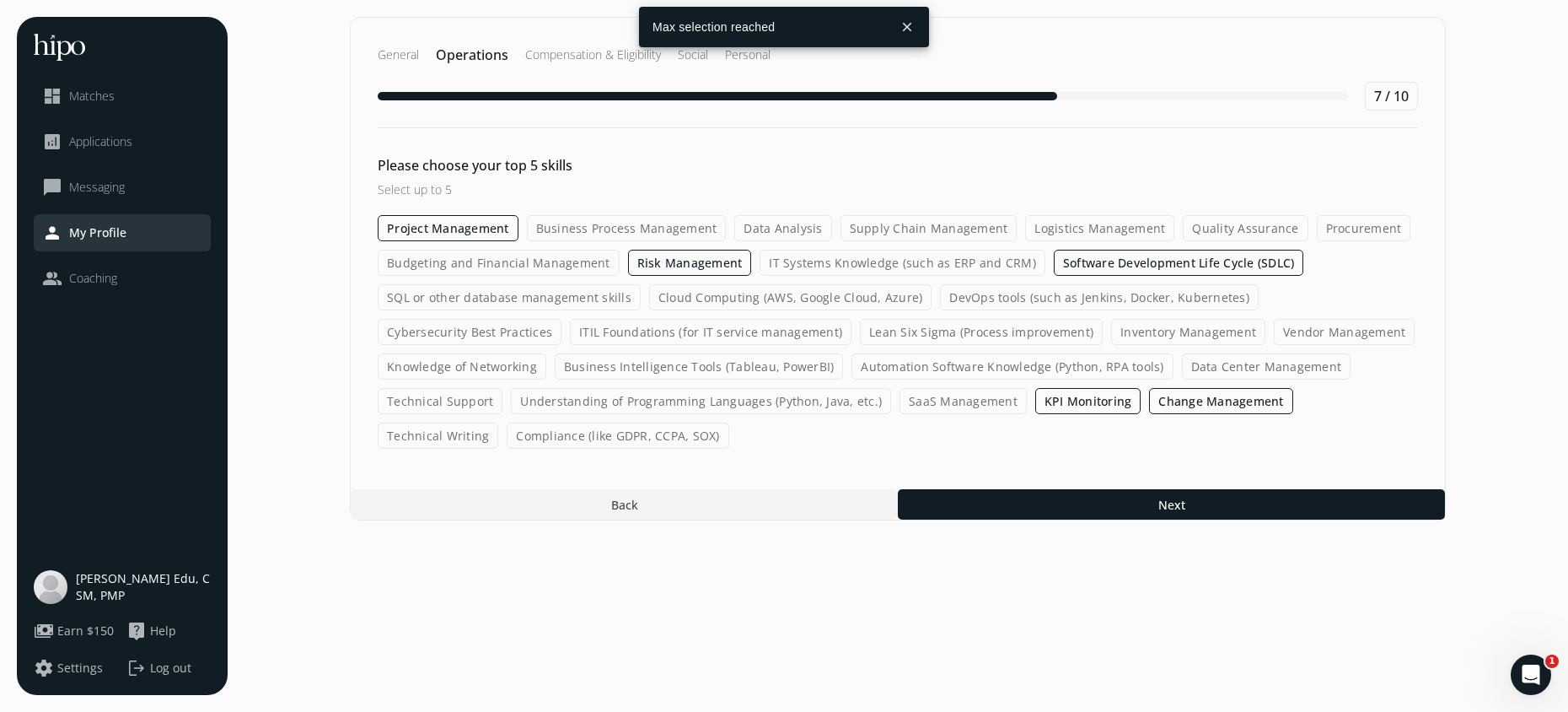
click at [801, 231] on label "Data Analysis" at bounding box center [783, 228] width 97 height 27
click at [0, 0] on input "Data Analysis" at bounding box center [0, 0] width 0 height 0
click at [1020, 480] on div "General Operations Compensation & Eligibility Social Personal 7 / 10 Please cho…" at bounding box center [898, 268] width 1096 height 503
click at [1016, 501] on div at bounding box center [1171, 504] width 547 height 30
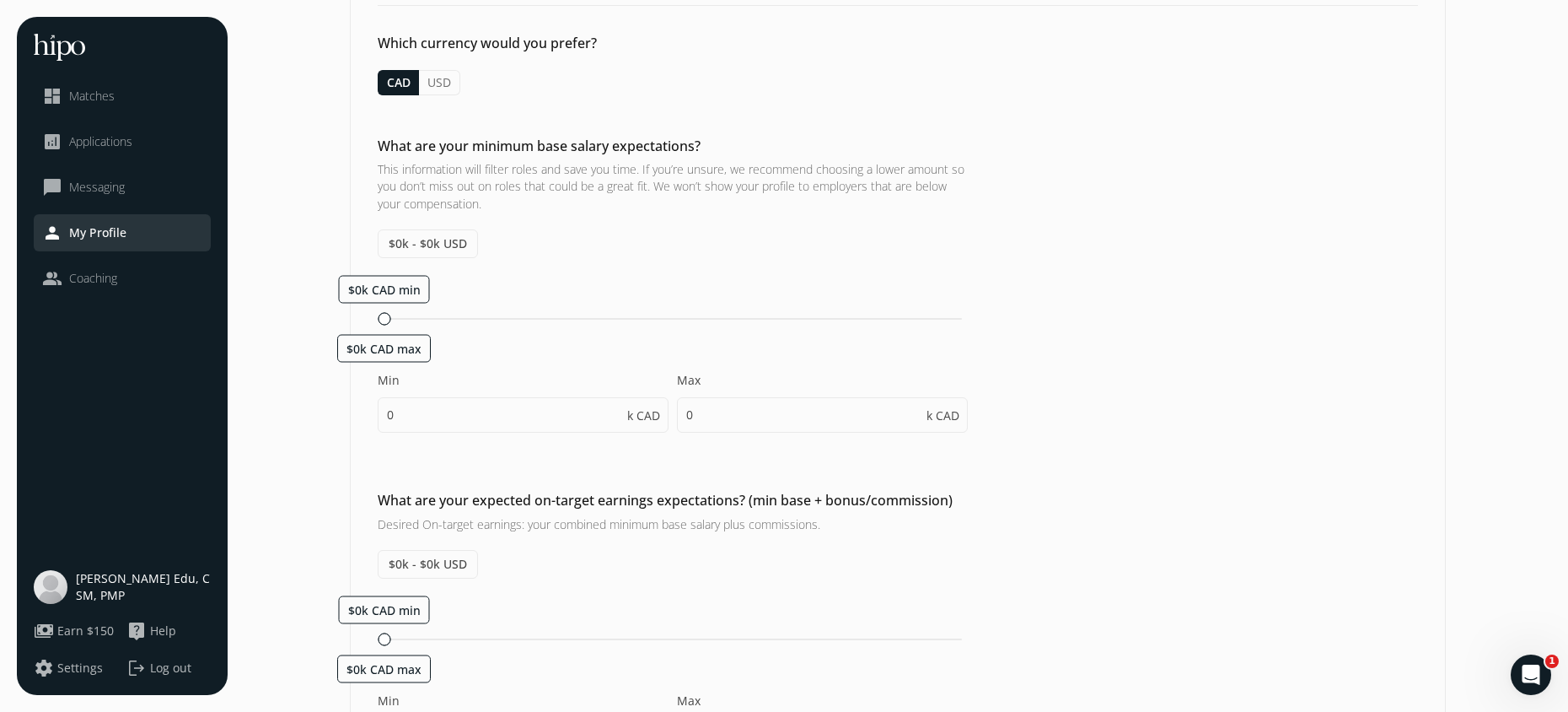
scroll to position [123, 0]
drag, startPoint x: 387, startPoint y: 313, endPoint x: 460, endPoint y: 313, distance: 73.0
click at [460, 313] on div at bounding box center [464, 318] width 12 height 12
type input "5"
type input "30"
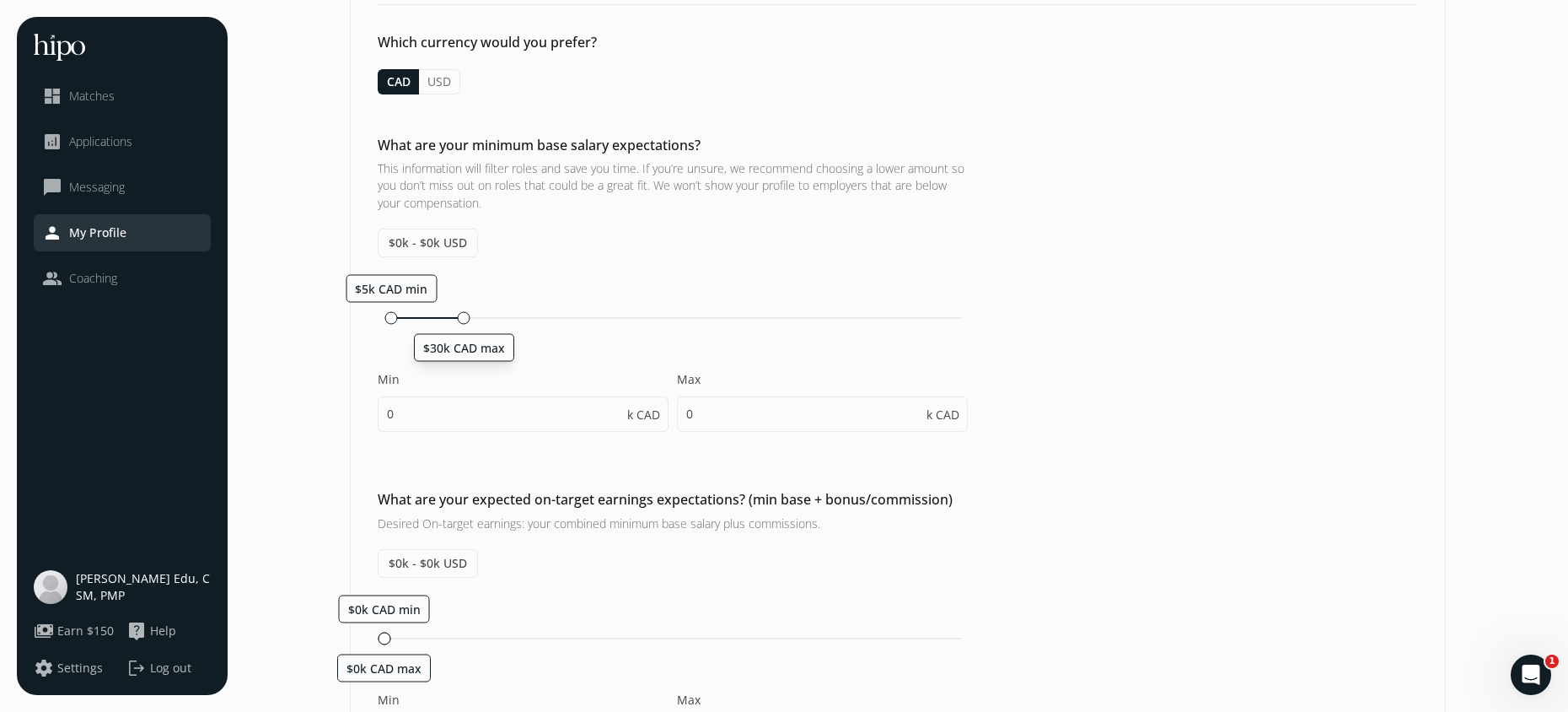
type input "5"
type input "10"
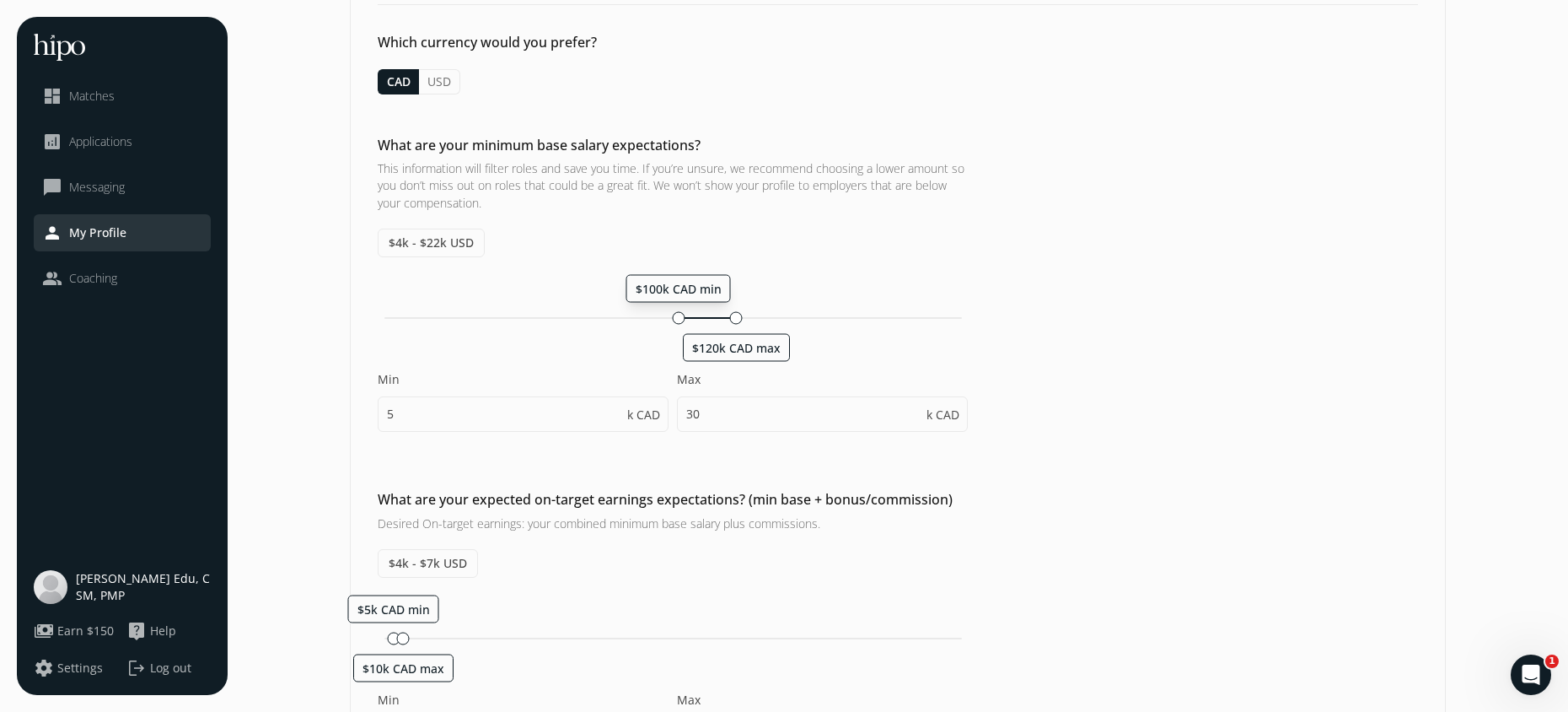
drag, startPoint x: 405, startPoint y: 290, endPoint x: 679, endPoint y: 293, distance: 274.0
click at [679, 293] on span "$100k CAD min" at bounding box center [678, 288] width 86 height 16
type input "100"
type input "120"
type input "100"
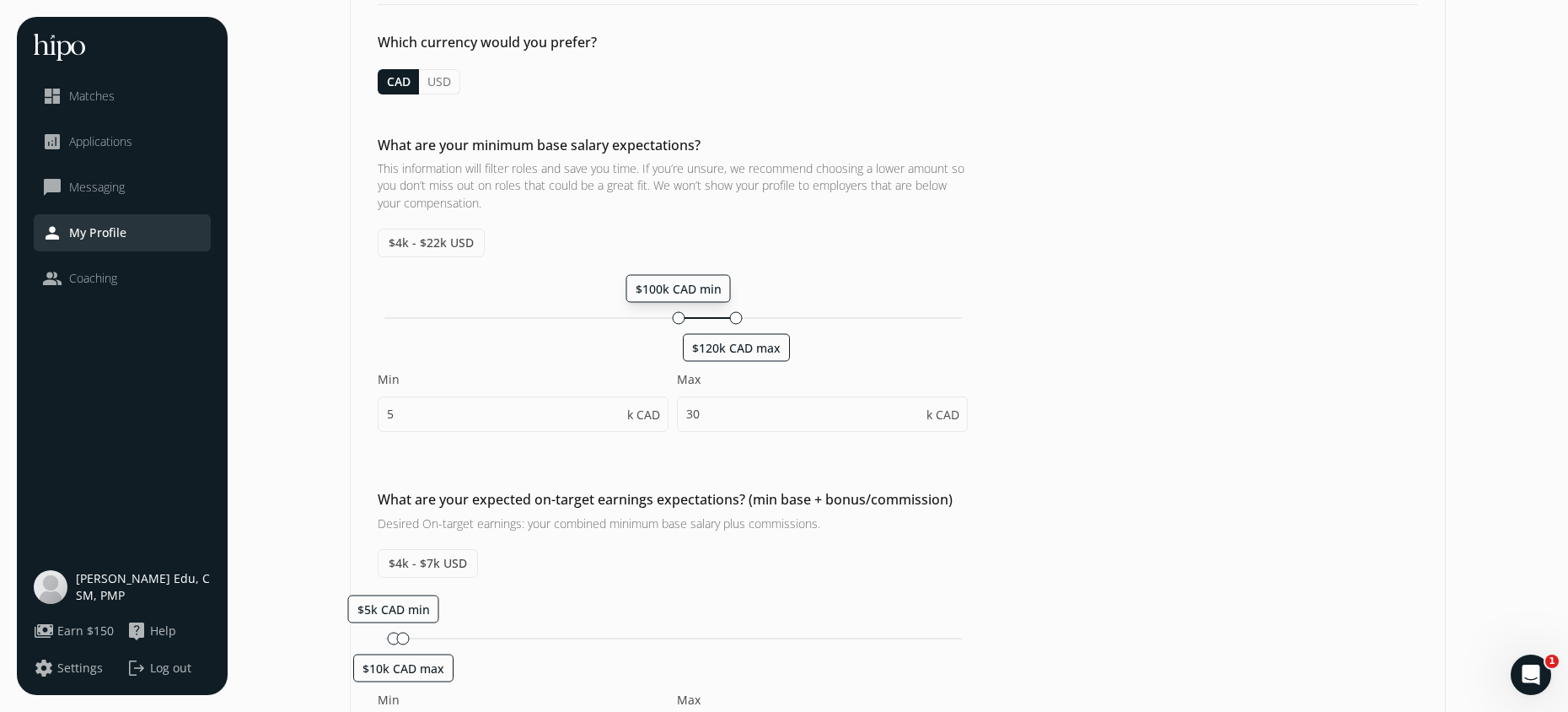
type input "105"
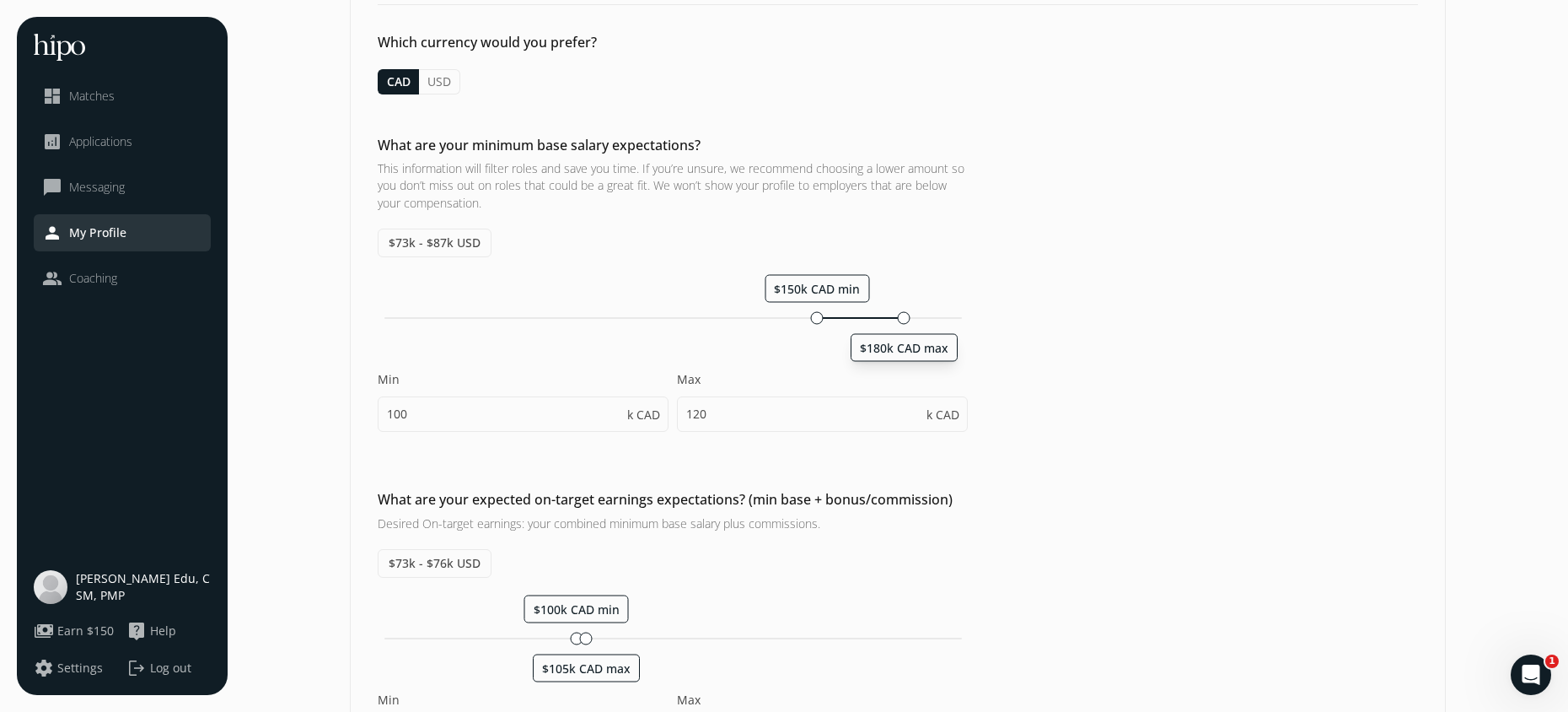
drag, startPoint x: 730, startPoint y: 318, endPoint x: 909, endPoint y: 319, distance: 179.0
click at [909, 319] on div at bounding box center [904, 318] width 12 height 12
type input "150"
type input "180"
type input "150"
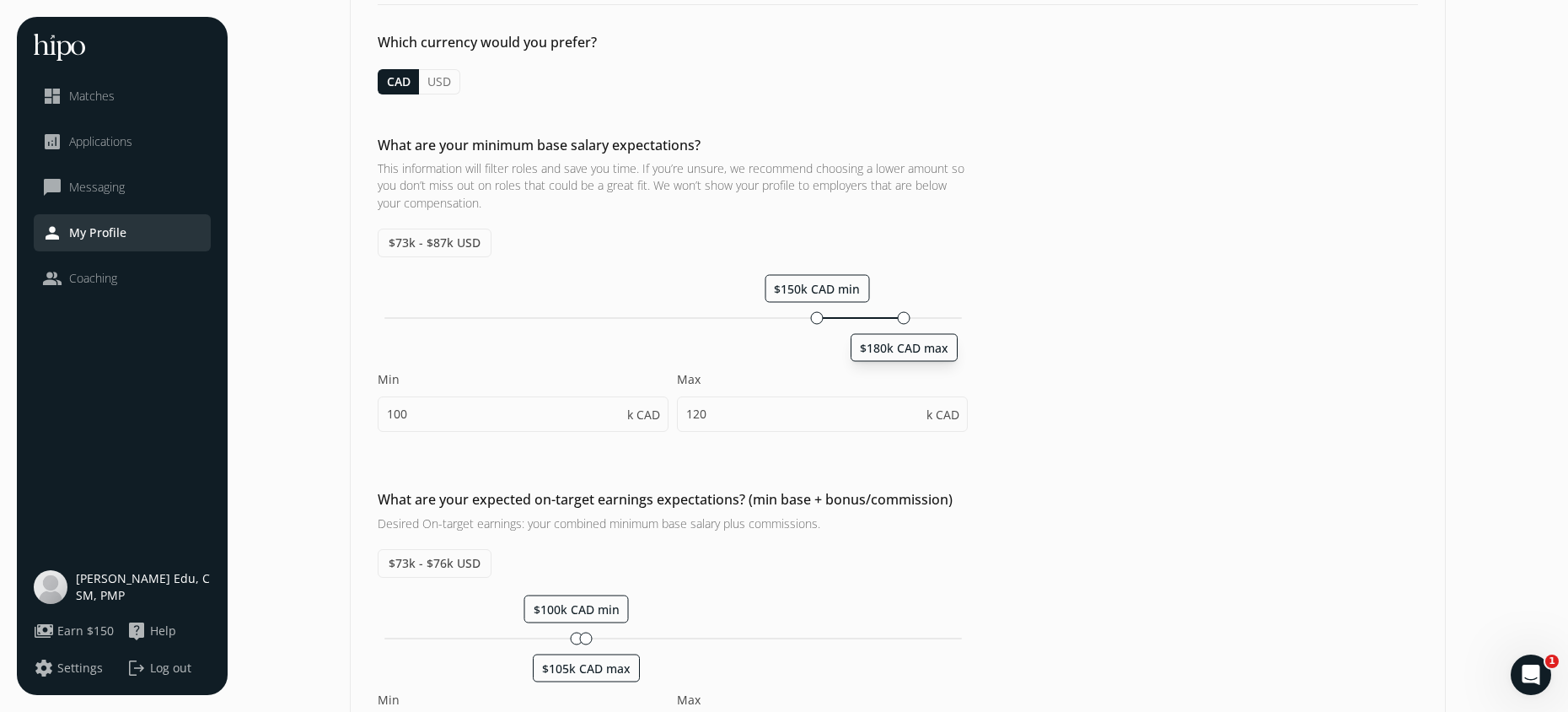
type input "155"
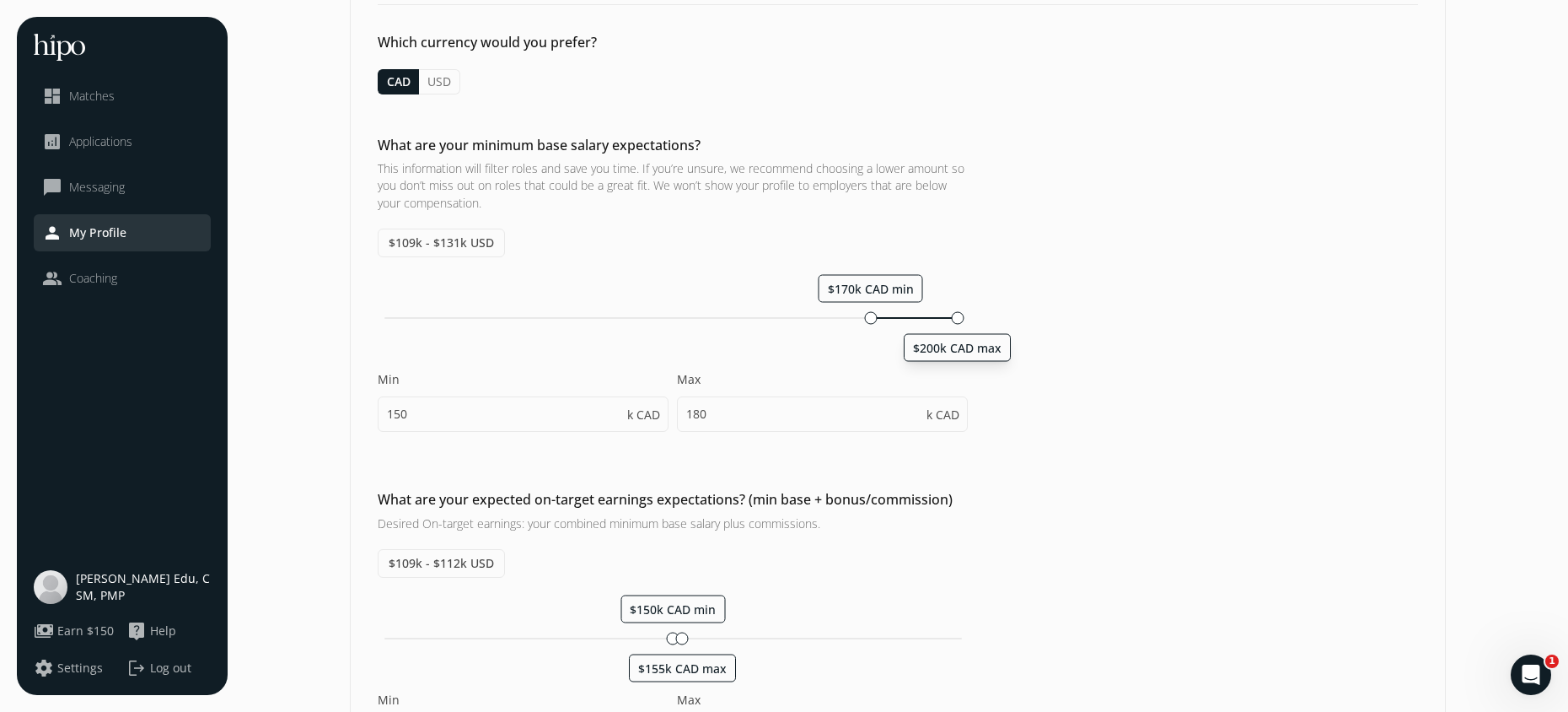
drag, startPoint x: 914, startPoint y: 318, endPoint x: 964, endPoint y: 318, distance: 50.0
click at [964, 318] on div "$170k CAD min $200k CAD max" at bounding box center [672, 318] width 590 height 16
type input "170"
type input "200"
type input "170"
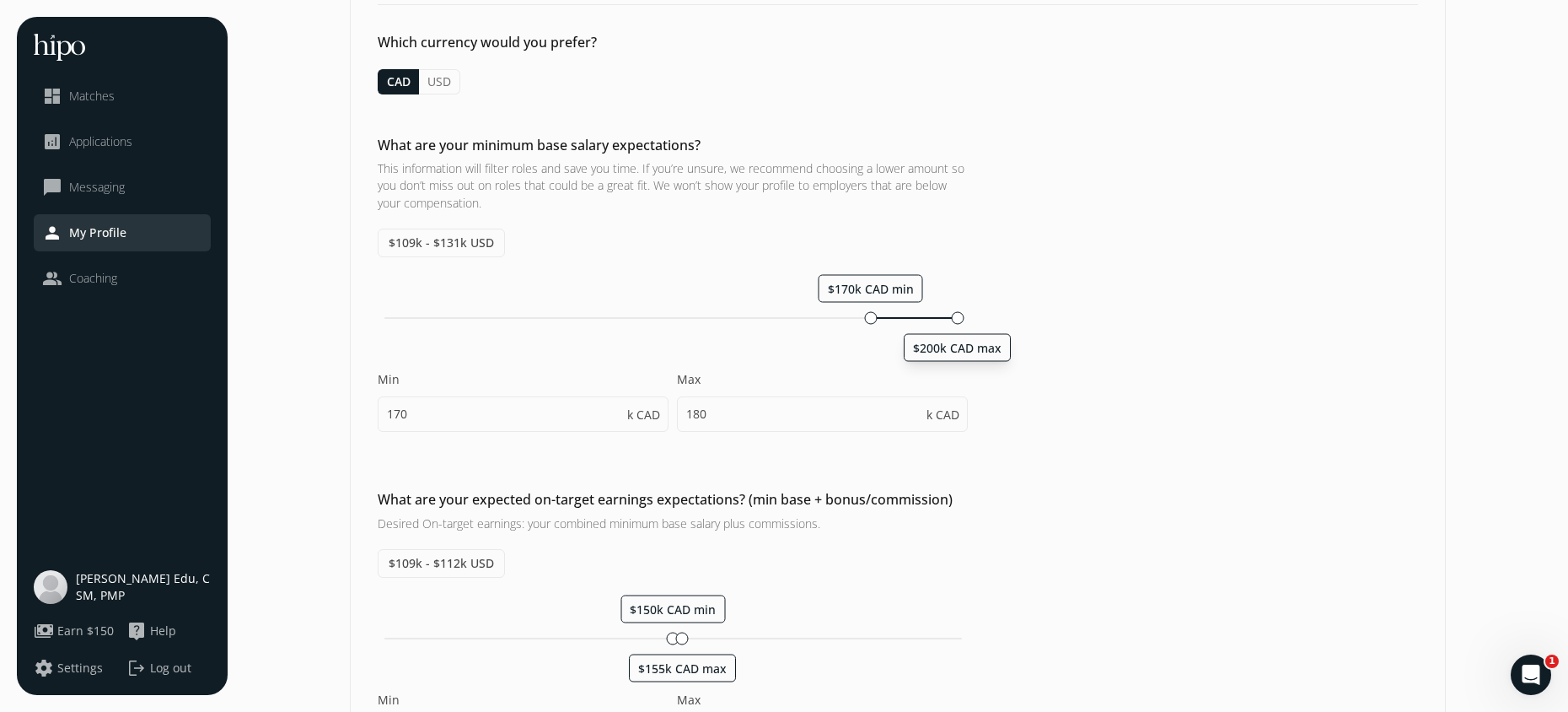
type input "175"
click at [868, 319] on div at bounding box center [864, 318] width 12 height 12
type input "165"
type input "195"
drag, startPoint x: 949, startPoint y: 314, endPoint x: 969, endPoint y: 316, distance: 20.1
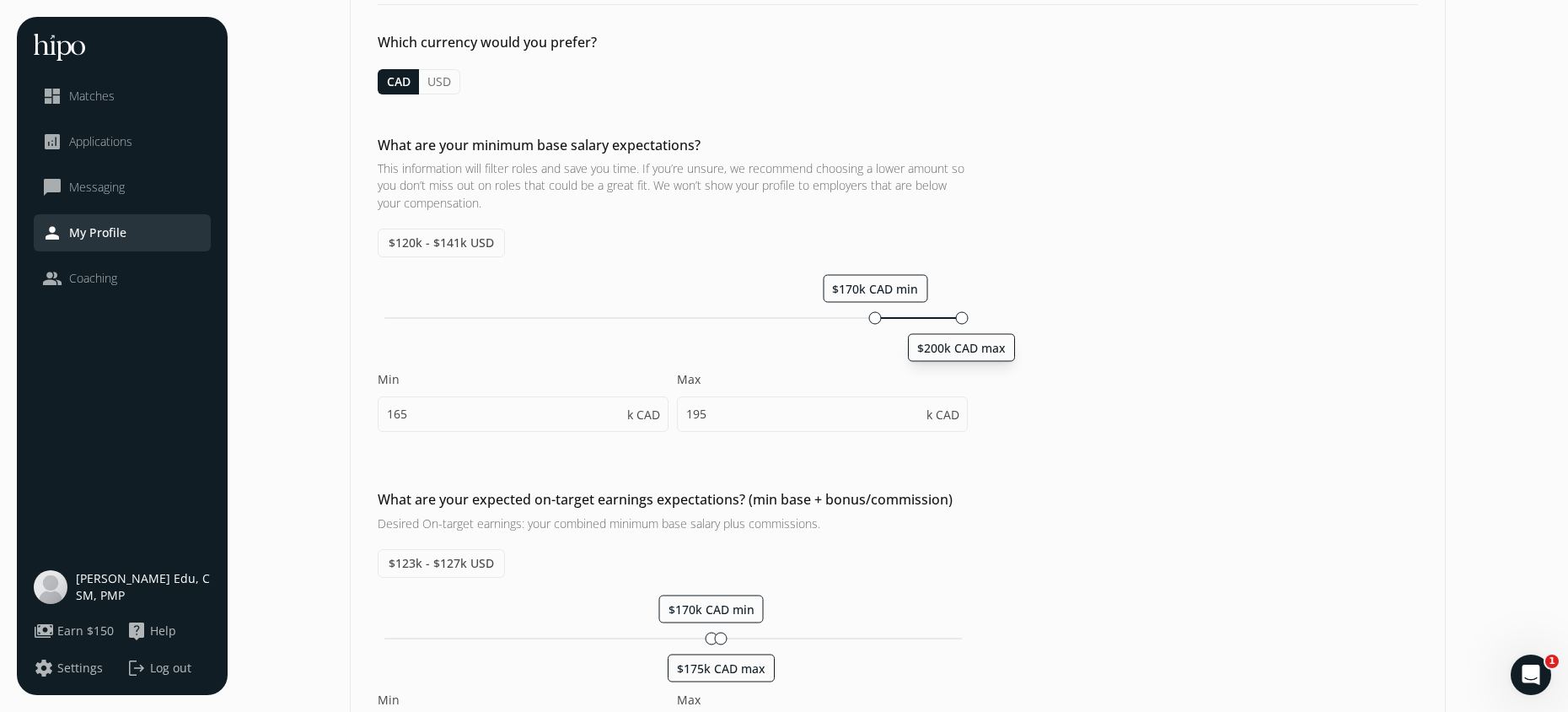
click at [969, 316] on div "What are your minimum base salary expectations? This information will filter ro…" at bounding box center [899, 292] width 1095 height 314
type input "170"
type input "200"
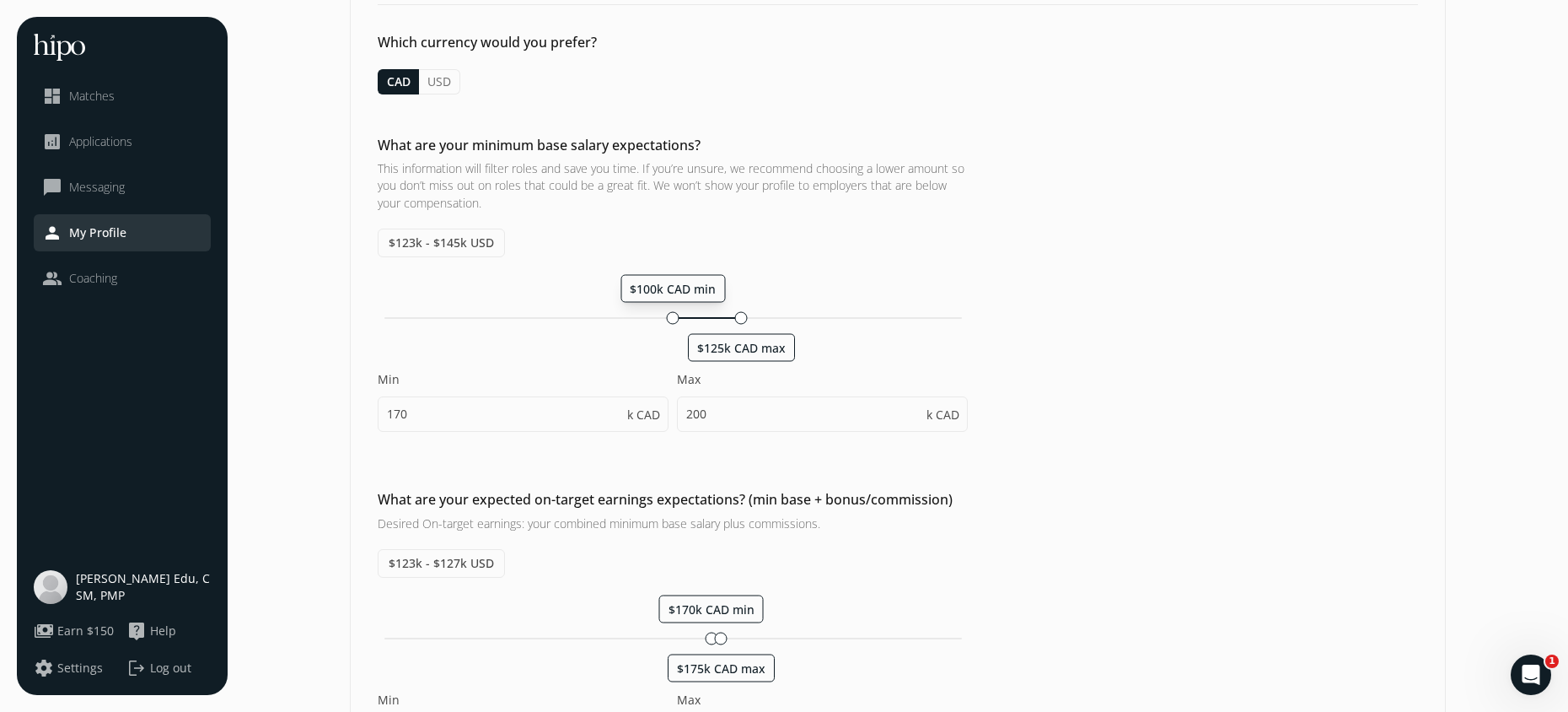
drag, startPoint x: 838, startPoint y: 289, endPoint x: 670, endPoint y: 290, distance: 168.0
click at [672, 291] on span "$100k CAD min" at bounding box center [672, 288] width 86 height 16
type input "100"
click at [708, 417] on input "125" at bounding box center [822, 414] width 291 height 35
type input "1"
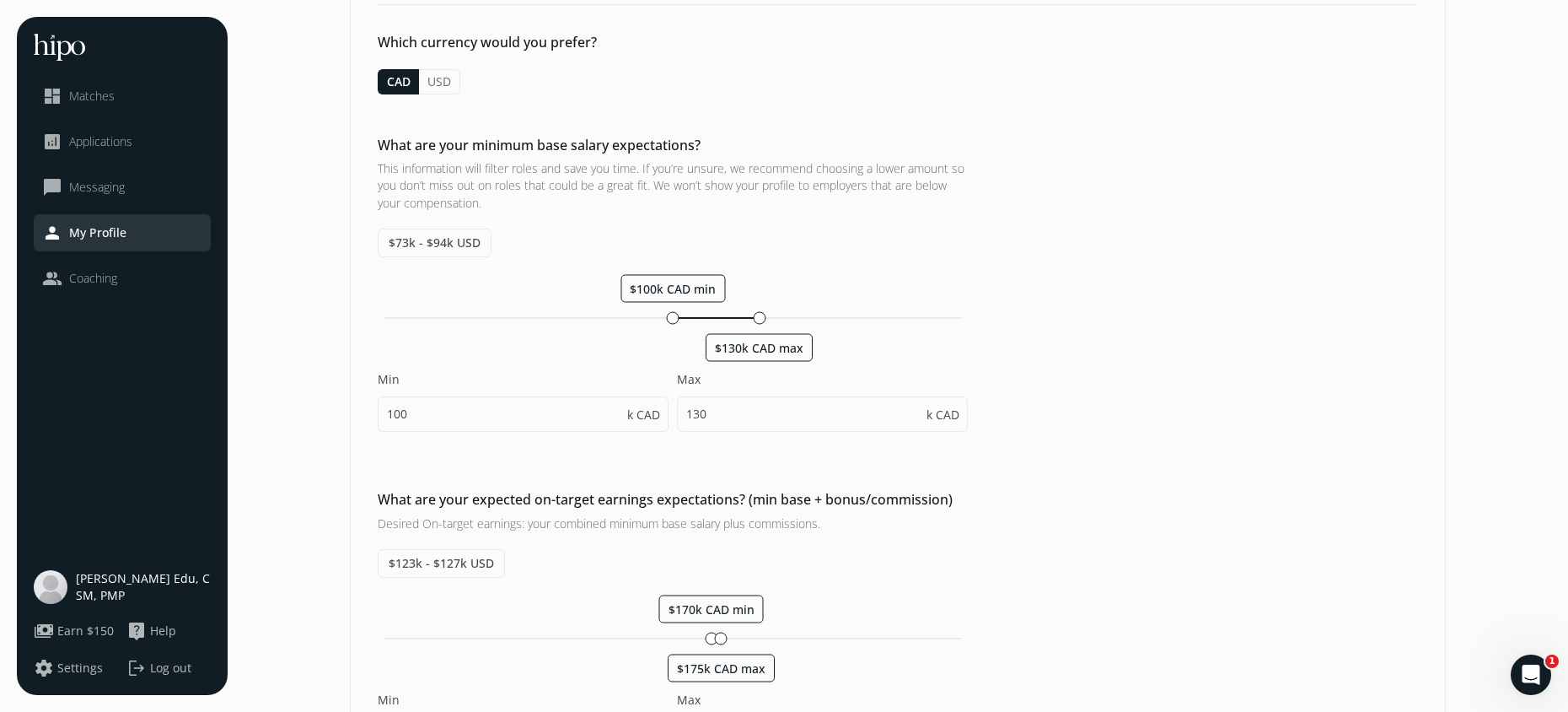
click at [1057, 367] on div "What are your minimum base salary expectations? This information will filter ro…" at bounding box center [899, 292] width 1095 height 314
click at [738, 410] on input "130" at bounding box center [822, 414] width 291 height 35
type input "199"
click at [1057, 355] on div "What are your minimum base salary expectations? This information will filter ro…" at bounding box center [899, 292] width 1095 height 314
click at [762, 317] on div at bounding box center [760, 318] width 12 height 12
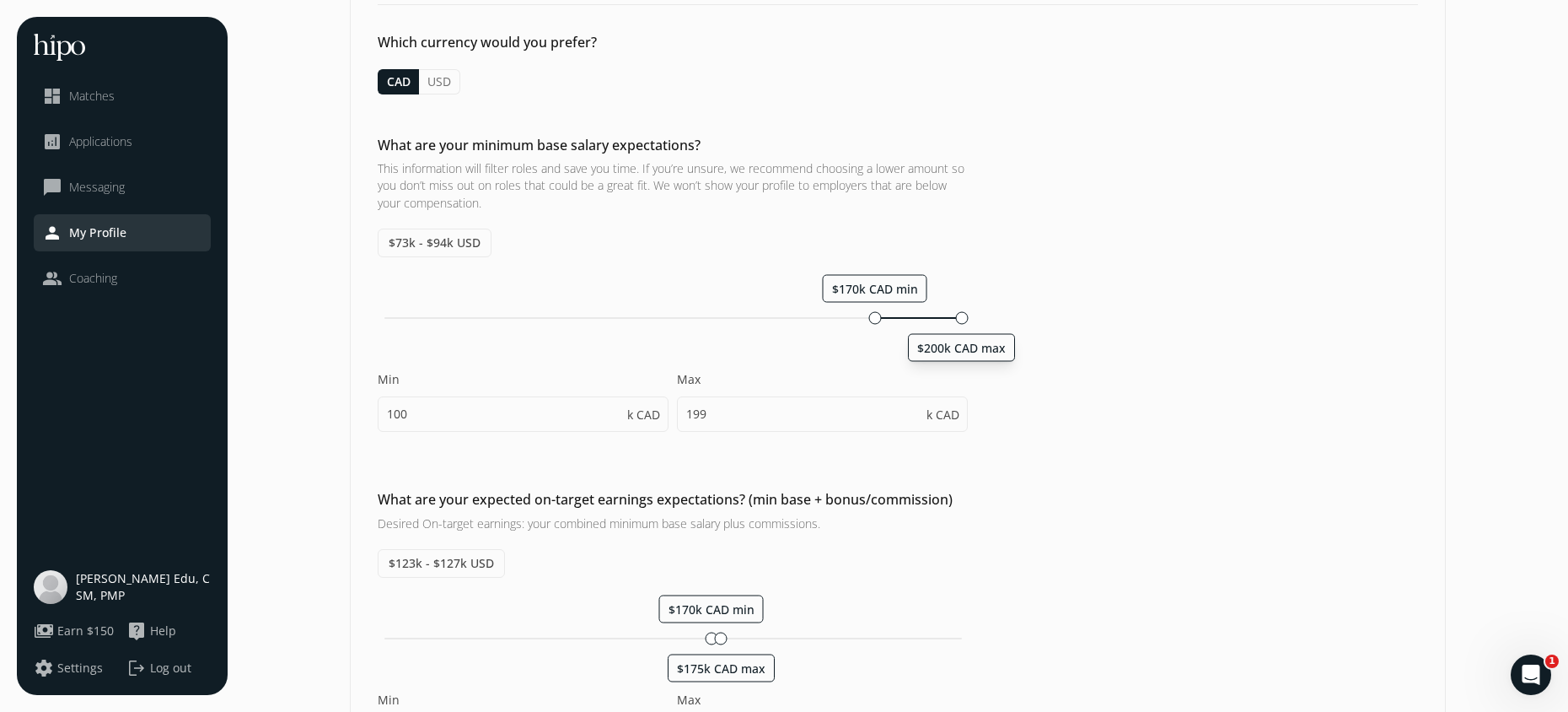
drag, startPoint x: 770, startPoint y: 346, endPoint x: 994, endPoint y: 345, distance: 224.0
click at [998, 345] on span "$200k CAD max" at bounding box center [961, 347] width 88 height 16
type input "170"
type input "200"
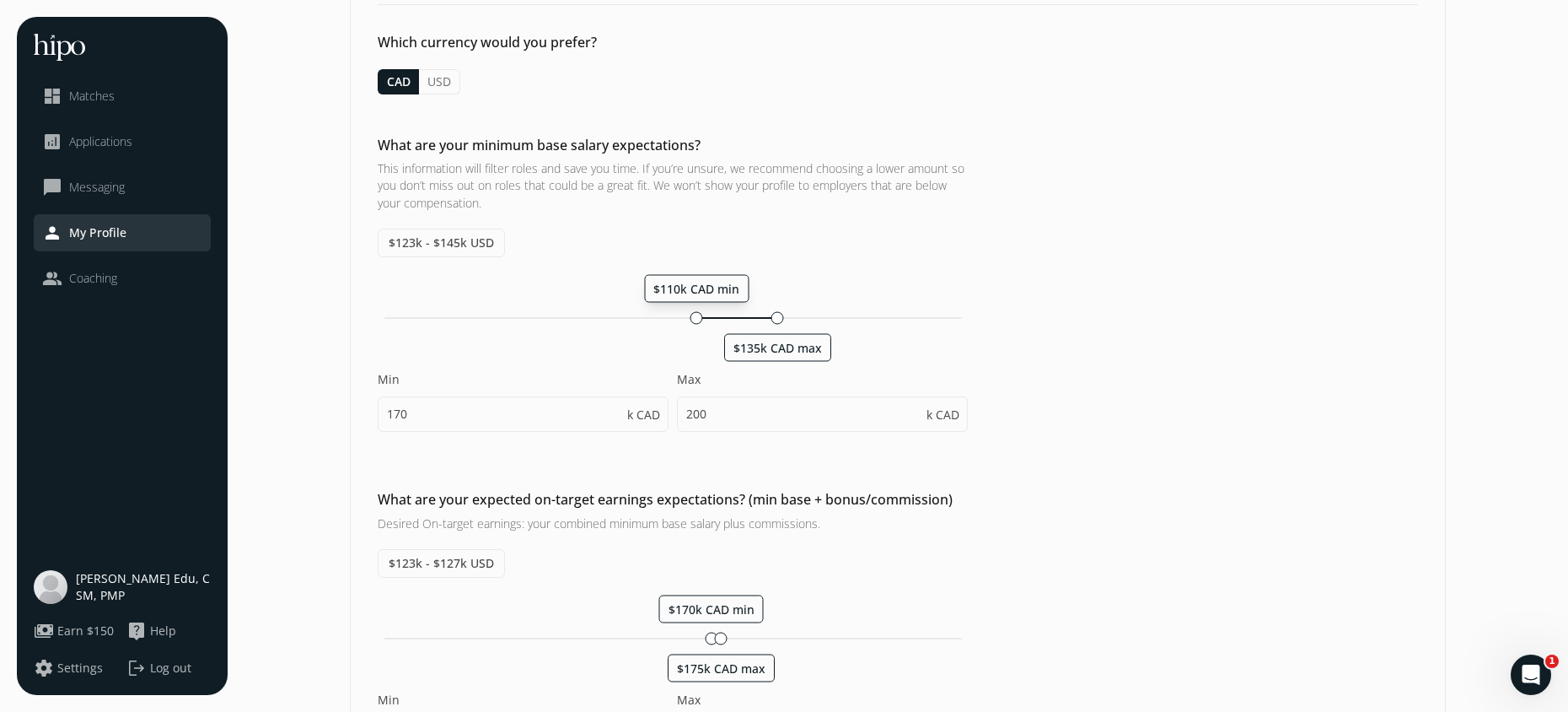
drag, startPoint x: 871, startPoint y: 313, endPoint x: 697, endPoint y: 306, distance: 174.1
click at [697, 306] on div "$110k CAD min $135k CAD max Min 170 k CAD Max 200 k CAD" at bounding box center [672, 361] width 590 height 174
type input "110"
type input "135"
drag, startPoint x: 799, startPoint y: 343, endPoint x: 827, endPoint y: 341, distance: 28.1
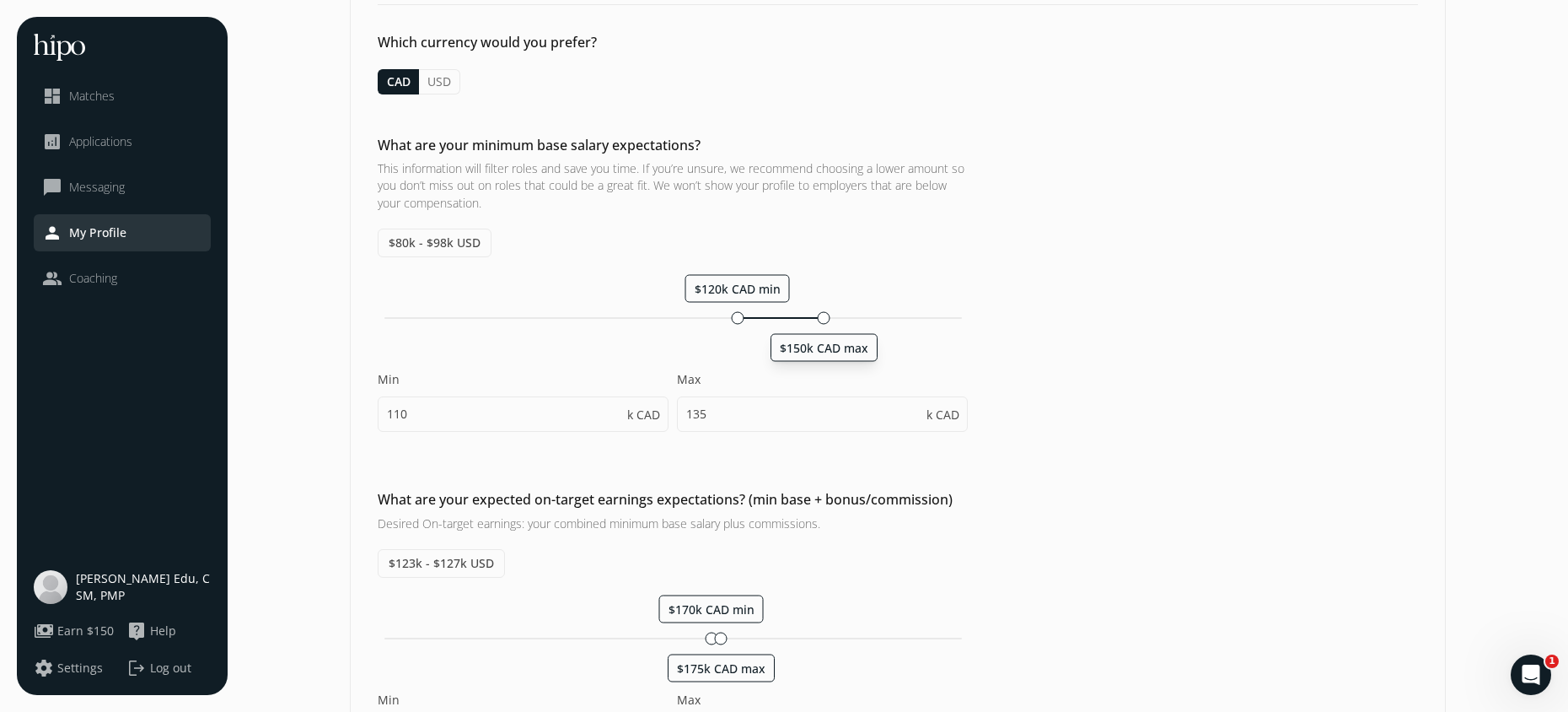
click at [827, 341] on span "$150k CAD max" at bounding box center [824, 347] width 88 height 16
type input "120"
type input "150"
drag, startPoint x: 730, startPoint y: 317, endPoint x: 679, endPoint y: 314, distance: 51.1
click at [679, 314] on div at bounding box center [678, 318] width 12 height 12
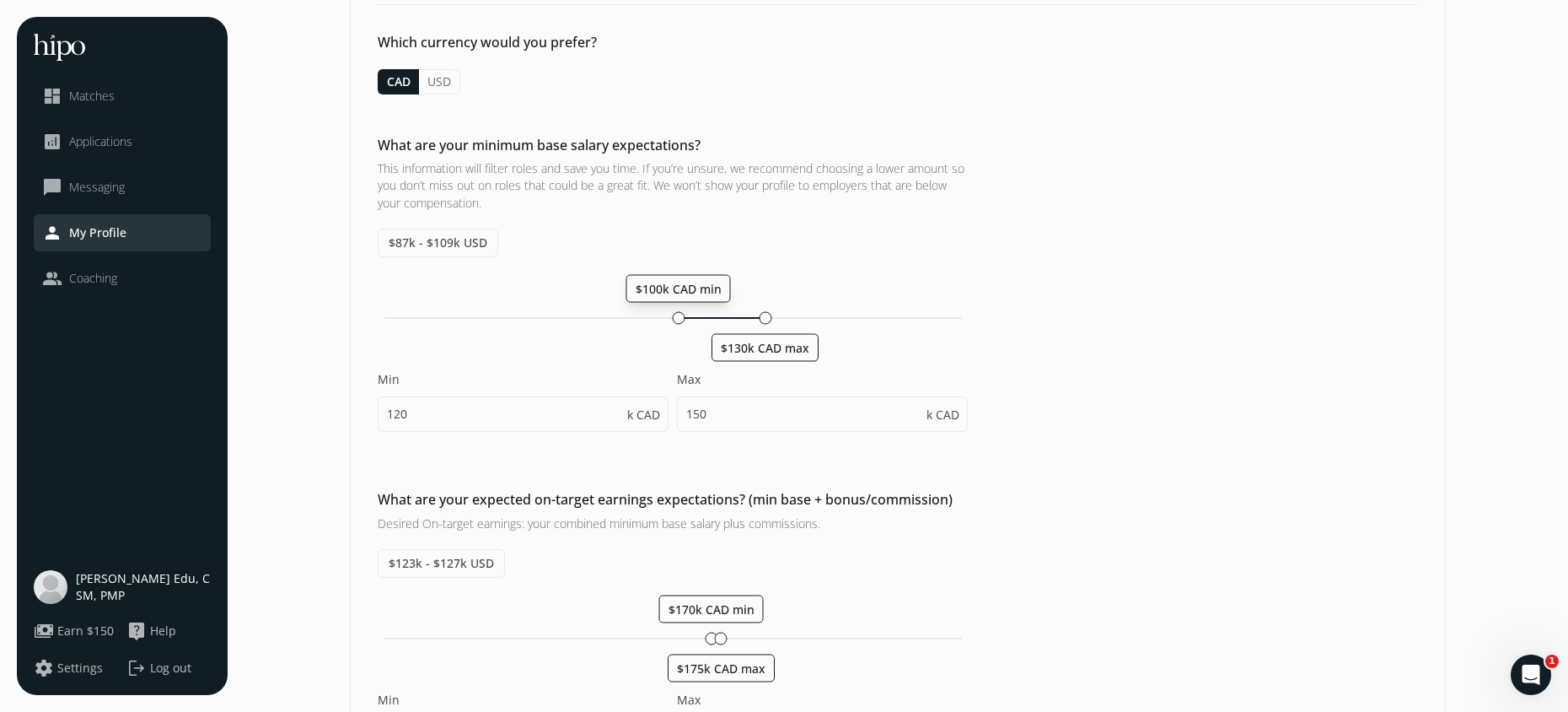
type input "100"
type input "130"
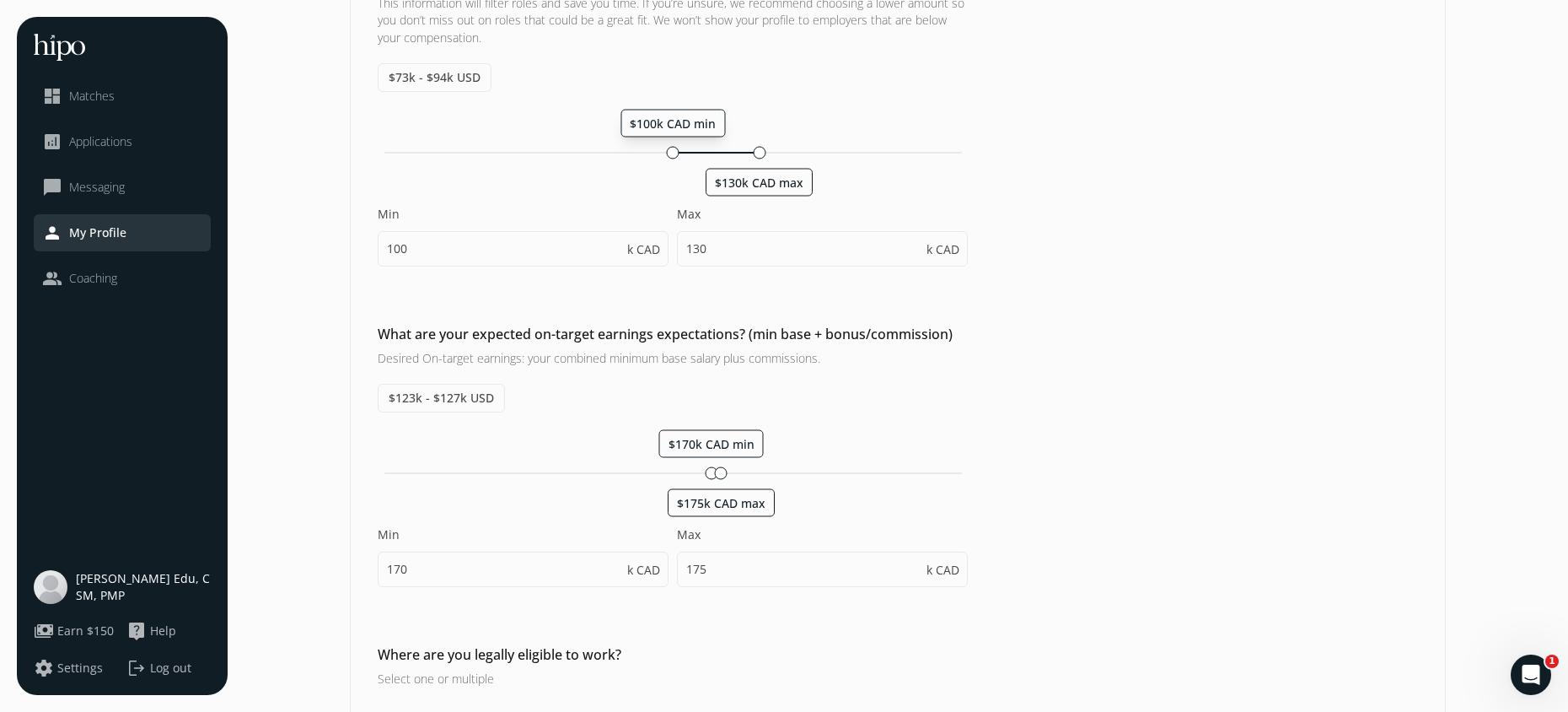
scroll to position [291, 0]
drag, startPoint x: 792, startPoint y: 180, endPoint x: 821, endPoint y: 180, distance: 29.0
click at [821, 180] on span "$150k CAD max" at bounding box center [817, 180] width 88 height 16
type input "120"
type input "150"
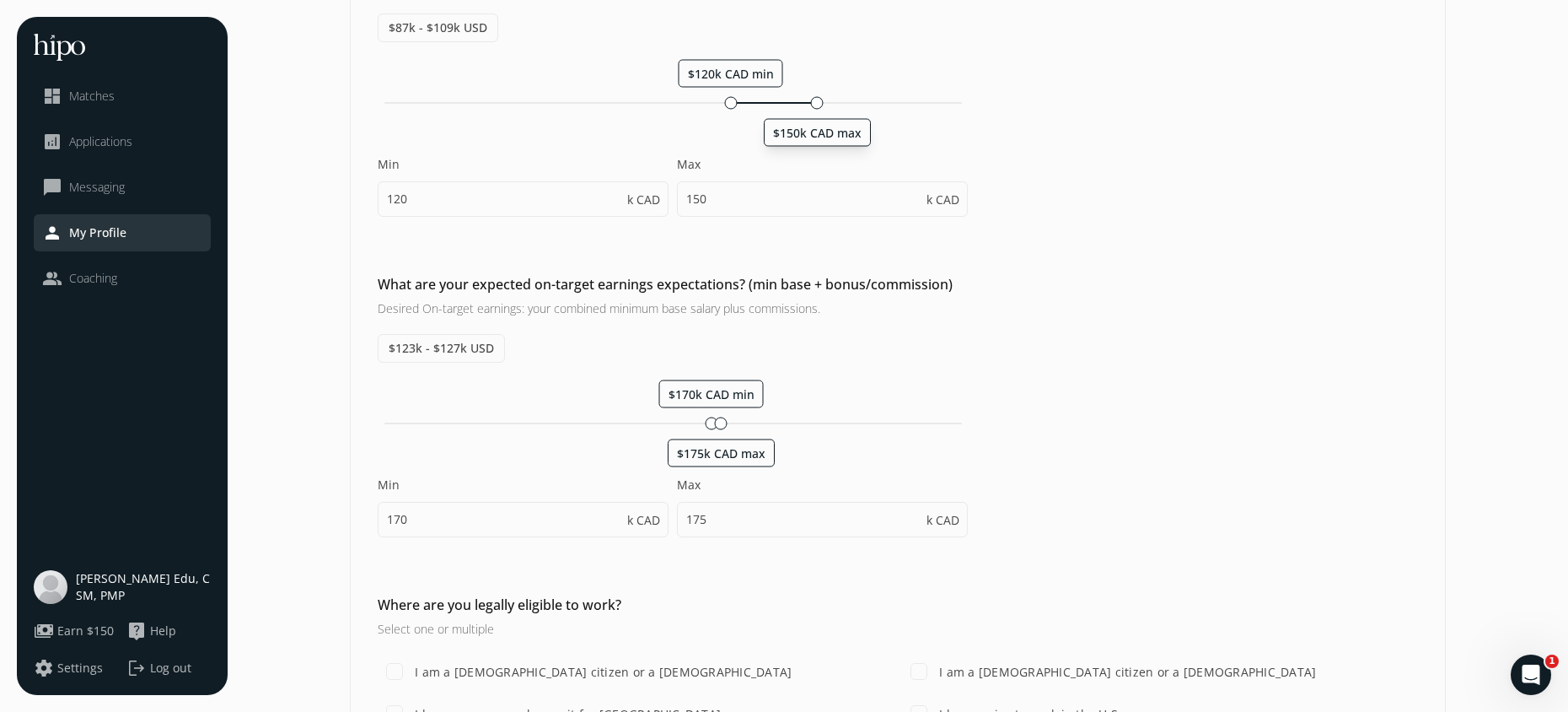
scroll to position [359, 0]
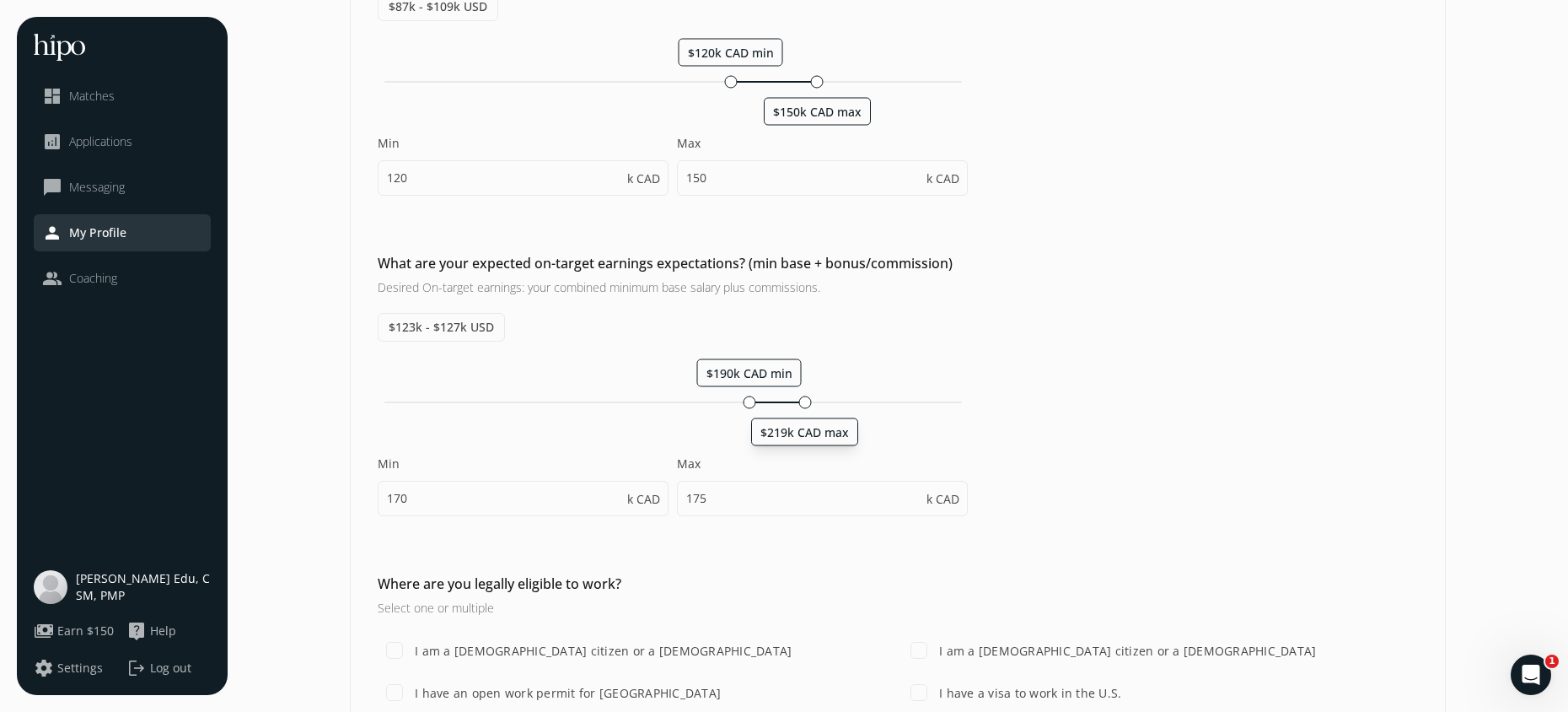
drag, startPoint x: 730, startPoint y: 426, endPoint x: 783, endPoint y: 428, distance: 53.0
click at [807, 430] on span "$219k CAD max" at bounding box center [805, 432] width 88 height 16
type input "190"
type input "218"
click at [741, 402] on div at bounding box center [739, 402] width 12 height 12
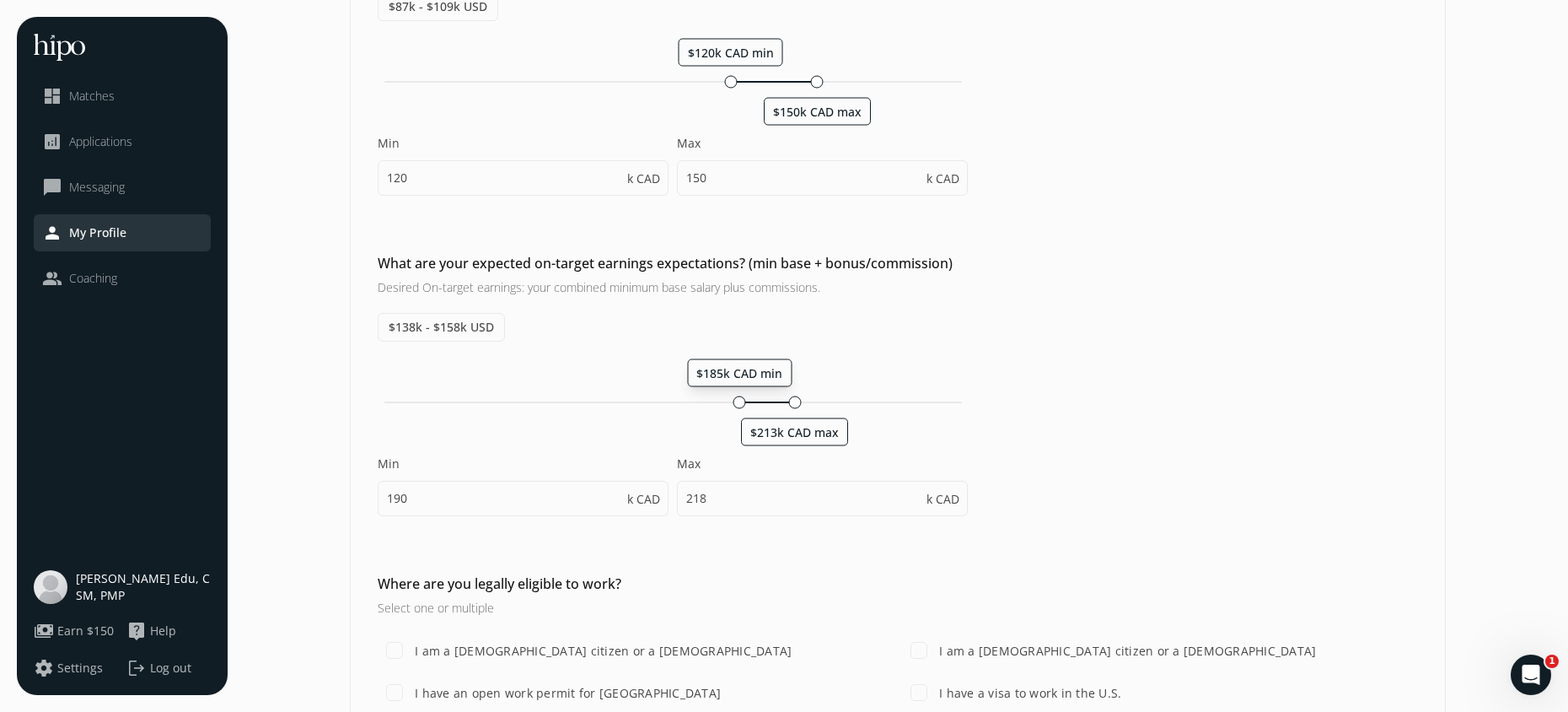
type input "185"
type input "213"
click at [807, 426] on span "$218k CAD max" at bounding box center [804, 432] width 88 height 16
type input "188"
type input "218"
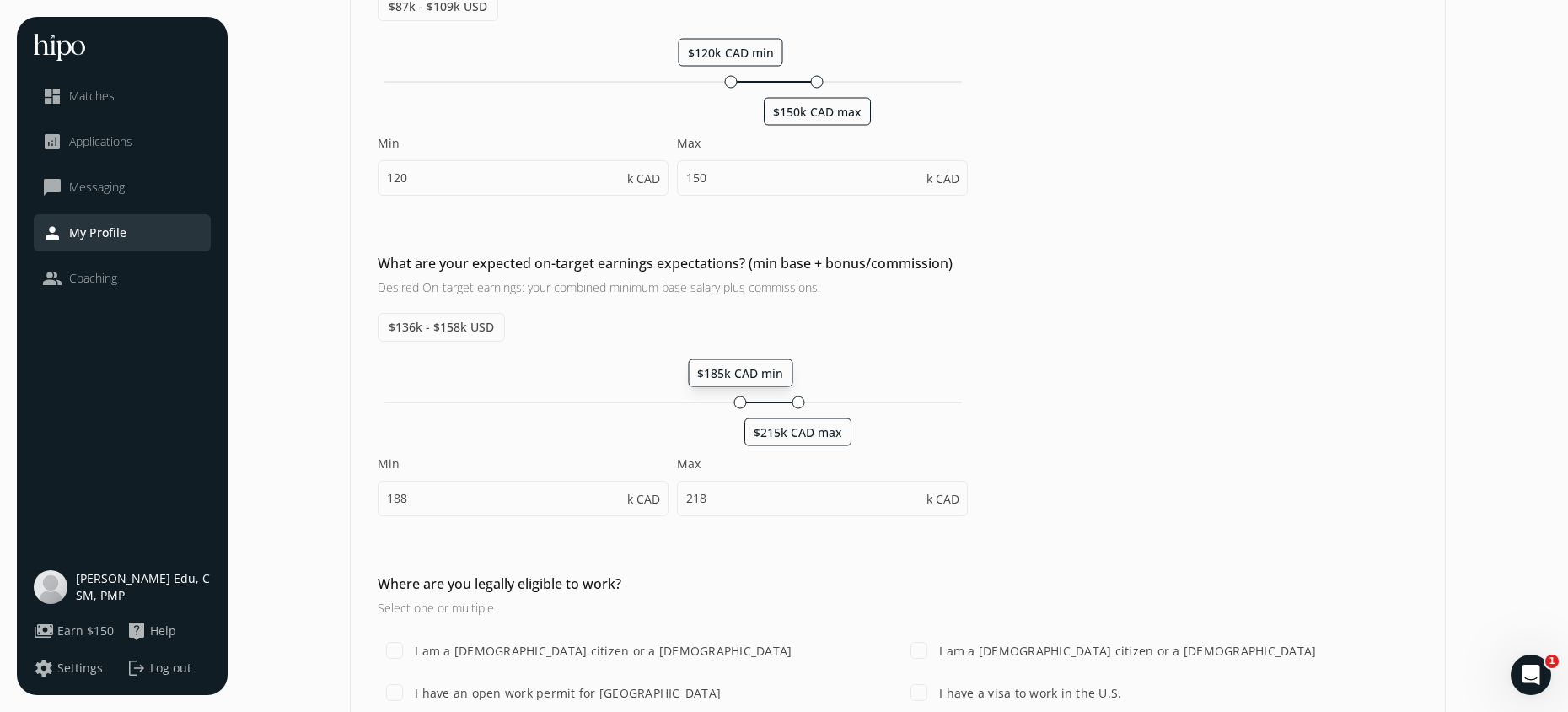
click at [742, 405] on div at bounding box center [740, 402] width 12 height 12
type input "185"
type input "215"
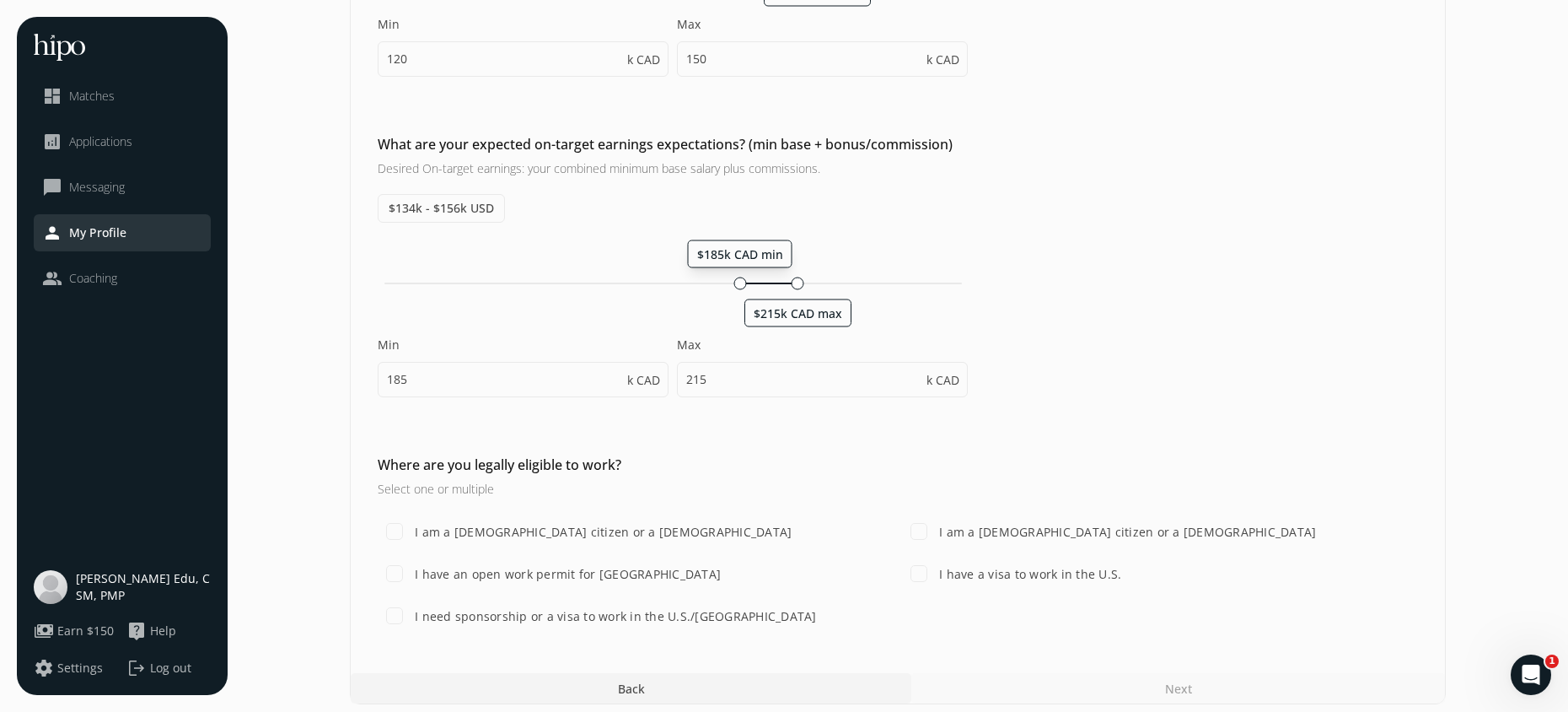
scroll to position [487, 0]
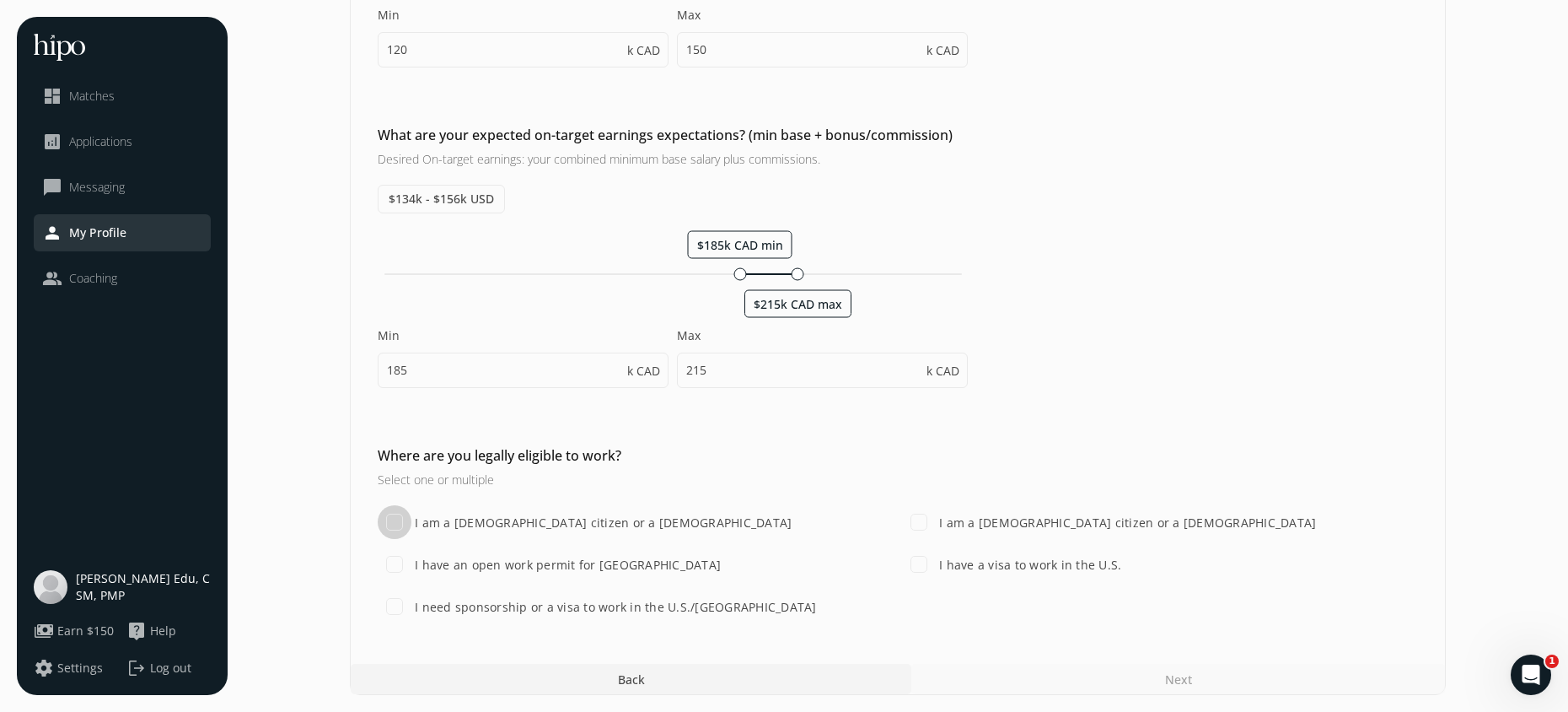
click at [390, 518] on input "I am a Canadian citizen or a lawful permanent resident" at bounding box center [394, 522] width 34 height 34
checkbox input "true"
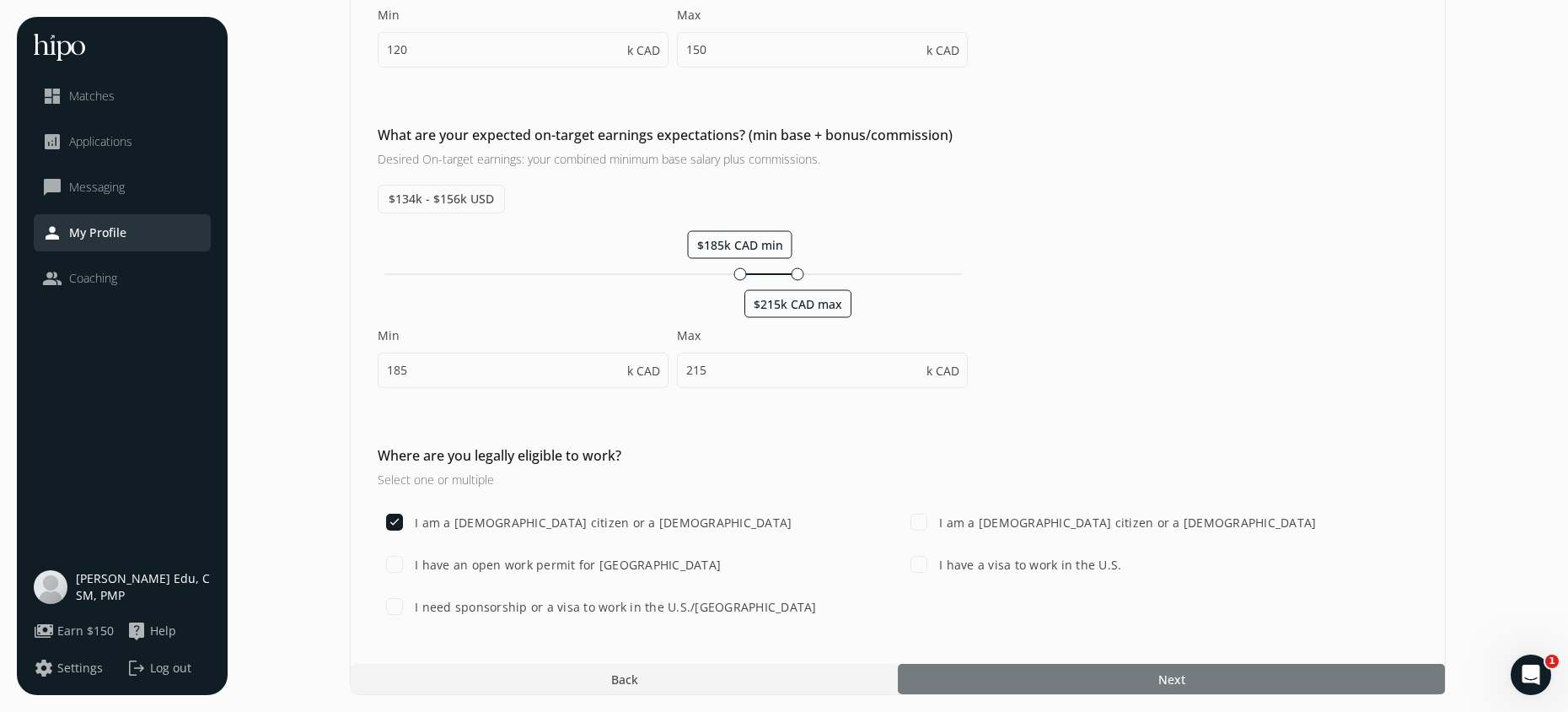
click at [1059, 669] on div at bounding box center [1171, 678] width 547 height 30
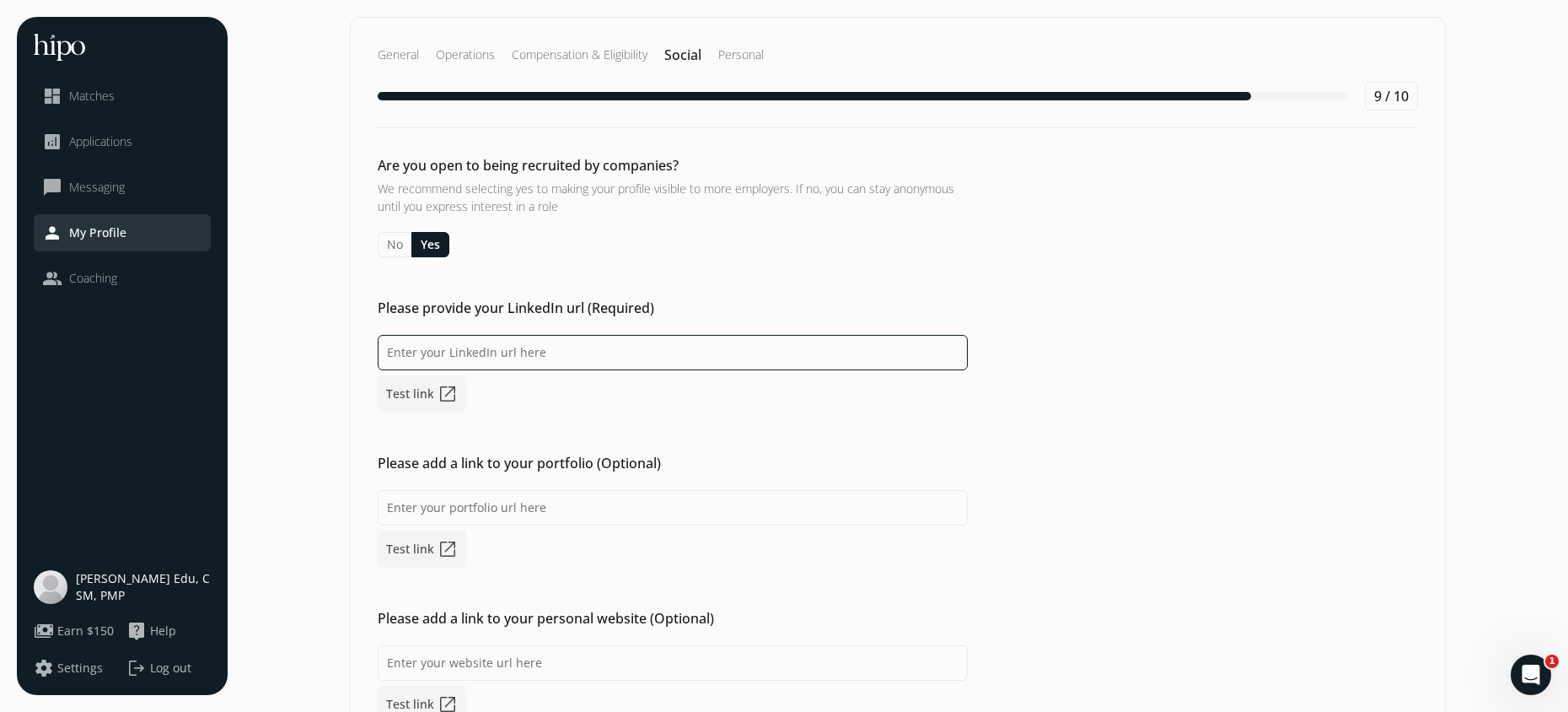
click at [523, 341] on input at bounding box center [672, 353] width 590 height 35
paste input "https://www.linkedin.com/in/funkeedu/"
type input "https://www.linkedin.com/in/funkeedu/"
click at [622, 390] on div "https://www.linkedin.com/in/funkeedu/ Test link open_in_new" at bounding box center [672, 374] width 590 height 78
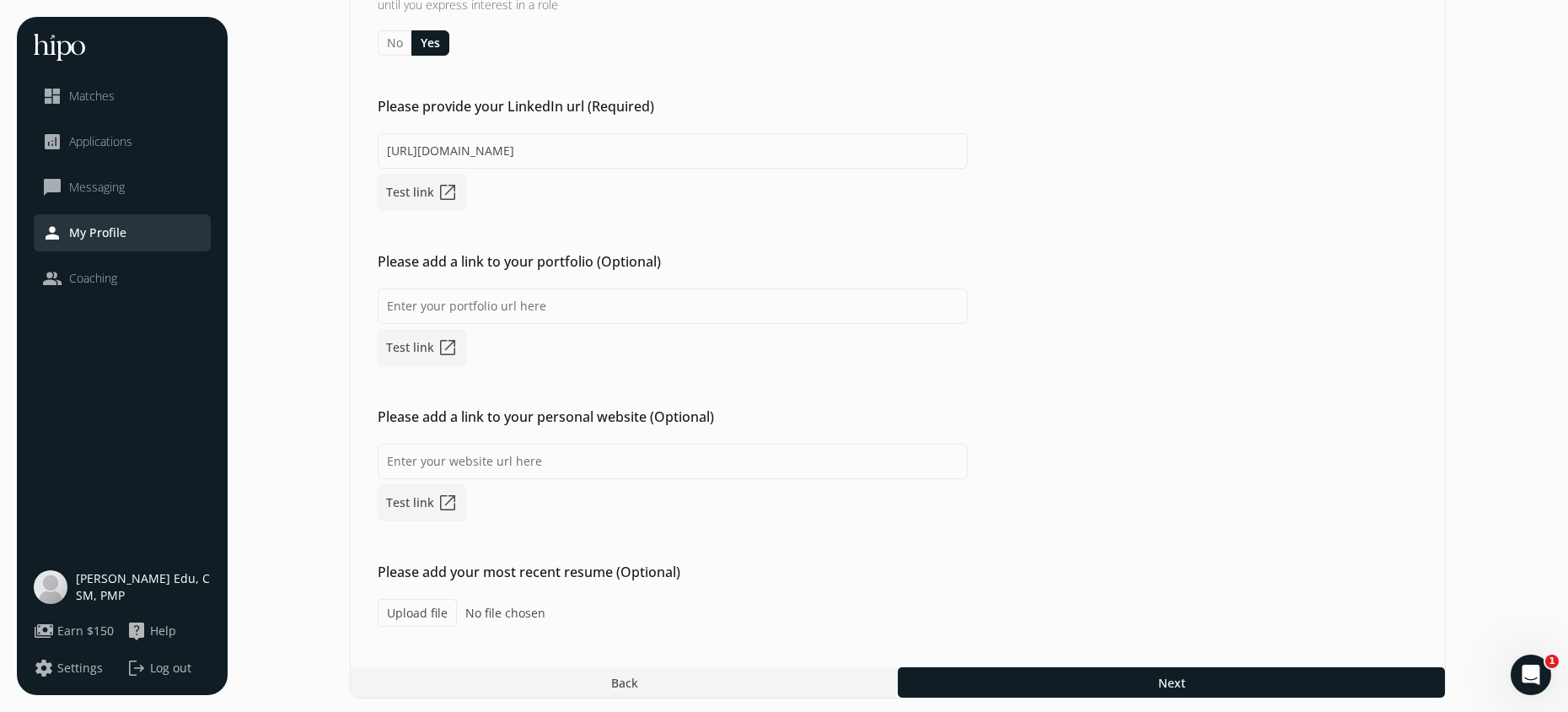
scroll to position [205, 0]
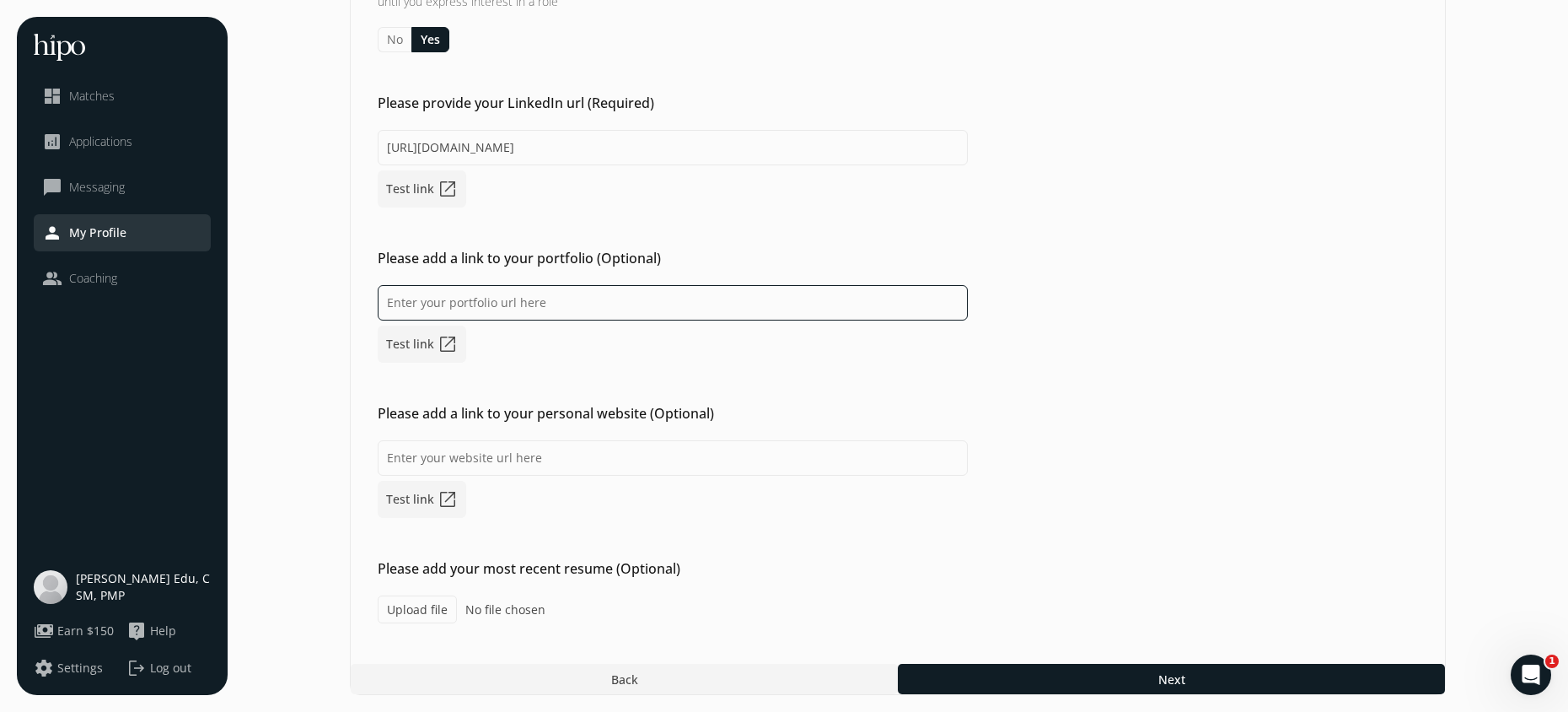
click at [443, 312] on input at bounding box center [672, 302] width 590 height 35
paste input "https://drive.google.com/file/d/1fpHQjRcgIlglpZLtBrsv74rmWvYHgQ_G/view"
type input "https://drive.google.com/file/d/1fpHQjRcgIlglpZLtBrsv74rmWvYHgQ_G/view"
click at [838, 511] on div "Test link open_in_new" at bounding box center [672, 479] width 590 height 78
click at [429, 609] on label "Upload file" at bounding box center [417, 609] width 80 height 27
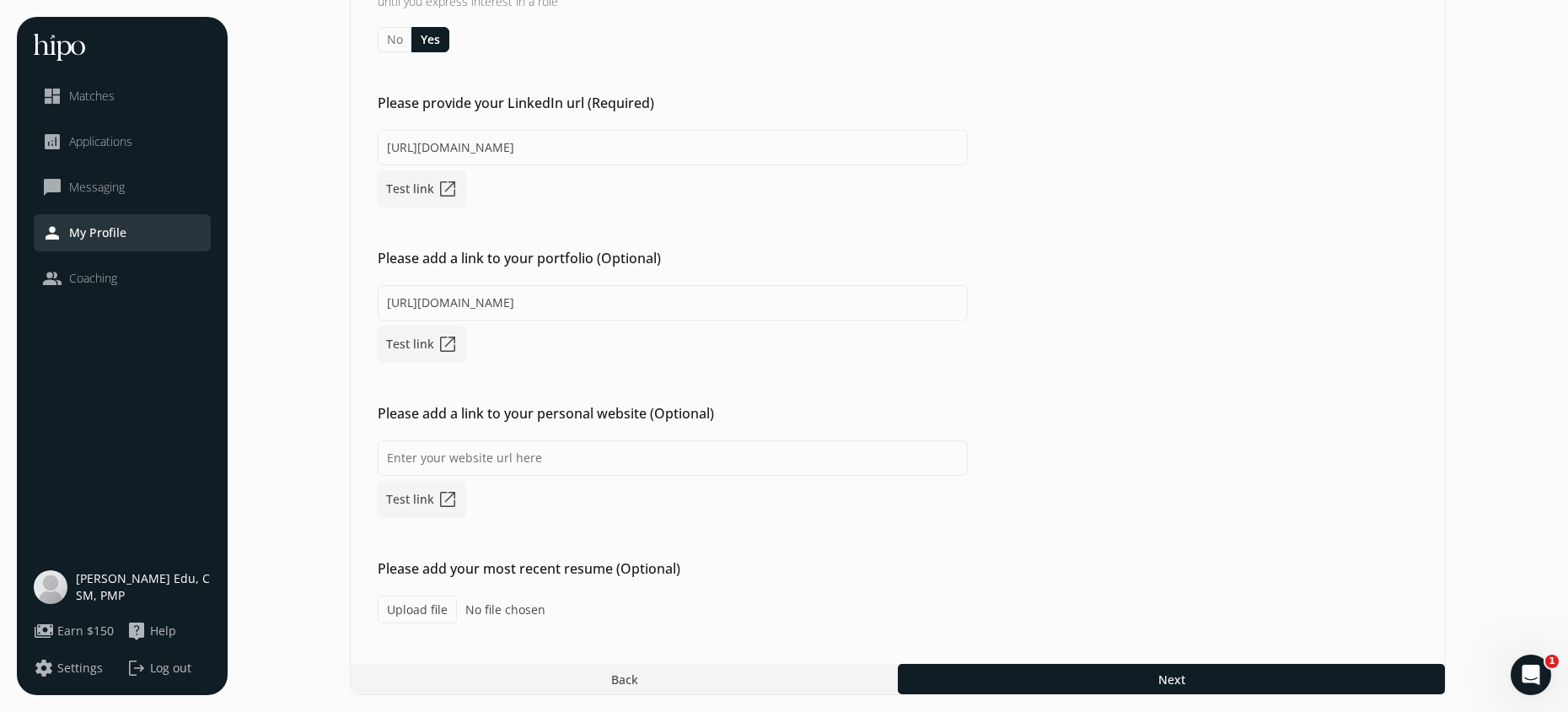
type input "C:\fakepath\Funke.Edu-Resume.pdf"
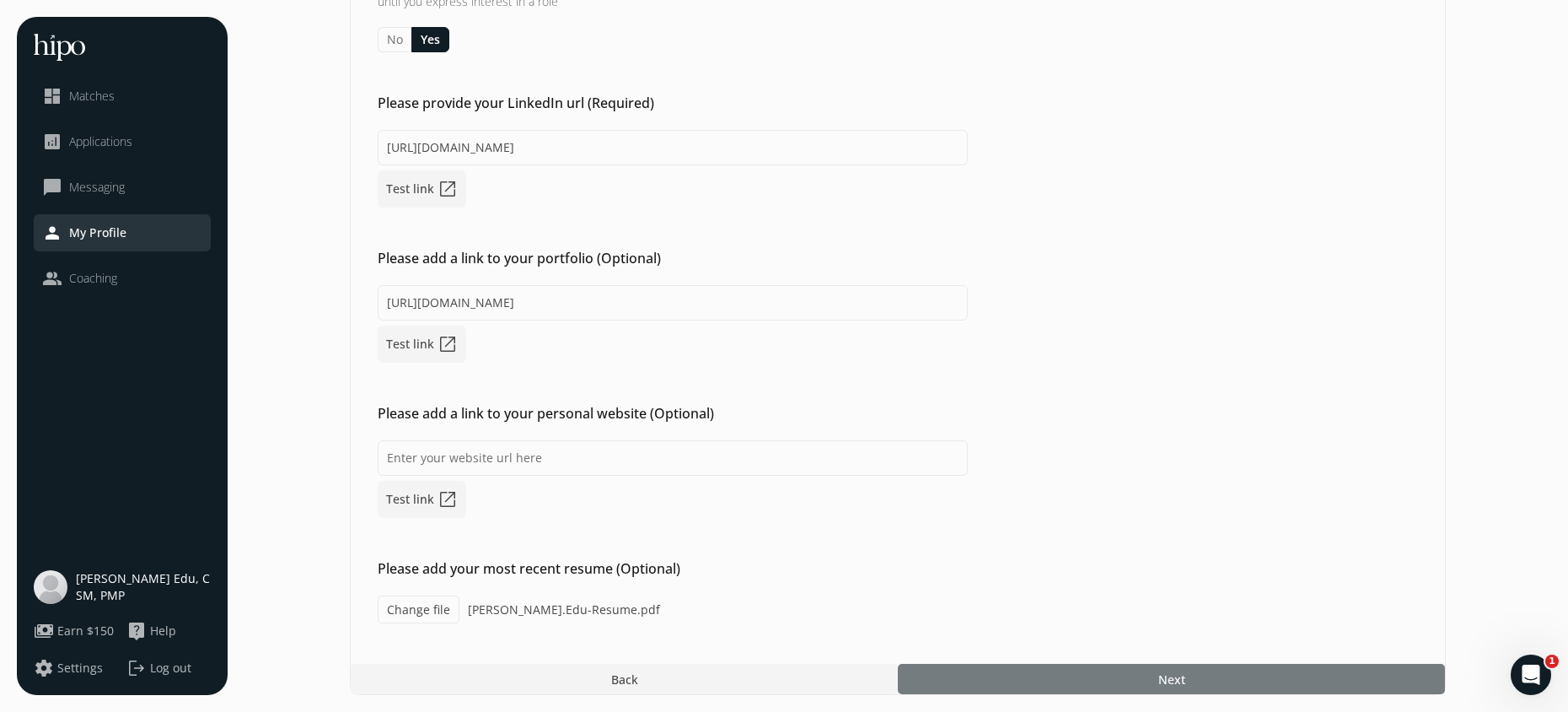
click at [1039, 673] on div at bounding box center [1171, 678] width 547 height 30
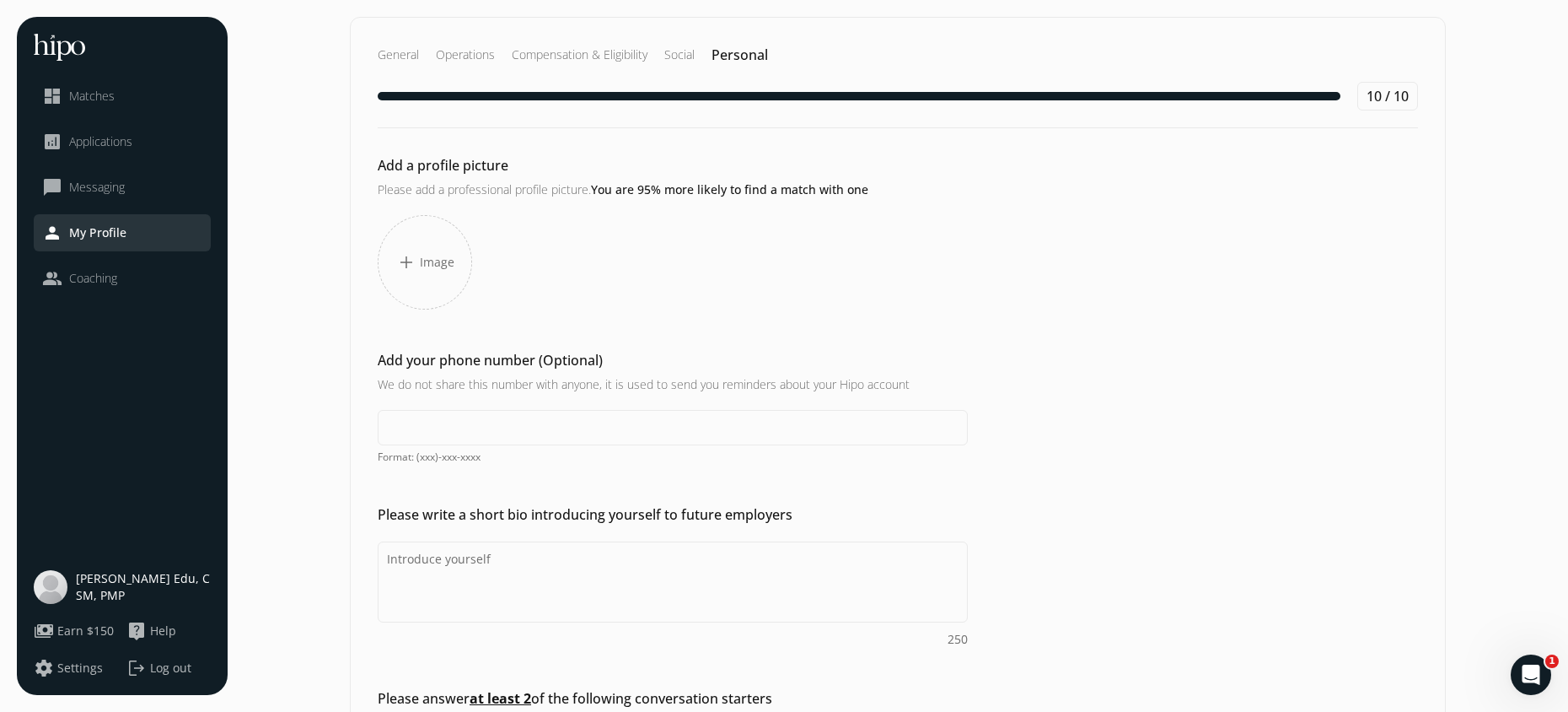
click at [406, 256] on span "add" at bounding box center [406, 262] width 20 height 20
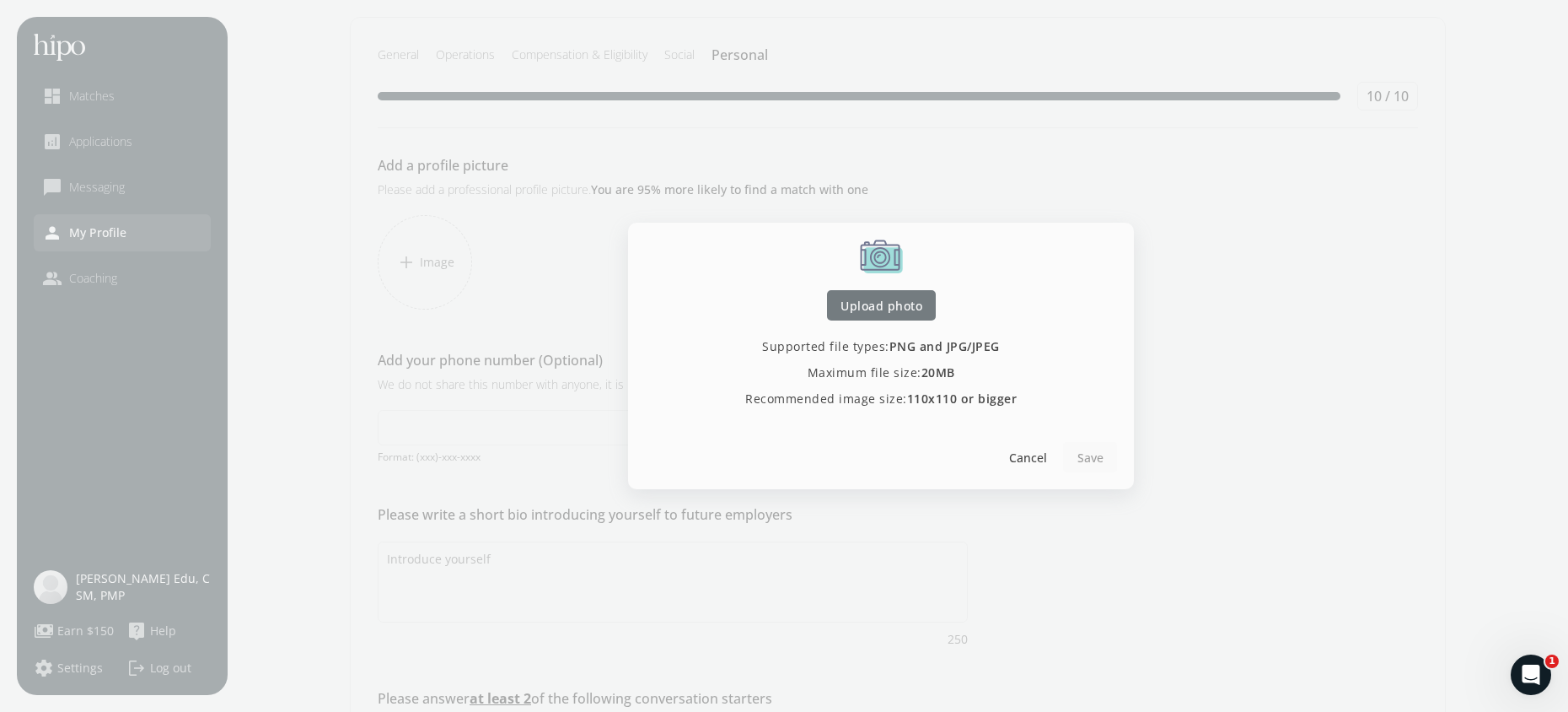
click at [868, 312] on span "Upload photo" at bounding box center [882, 306] width 81 height 18
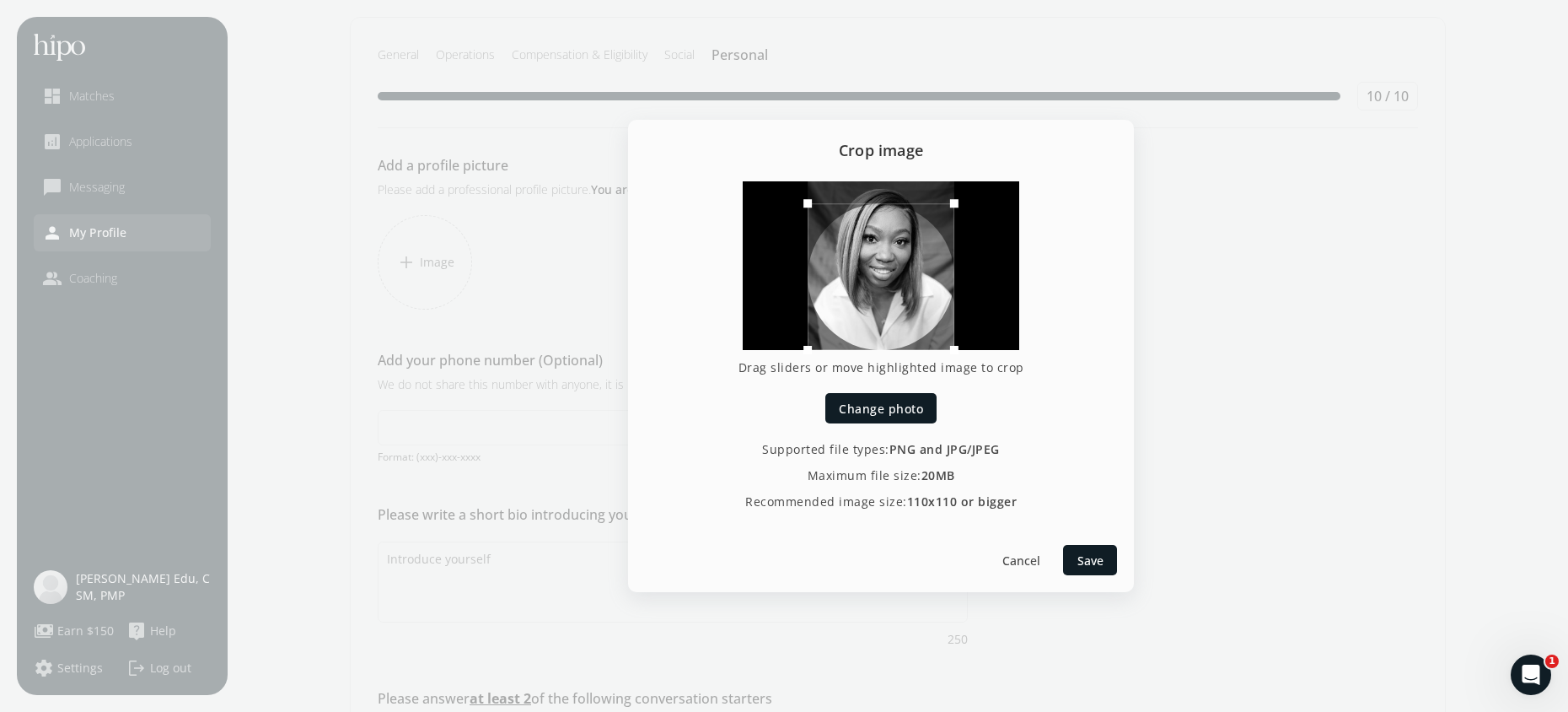
drag, startPoint x: 879, startPoint y: 264, endPoint x: 878, endPoint y: 279, distance: 15.0
click at [878, 279] on div at bounding box center [881, 277] width 147 height 147
drag, startPoint x: 908, startPoint y: 287, endPoint x: 906, endPoint y: 269, distance: 18.1
click at [906, 269] on div at bounding box center [881, 258] width 147 height 147
click at [904, 272] on div at bounding box center [881, 255] width 147 height 147
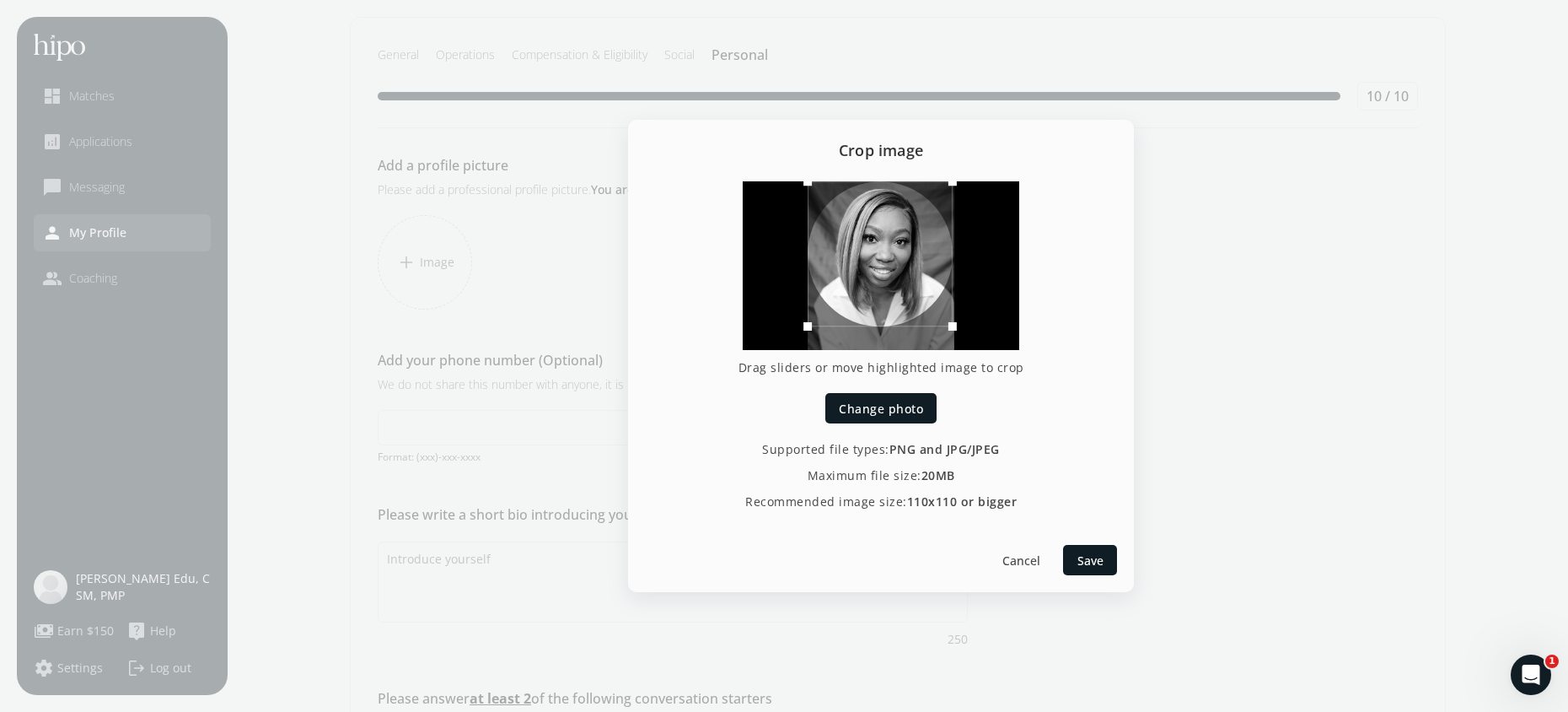
drag, startPoint x: 952, startPoint y: 328, endPoint x: 947, endPoint y: 344, distance: 16.8
click at [949, 345] on div at bounding box center [881, 265] width 277 height 169
click at [949, 329] on div at bounding box center [951, 325] width 26 height 26
click at [887, 273] on div at bounding box center [878, 255] width 142 height 142
click at [1076, 558] on div at bounding box center [1090, 560] width 54 height 30
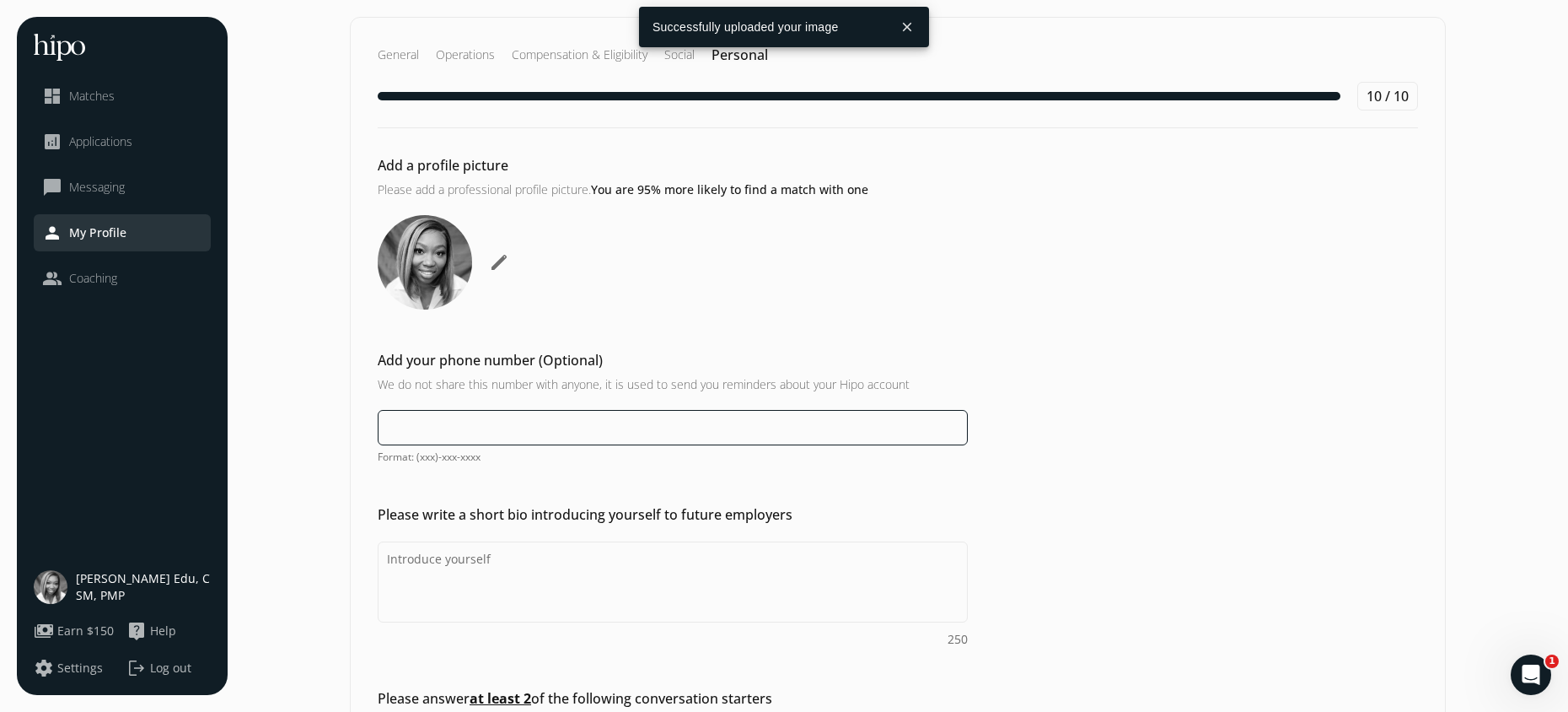
click at [489, 419] on input at bounding box center [672, 427] width 590 height 35
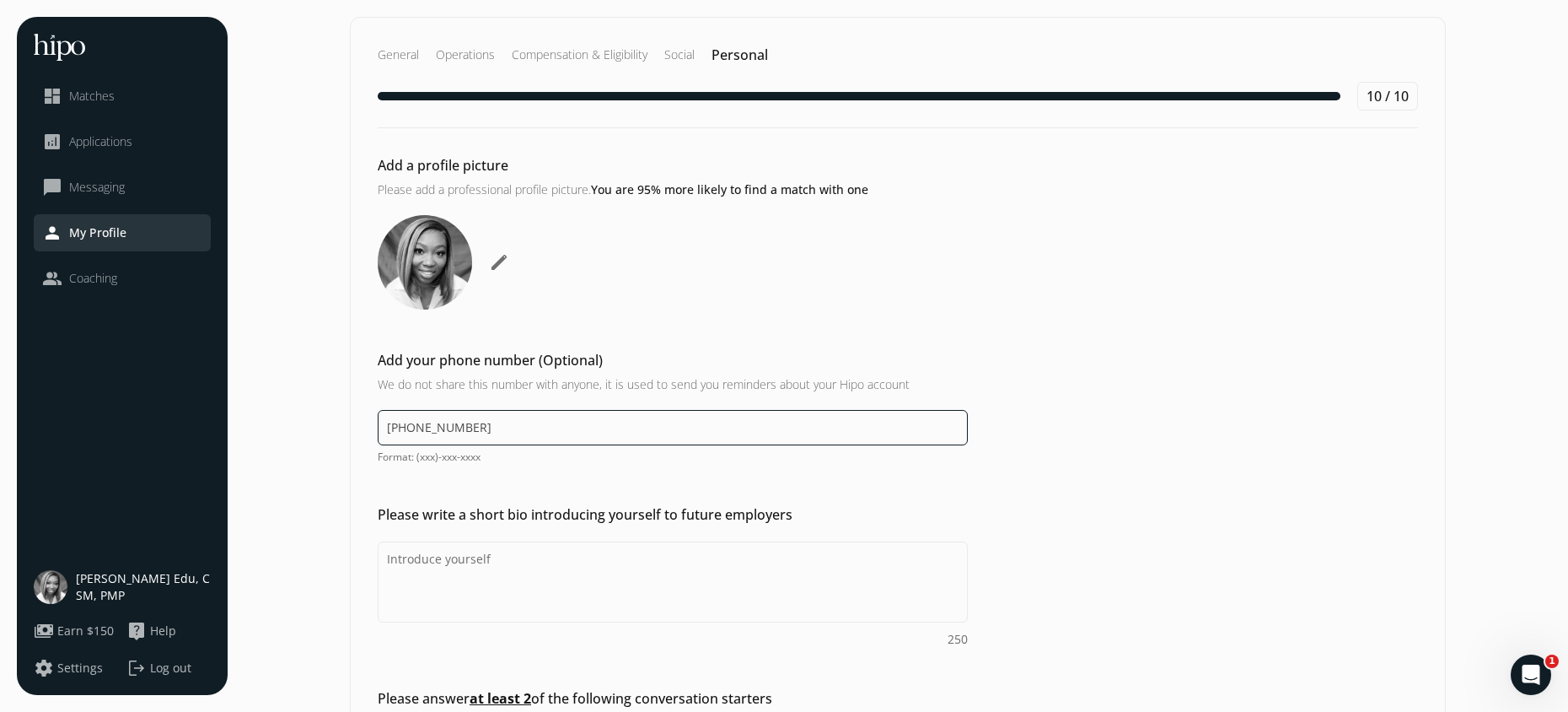
click at [384, 426] on input "(519) 721-3359" at bounding box center [672, 427] width 590 height 35
type input "+1(519) 721-3359"
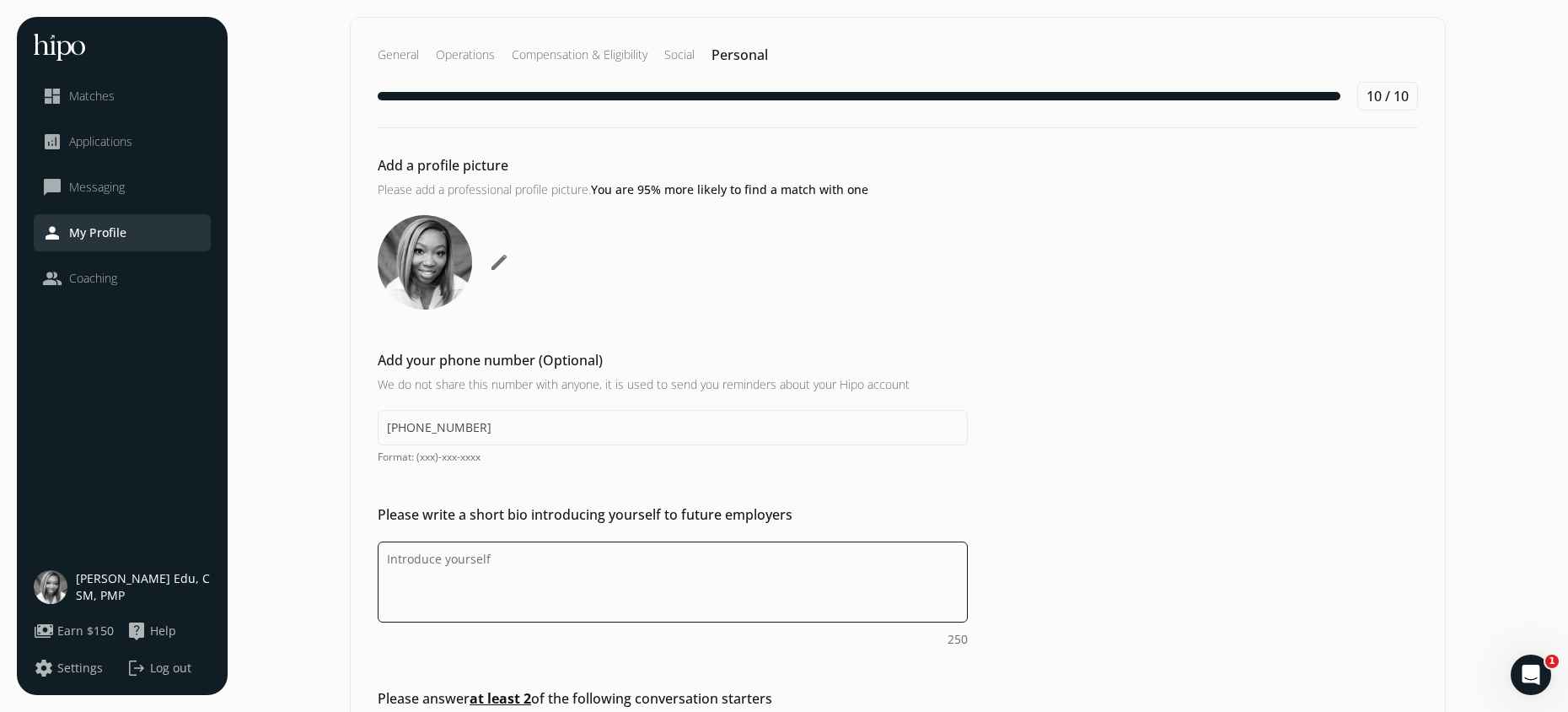
click at [441, 561] on textarea "Do you feel like we missed asking any questions that would improve your profile…" at bounding box center [672, 582] width 590 height 81
paste textarea "I'm a PMP Certified Program & Project Management Leader who specializes in driv…"
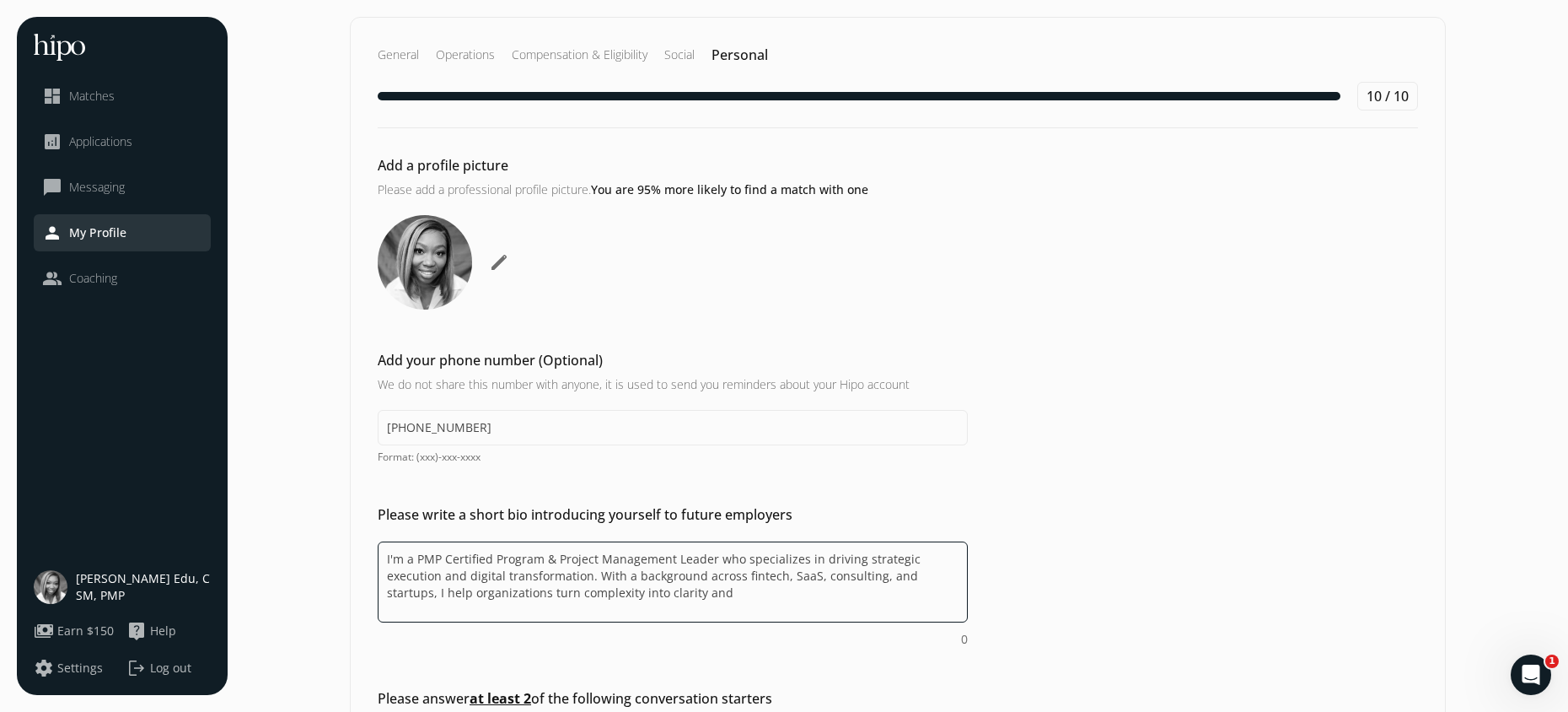
drag, startPoint x: 597, startPoint y: 576, endPoint x: 952, endPoint y: 581, distance: 355.0
click at [952, 581] on textarea "I'm a PMP Certified Program & Project Management Leader who specializes in driv…" at bounding box center [672, 582] width 590 height 81
click at [890, 581] on textarea "I'm a PMP Certified Program & Project Management Leader who specializes in driv…" at bounding box center [672, 582] width 590 height 81
paste textarea "and plans into progress, delivering operational excellence and me"
click at [905, 578] on textarea "I'm a PMP Certified Program & Project Management Leader who specializes in driv…" at bounding box center [672, 582] width 590 height 81
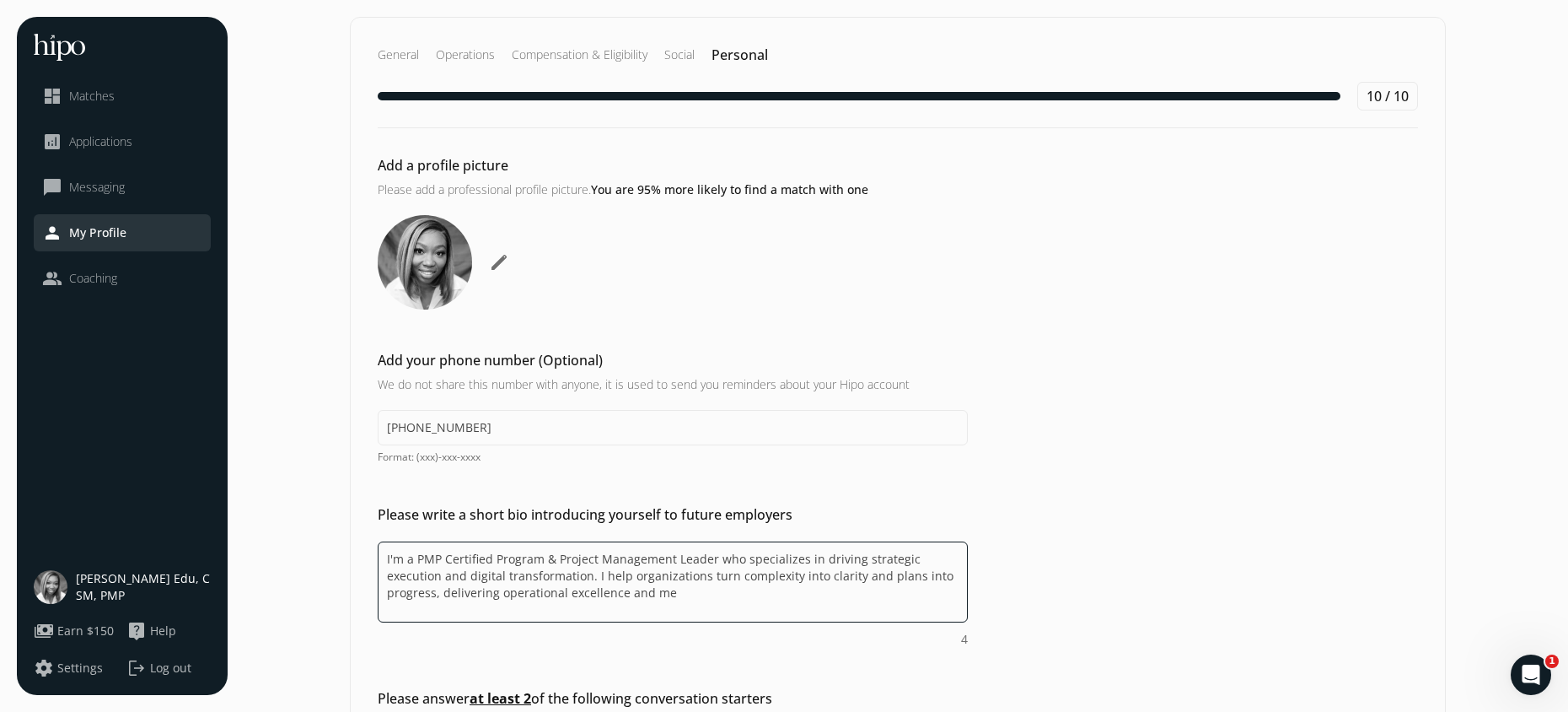
click at [676, 594] on textarea "I'm a PMP Certified Program & Project Management Leader who specializes in driv…" at bounding box center [672, 582] width 590 height 81
paste textarea "asur"
drag, startPoint x: 389, startPoint y: 593, endPoint x: 692, endPoint y: 595, distance: 303.0
click at [692, 595] on textarea "I'm a PMP Certified Program & Project Management Leader who specializes in driv…" at bounding box center [672, 582] width 590 height 81
paste textarea "measurable business value"
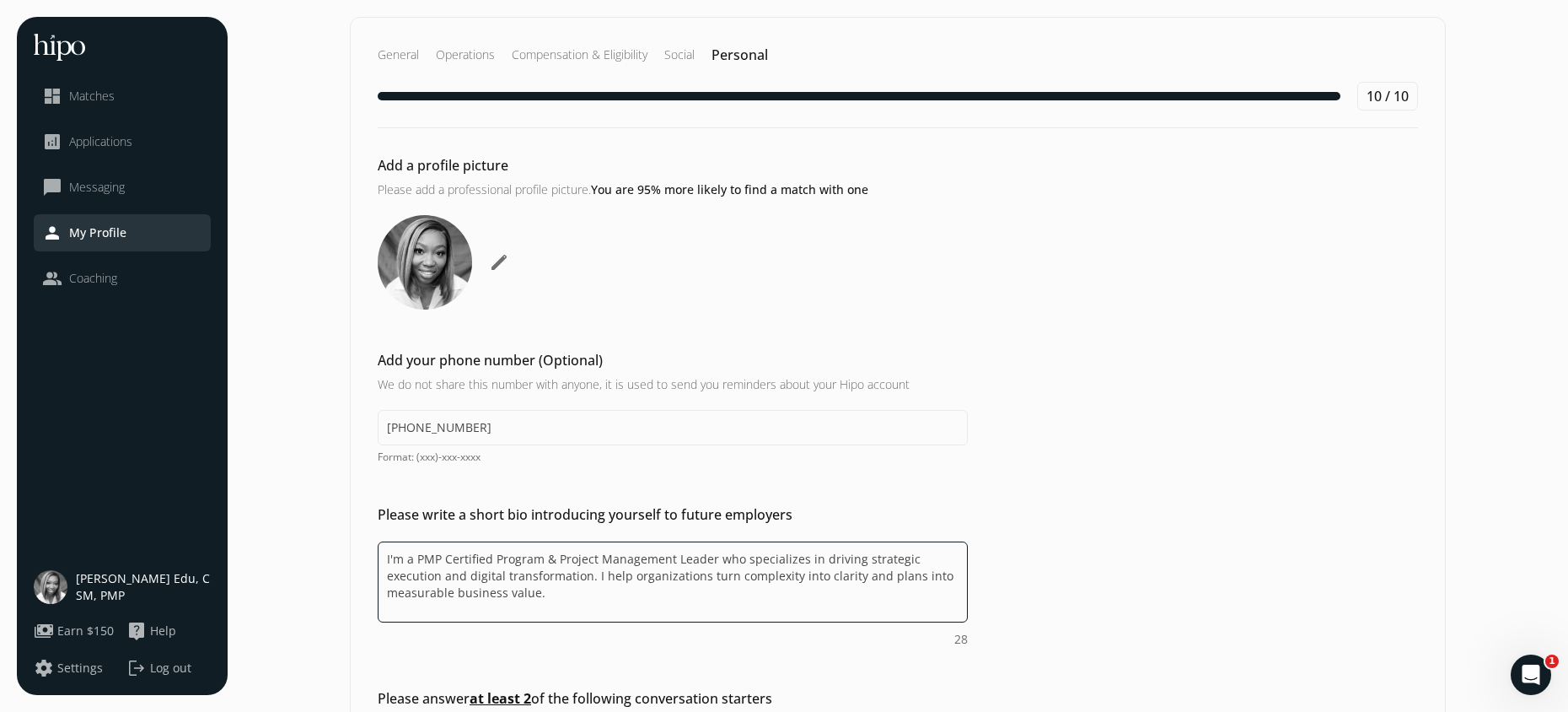
click at [386, 598] on textarea "I'm a PMP Certified Program & Project Management Leader who specializes in driv…" at bounding box center [672, 582] width 590 height 81
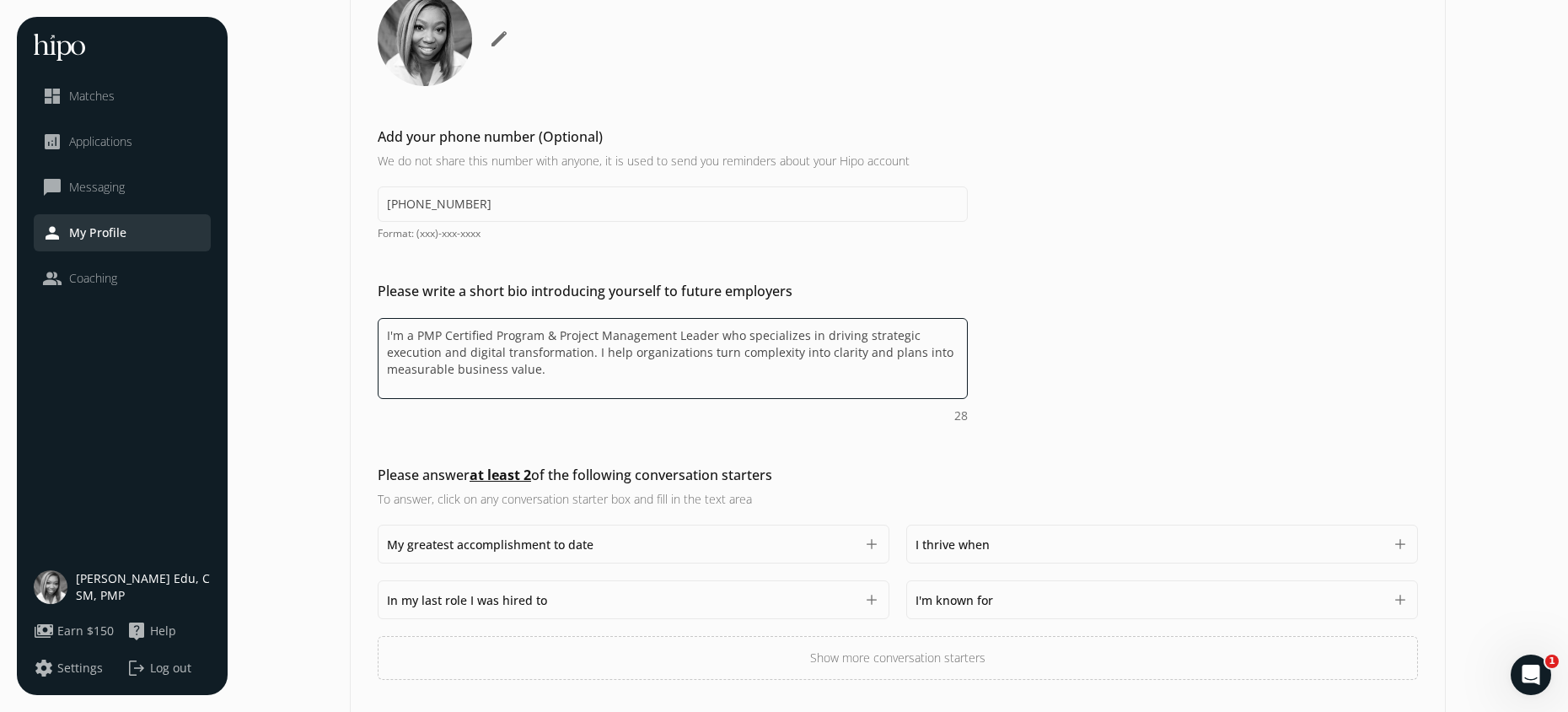
scroll to position [280, 0]
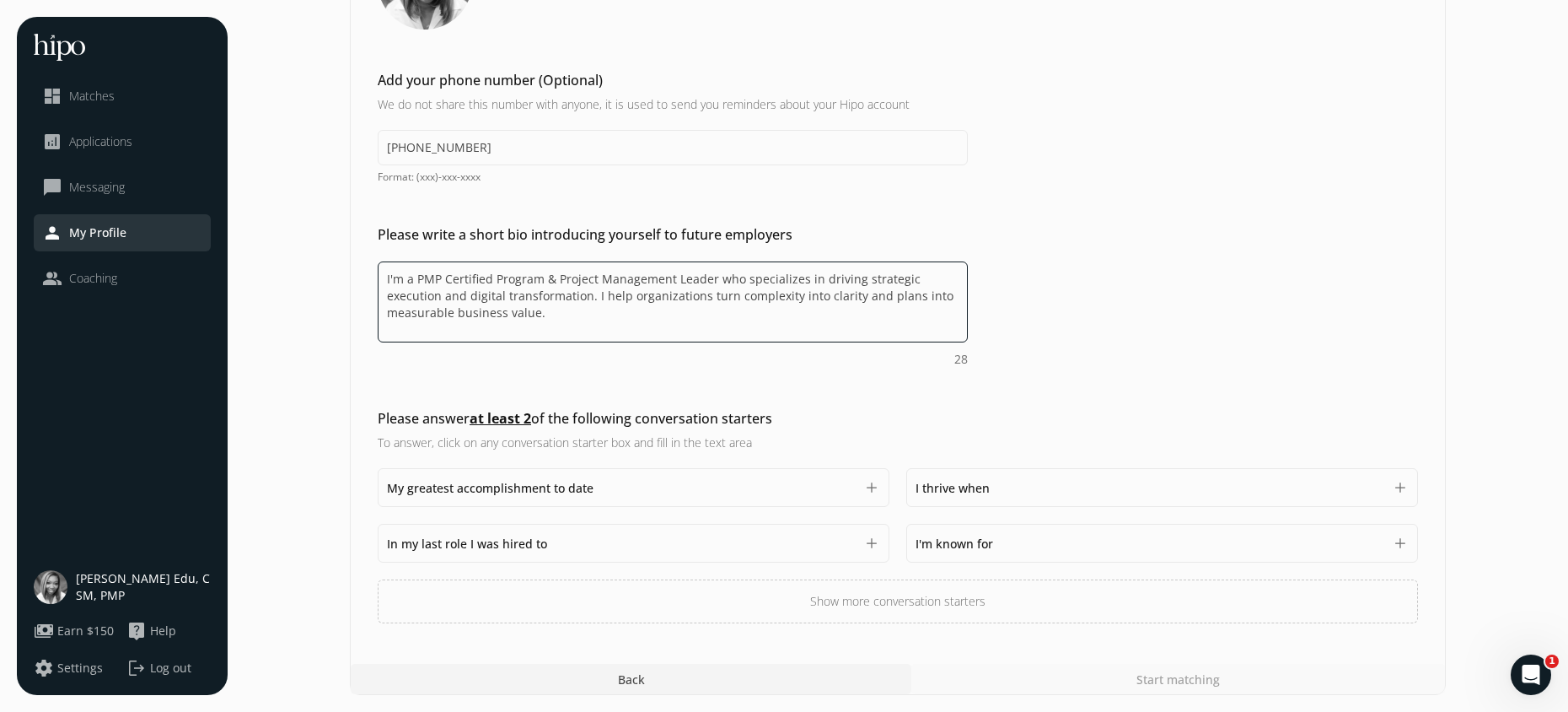
type textarea "I'm a PMP Certified Program & Project Management Leader who specializes in driv…"
click at [870, 545] on button "add" at bounding box center [871, 542] width 17 height 17
click at [869, 545] on div "In my last role I was hired to 1500 add" at bounding box center [633, 543] width 512 height 39
click at [1142, 678] on div "Start matching" at bounding box center [1179, 678] width 534 height 30
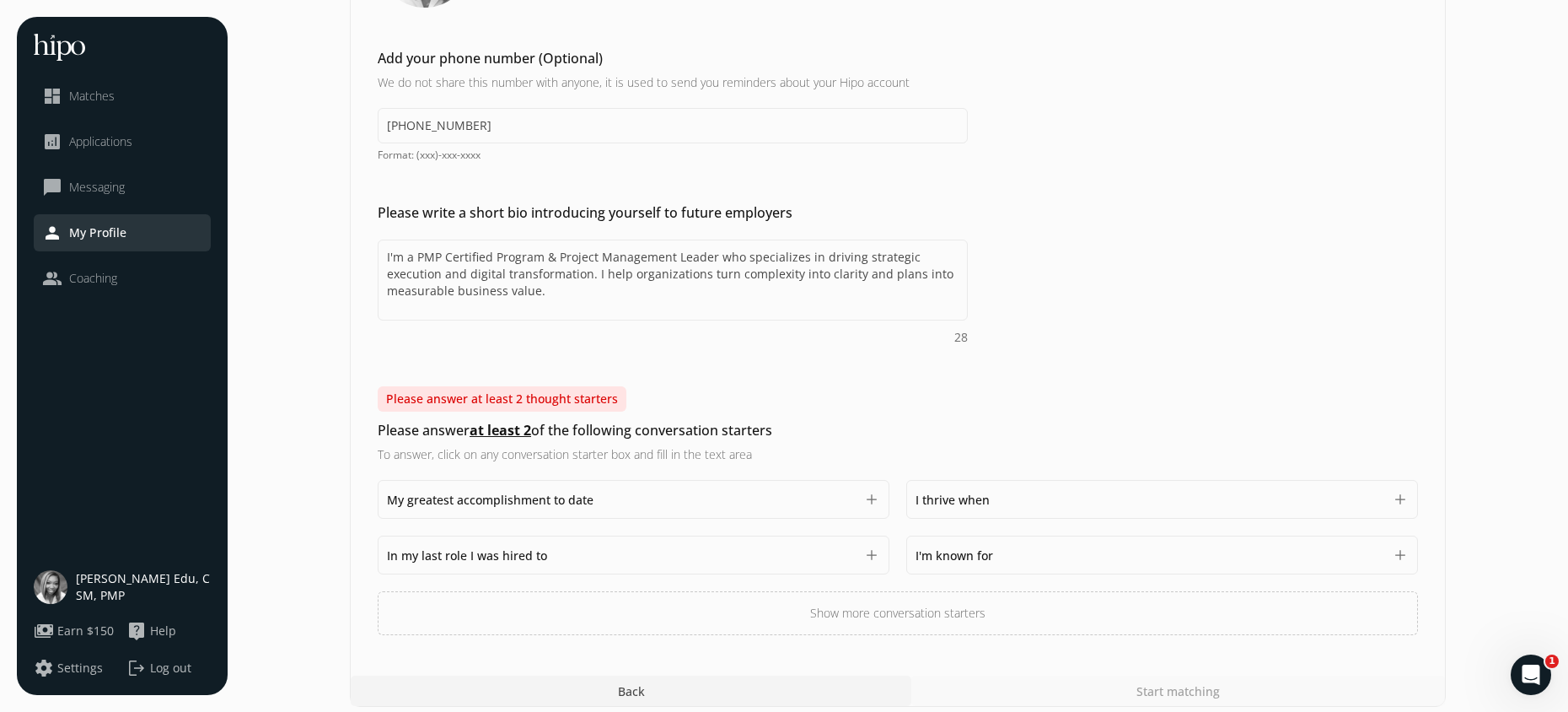
scroll to position [364, 0]
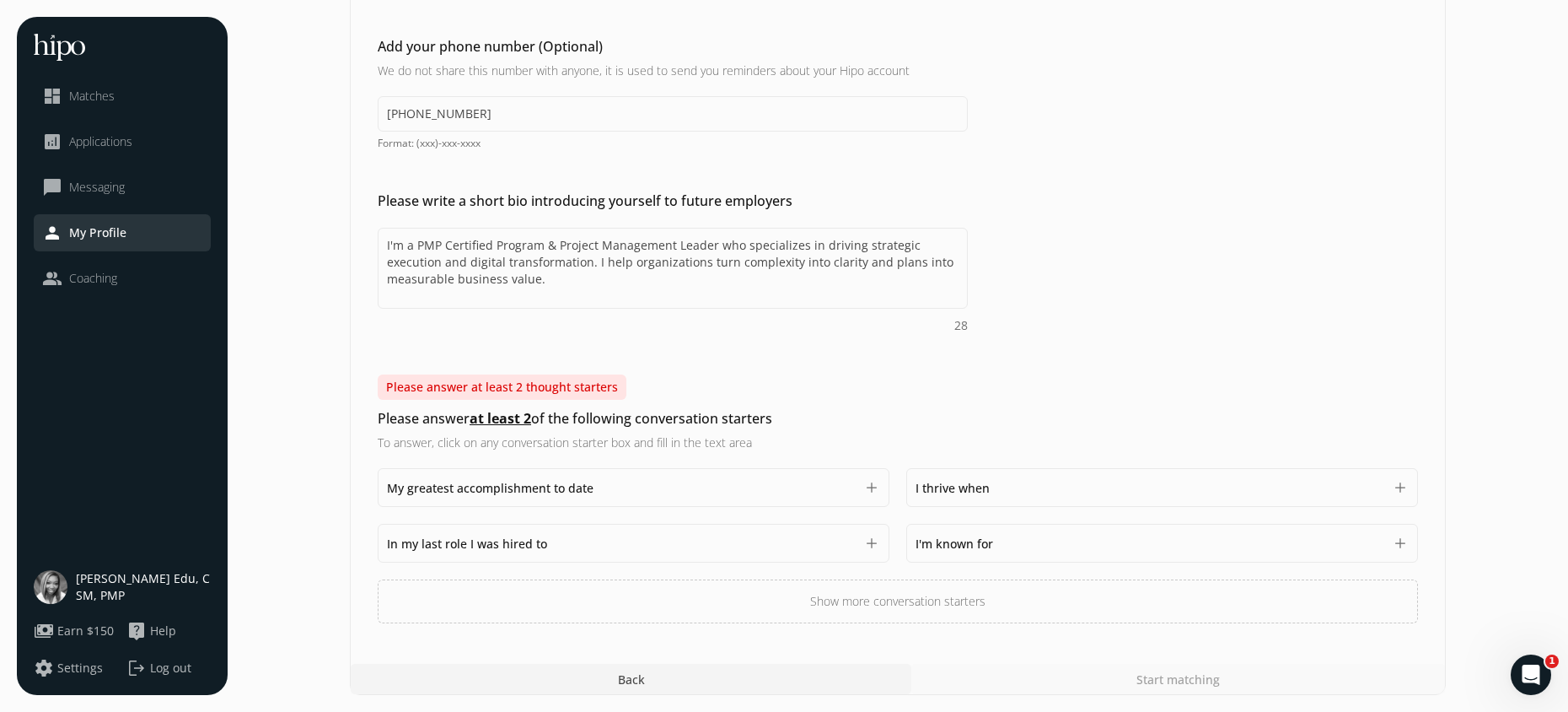
click at [869, 544] on button "add" at bounding box center [871, 542] width 17 height 17
paste textarea "Championed automation initiatives that drove significant process improvements, …"
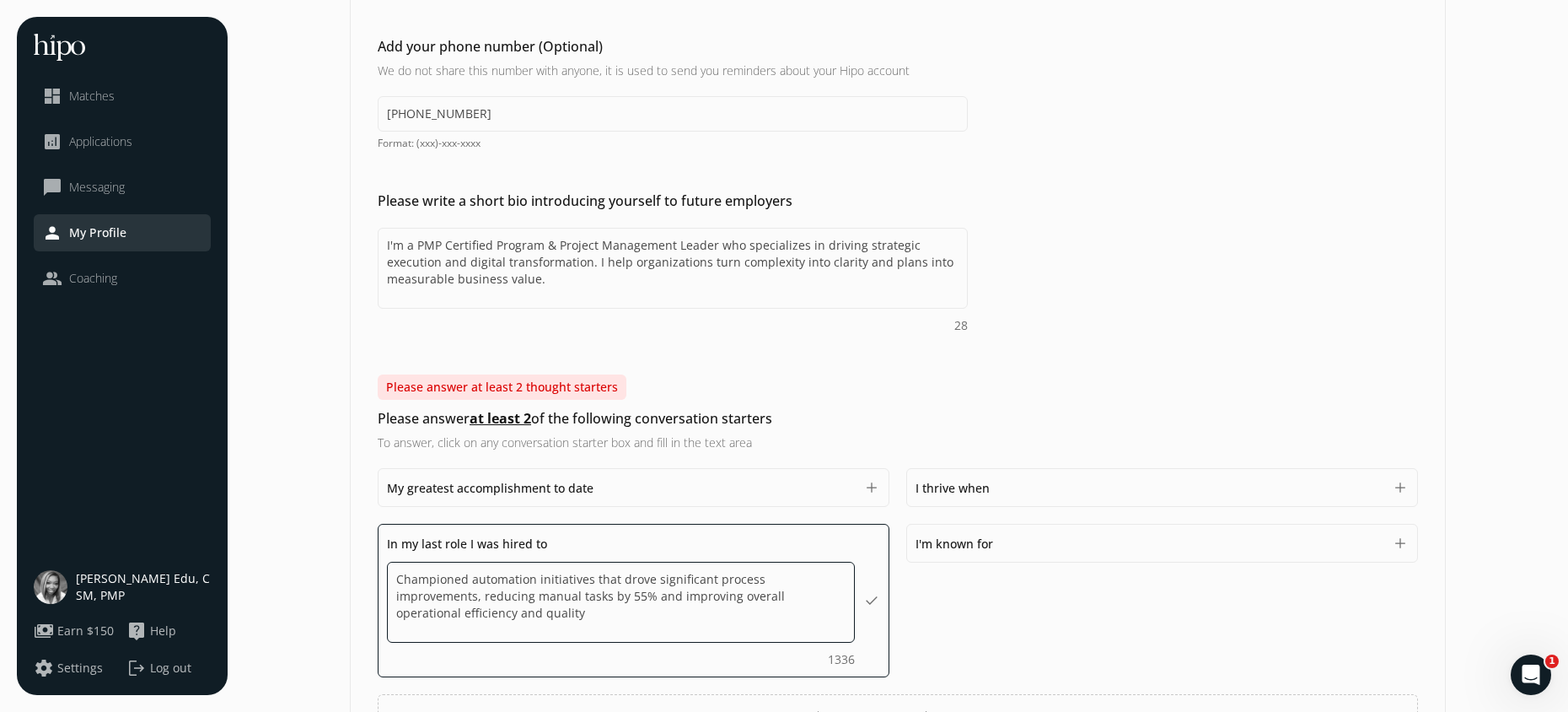
click at [464, 579] on textarea "Championed automation initiatives that drove significant process improvements, …" at bounding box center [621, 602] width 468 height 81
click at [443, 619] on textarea "Champion automation initiatives that drove significant process improvements, re…" at bounding box center [621, 602] width 468 height 81
type textarea "Champion automation initiatives that drove significant process improvements, re…"
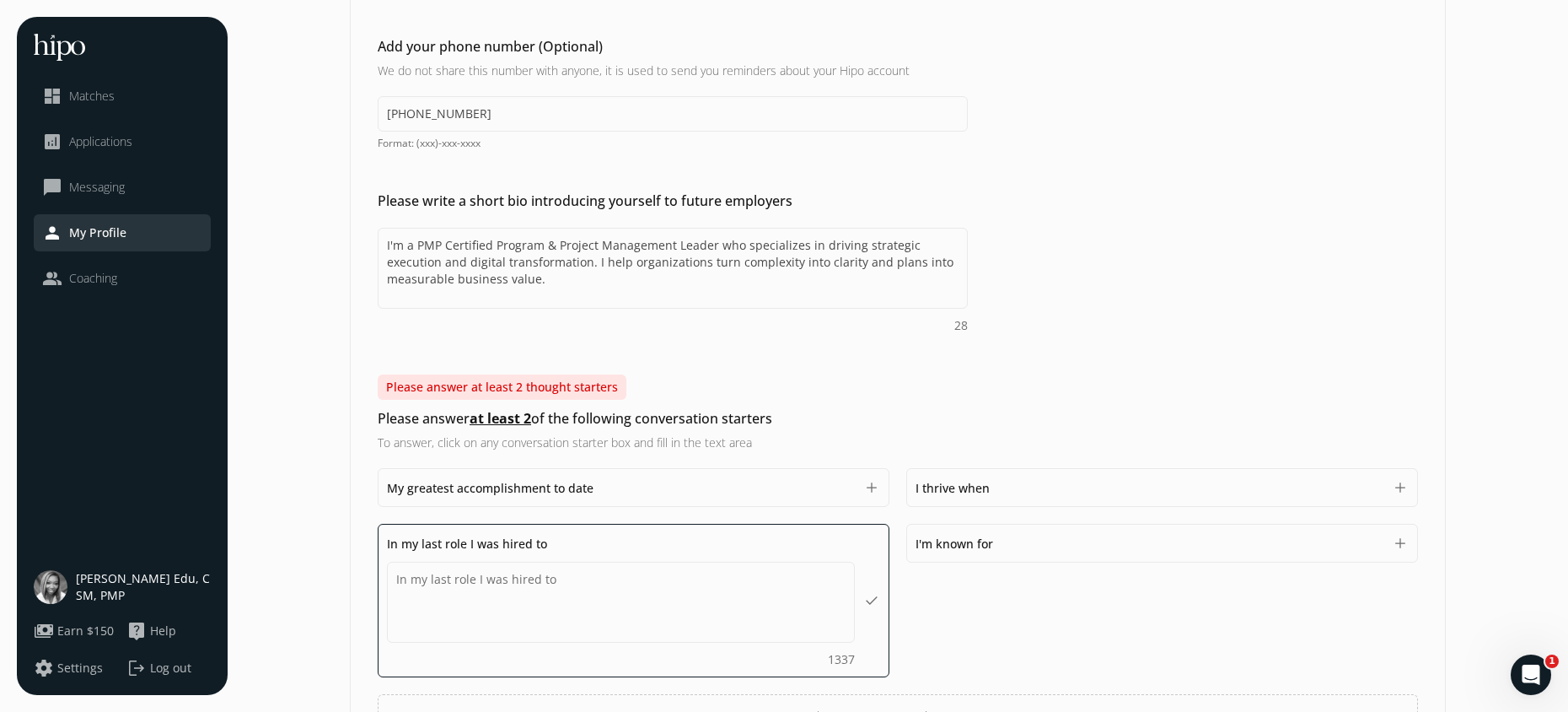
click at [1014, 405] on div "Please answer at least 2 thought starters Please answer at least 2 of the follo…" at bounding box center [899, 555] width 1095 height 364
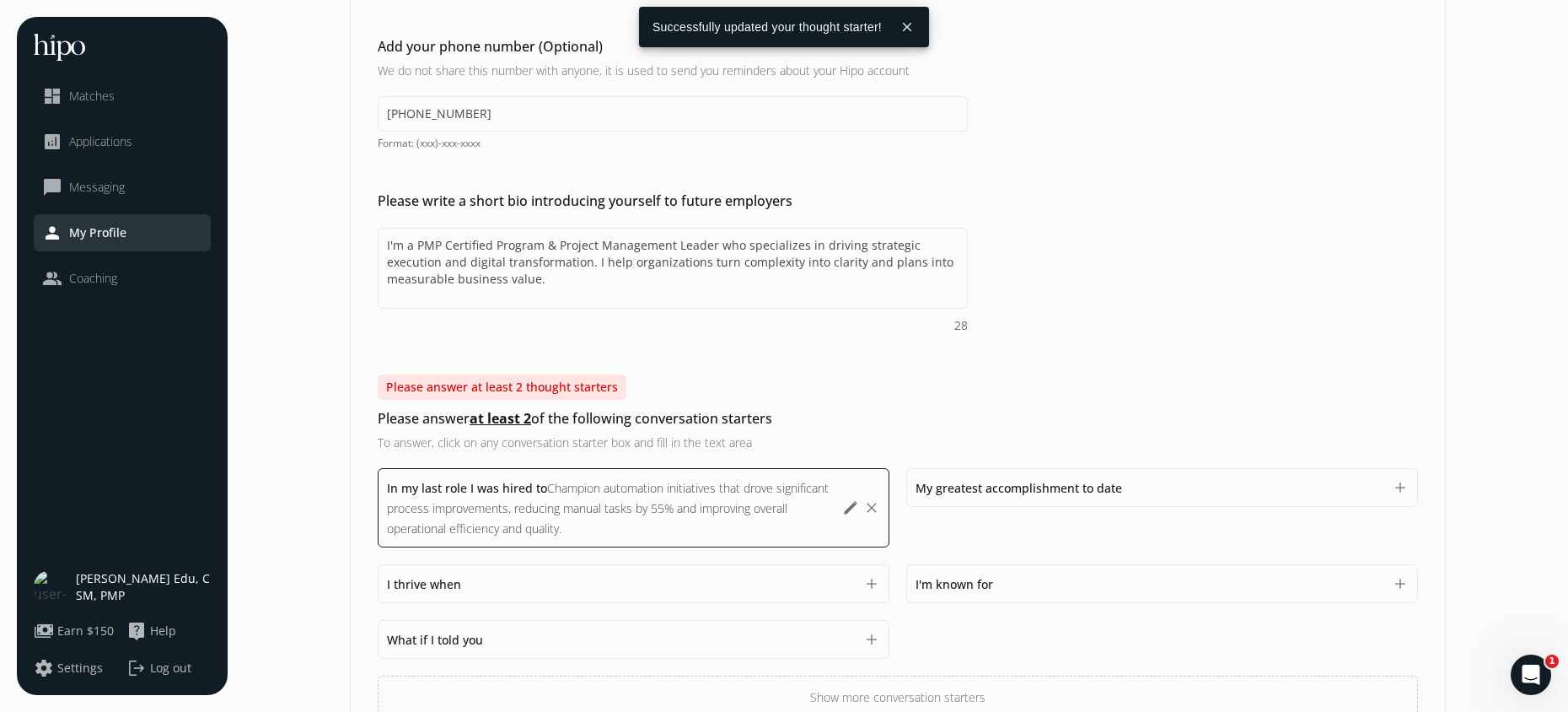
click at [992, 585] on span "I'm known for" at bounding box center [954, 584] width 78 height 16
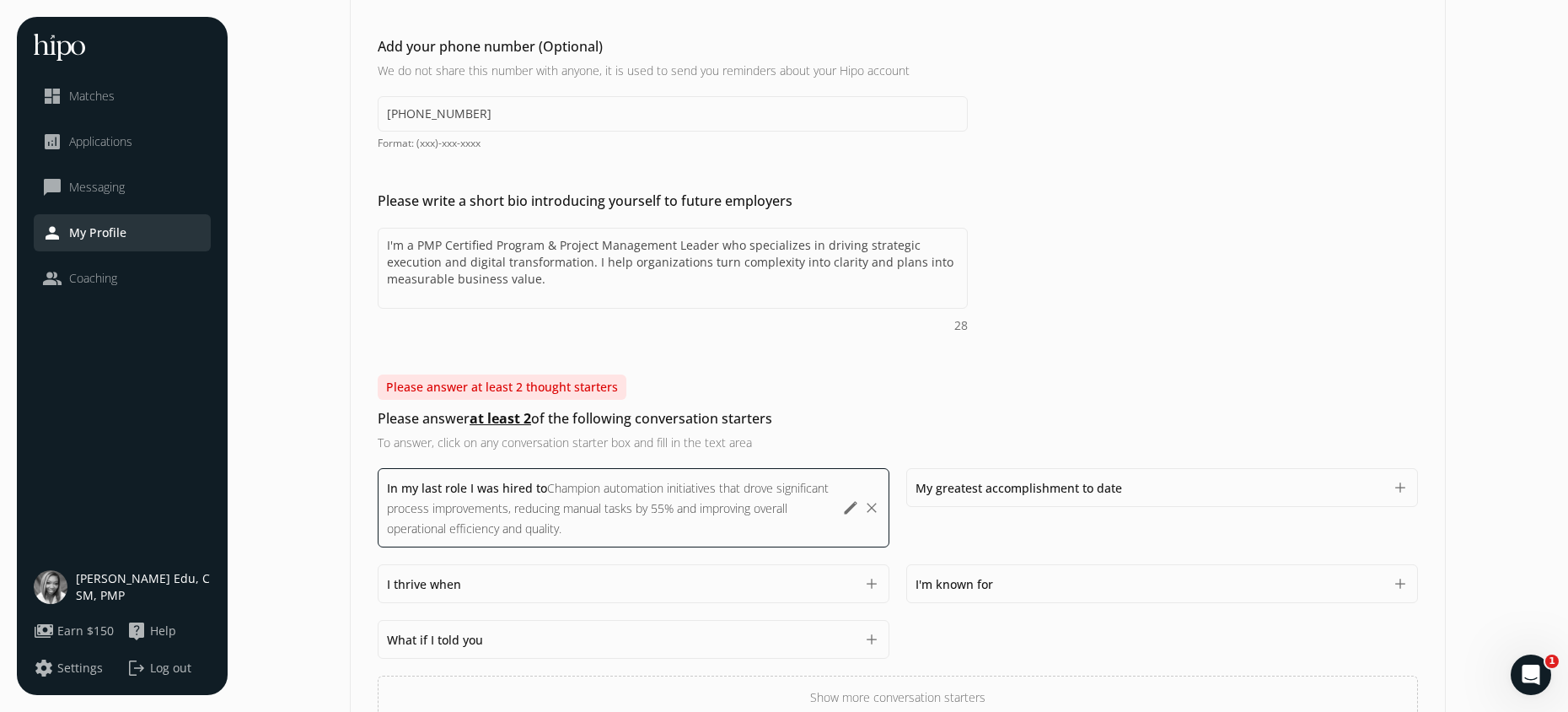
click at [983, 591] on div "I'm known for 1500" at bounding box center [1149, 583] width 468 height 20
click at [958, 625] on textarea "Do you feel like we missed asking any questions that would improve your profile…" at bounding box center [1162, 643] width 493 height 81
paste textarea "Turning Complexity into Clarity: You excel at breaking down complex problems, a…"
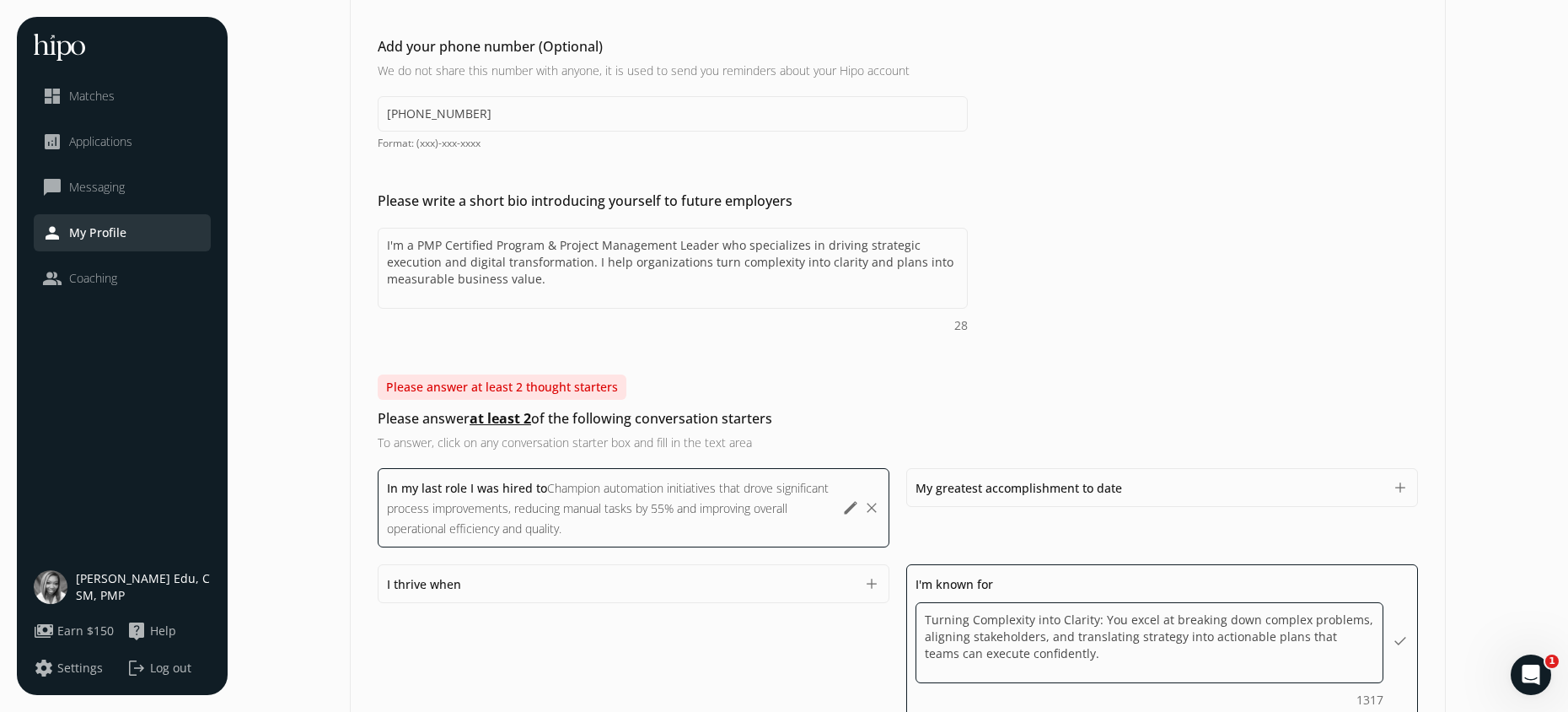
drag, startPoint x: 1121, startPoint y: 621, endPoint x: 1102, endPoint y: 622, distance: 19.0
click at [1102, 622] on textarea "Turning Complexity into Clarity: You excel at breaking down complex problems, a…" at bounding box center [1149, 643] width 468 height 81
click at [1098, 624] on textarea "Turning Complexity into Clarity: I excel at breaking down complex problems, ali…" at bounding box center [1149, 643] width 468 height 81
type textarea "Turning Complexity into Clarity; I excel at breaking down complex problems, ali…"
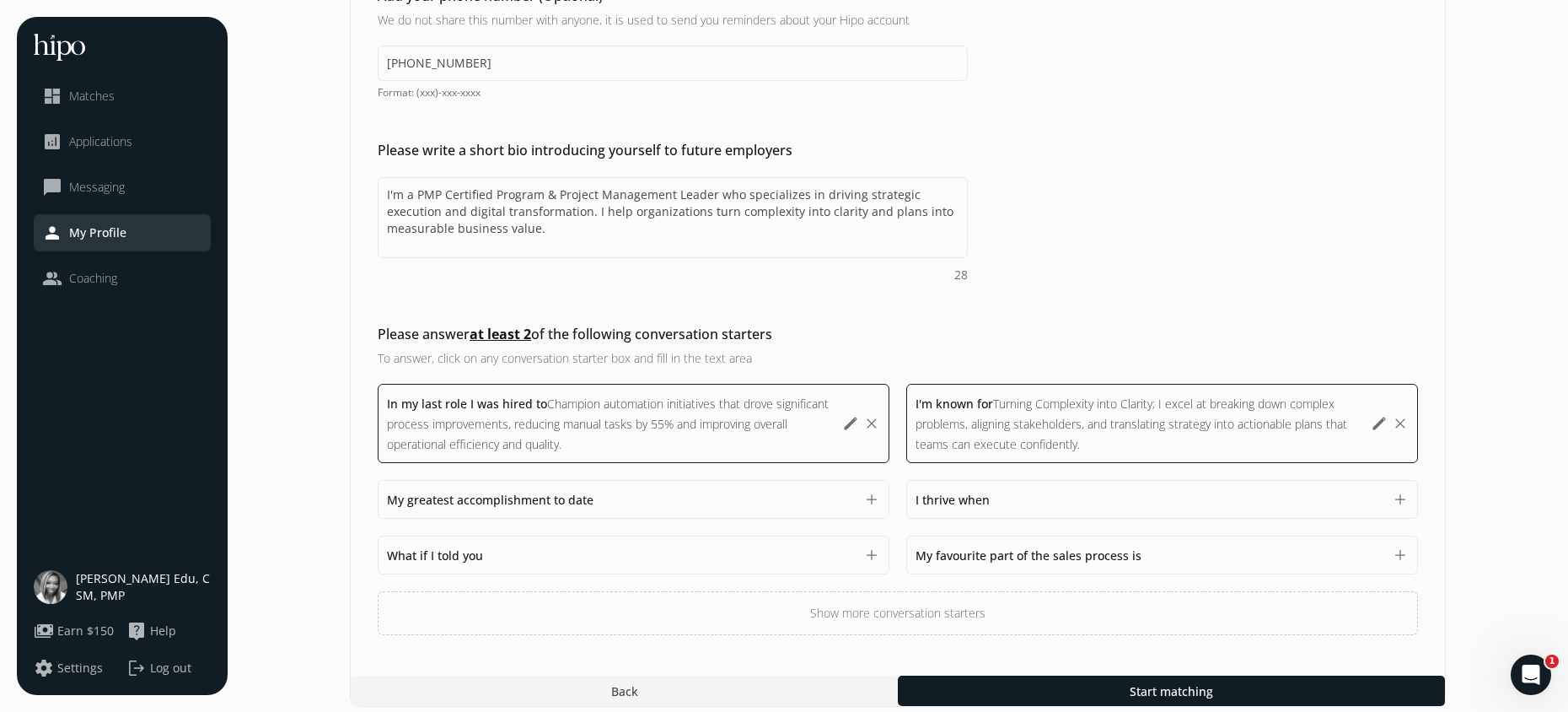
click at [1437, 637] on div "General Operations Compensation & Eligibility Social Personal 10 / 10 Add a pro…" at bounding box center [898, 180] width 1096 height 1054
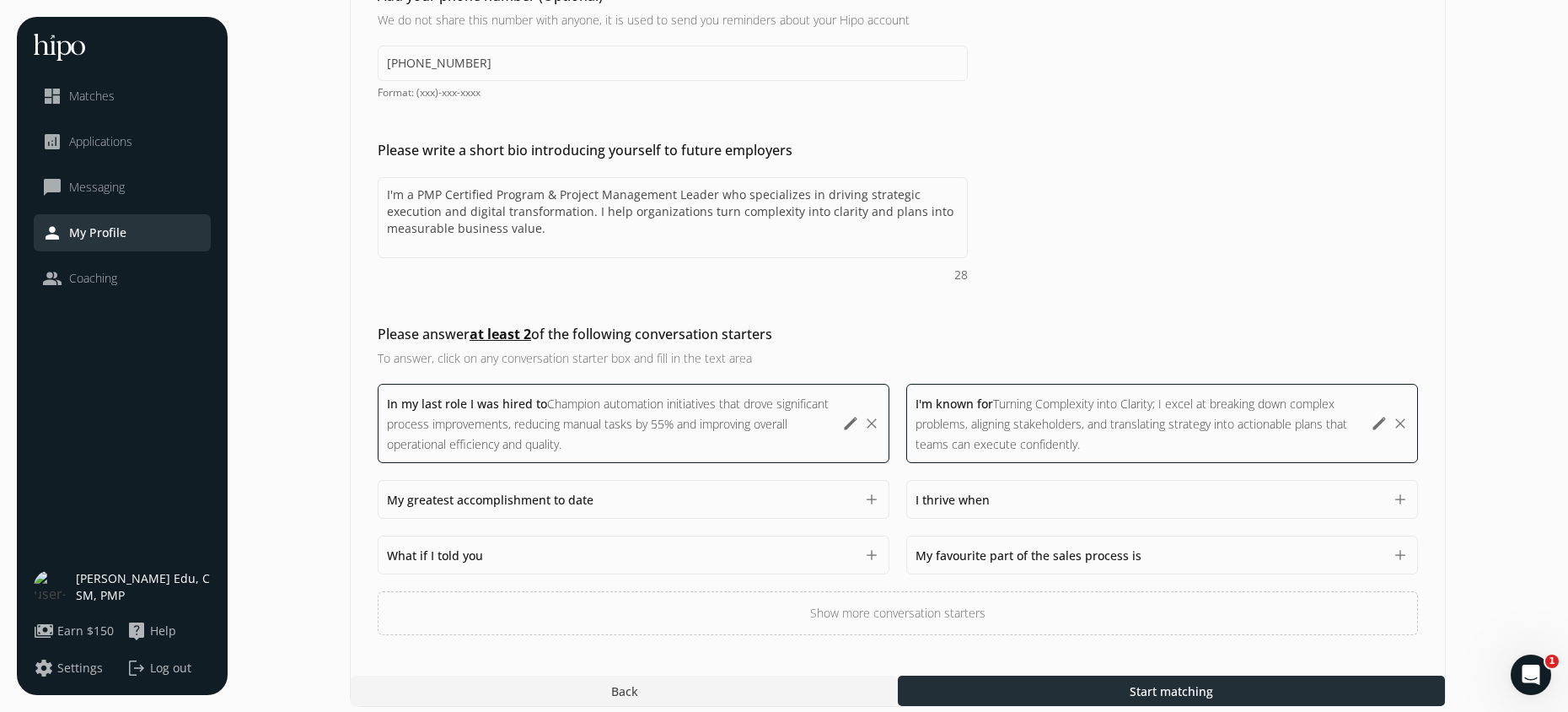
click at [981, 698] on div at bounding box center [1171, 691] width 547 height 30
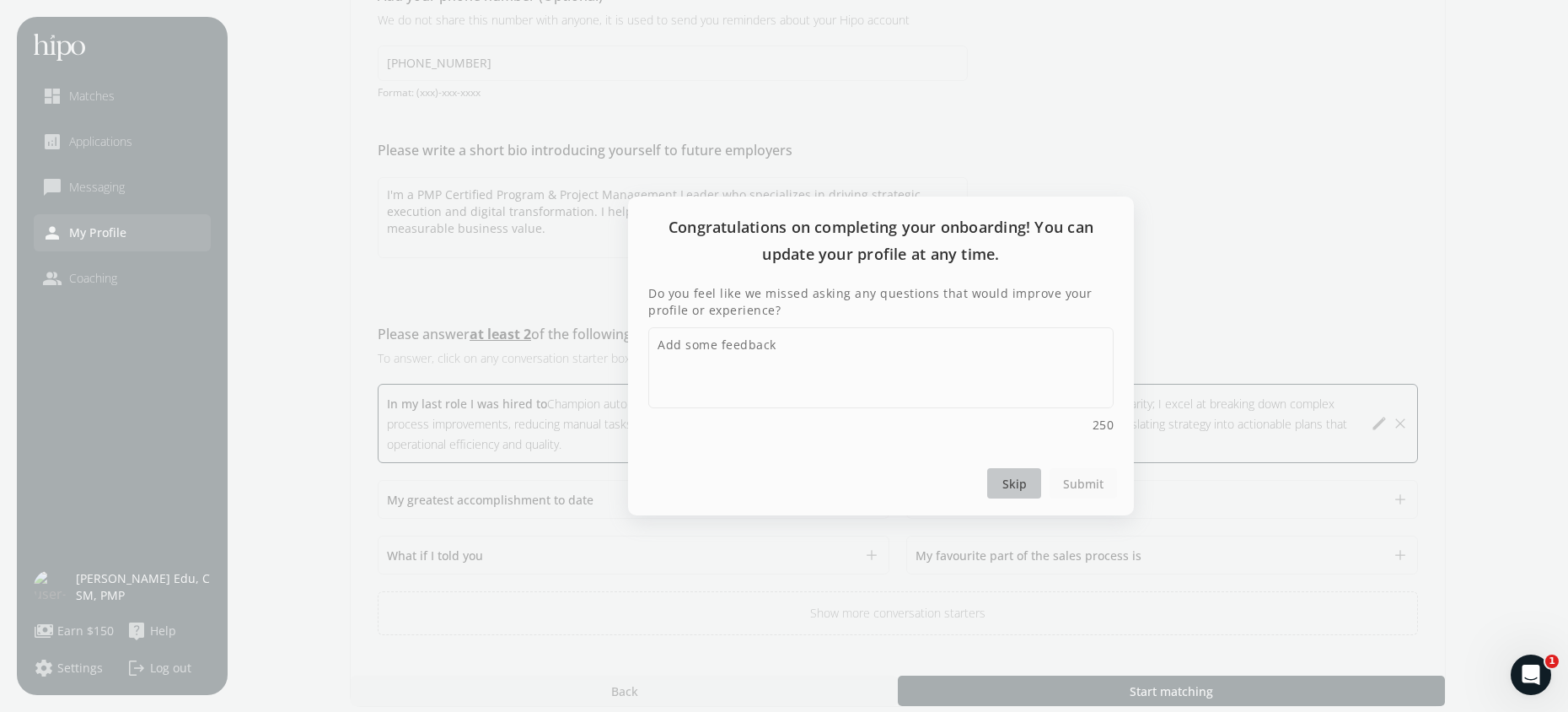
click at [1008, 479] on span "Skip" at bounding box center [1015, 484] width 25 height 18
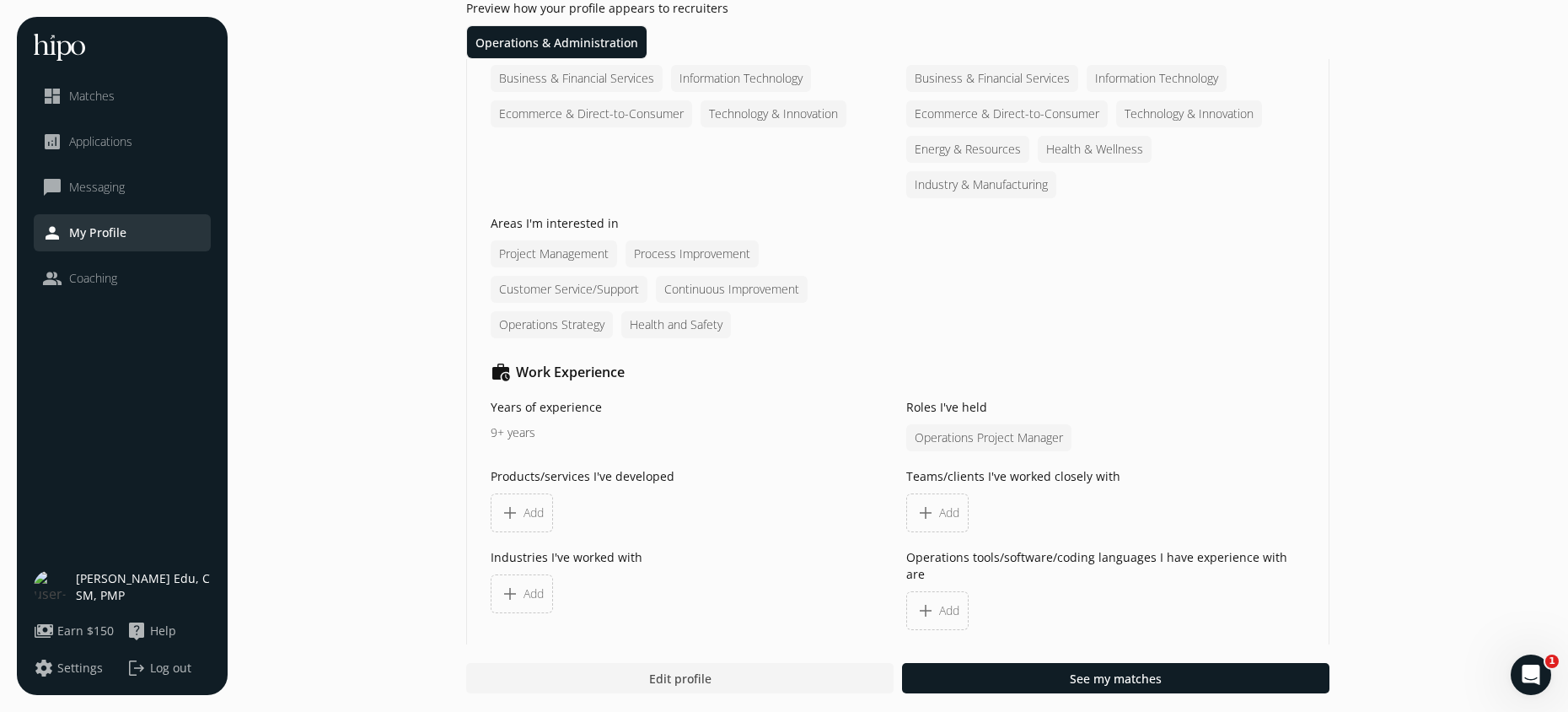
scroll to position [1309, 0]
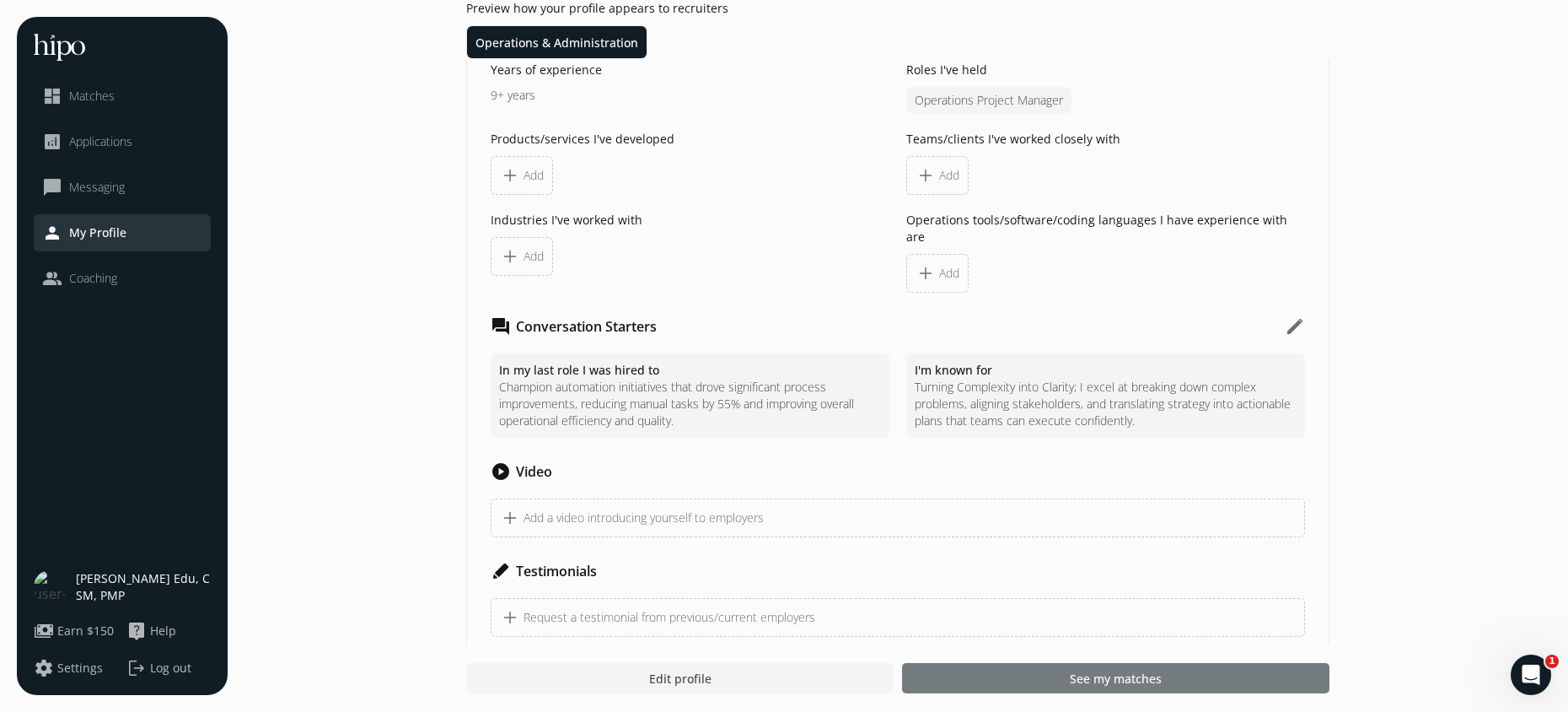
click at [1142, 683] on span "See my matches" at bounding box center [1116, 678] width 92 height 18
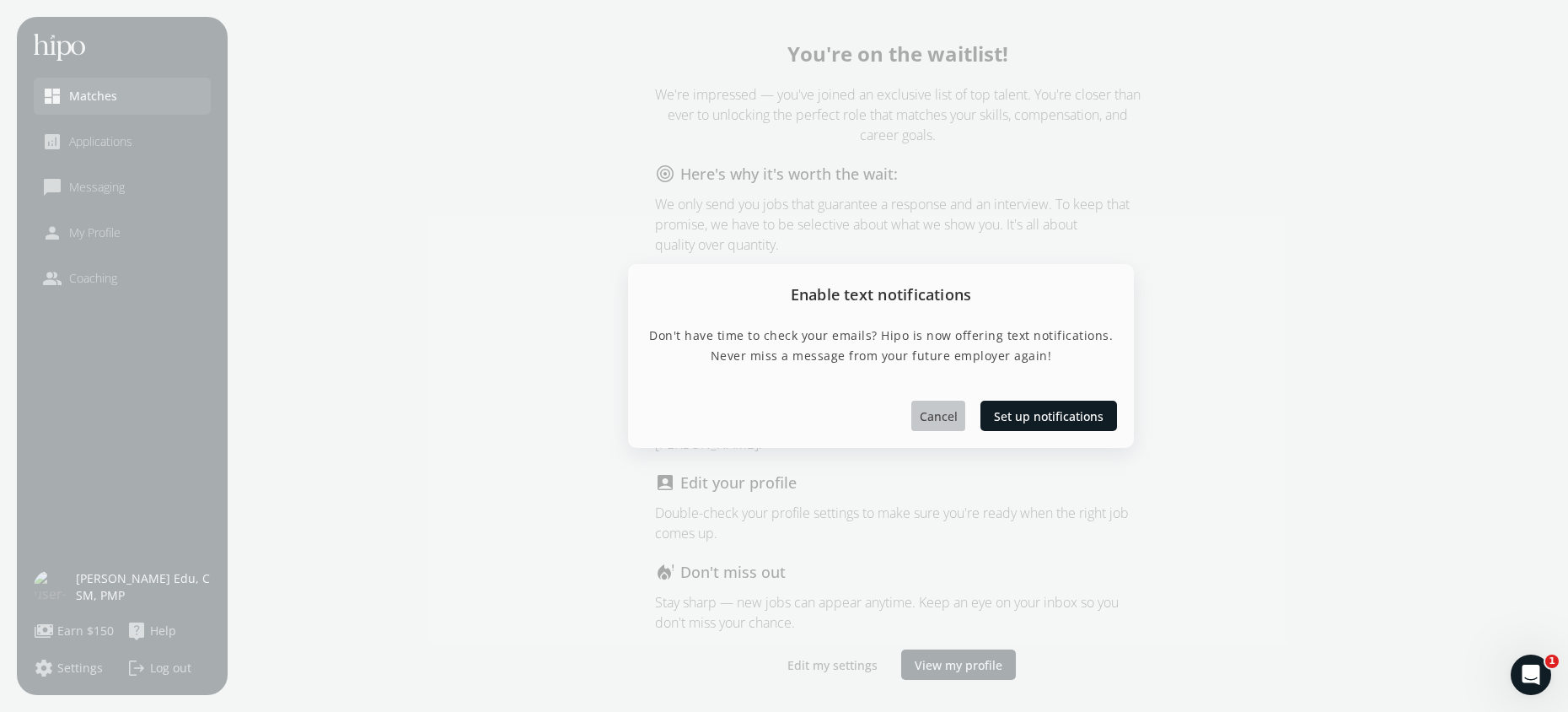
click at [934, 413] on span "Cancel" at bounding box center [938, 416] width 38 height 18
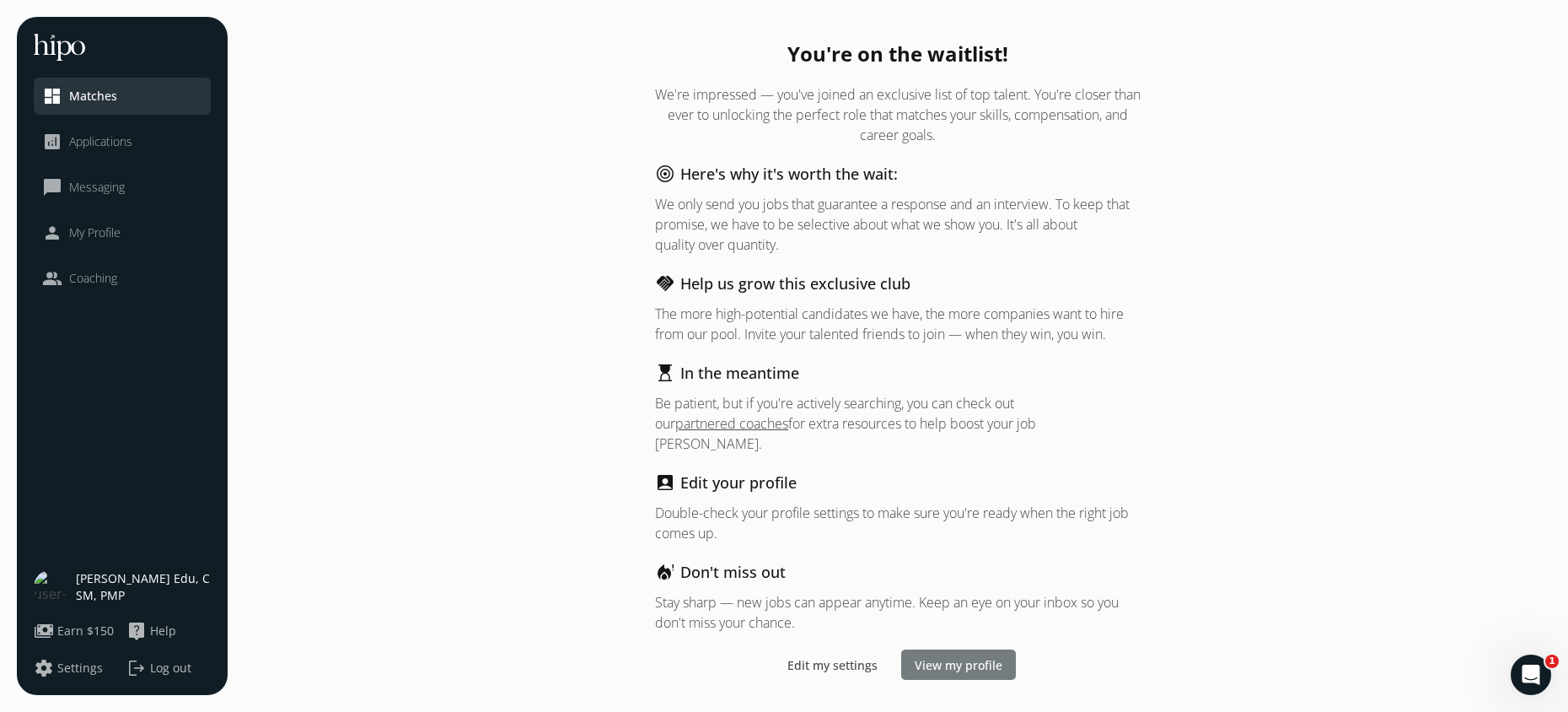
click at [922, 662] on div at bounding box center [959, 664] width 115 height 30
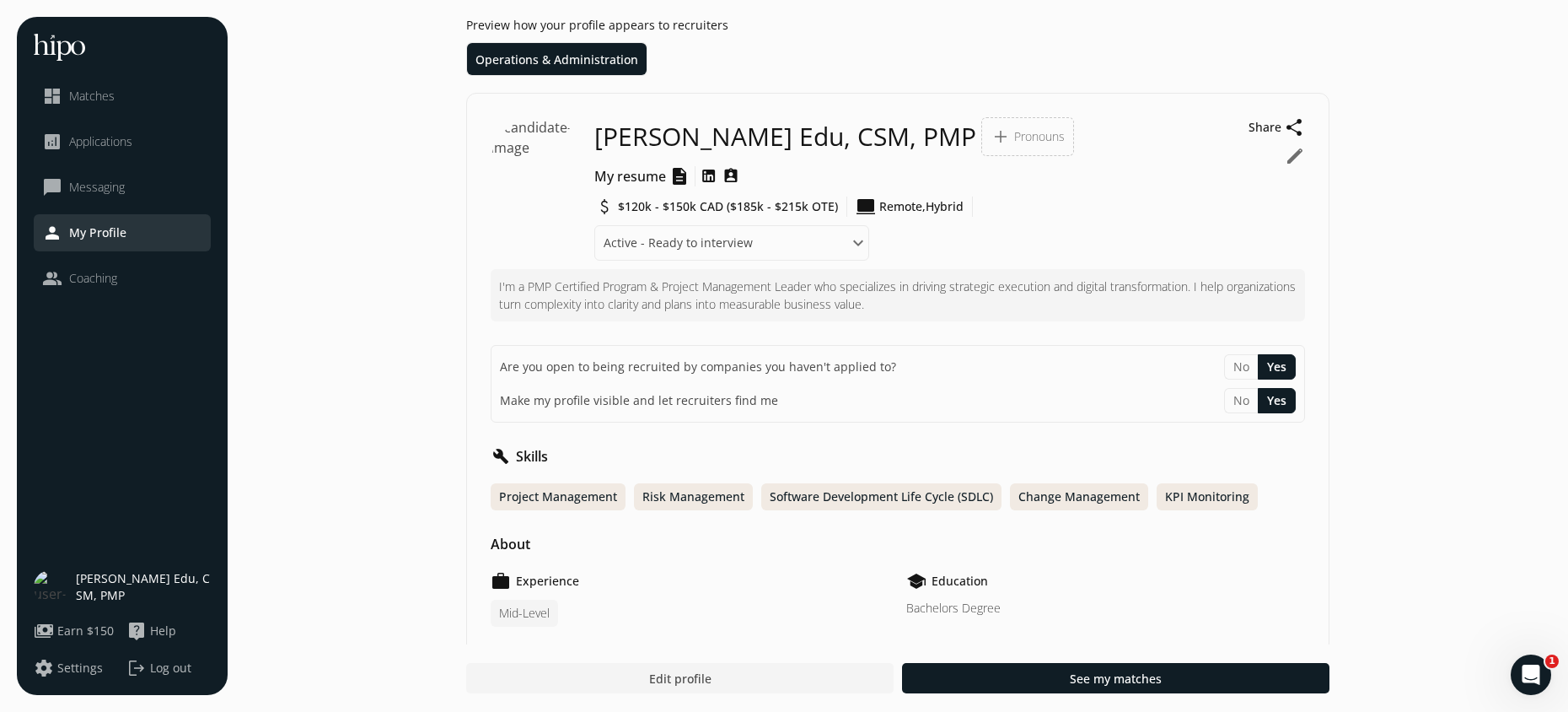
click at [169, 667] on span "Log out" at bounding box center [171, 668] width 42 height 17
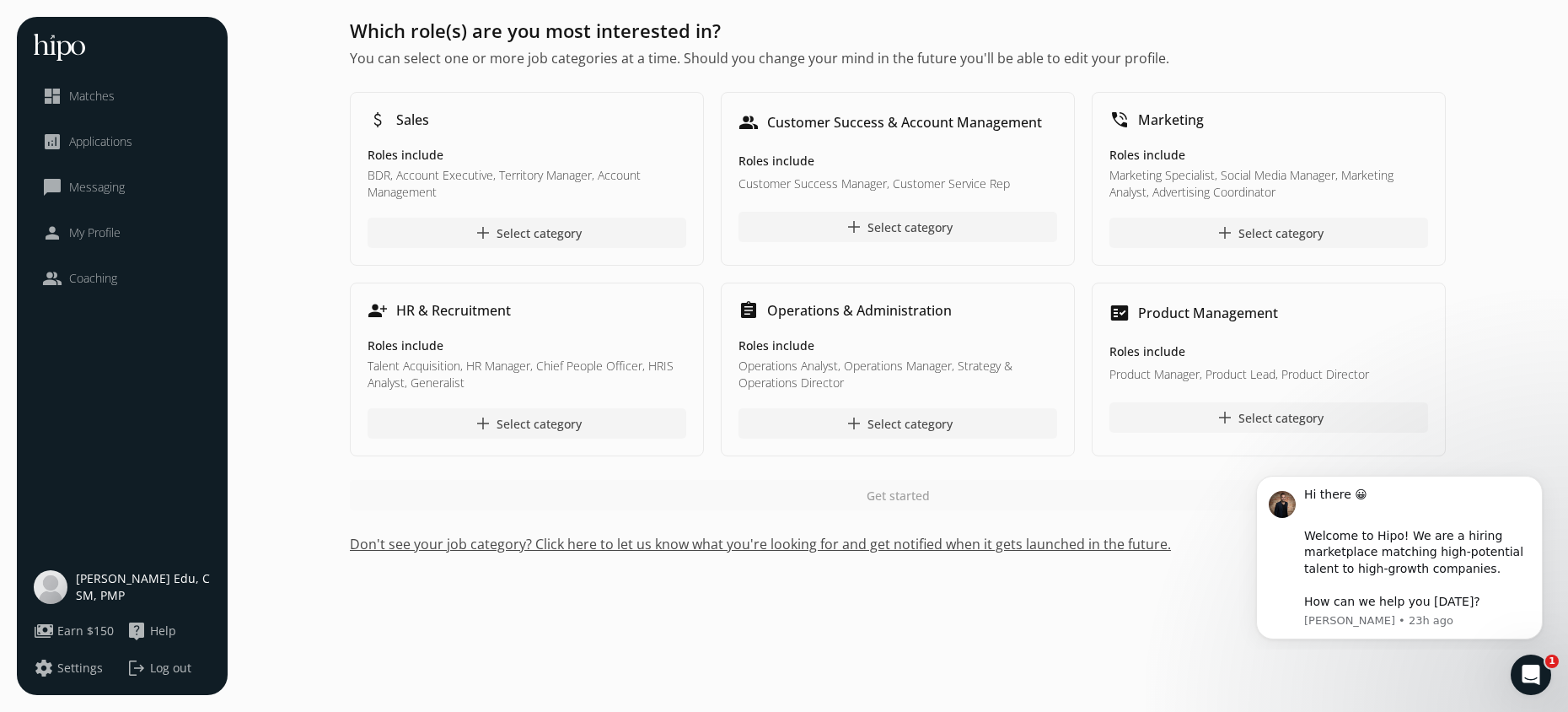
click at [172, 667] on span "Log out" at bounding box center [171, 668] width 42 height 17
